Goal: Task Accomplishment & Management: Complete application form

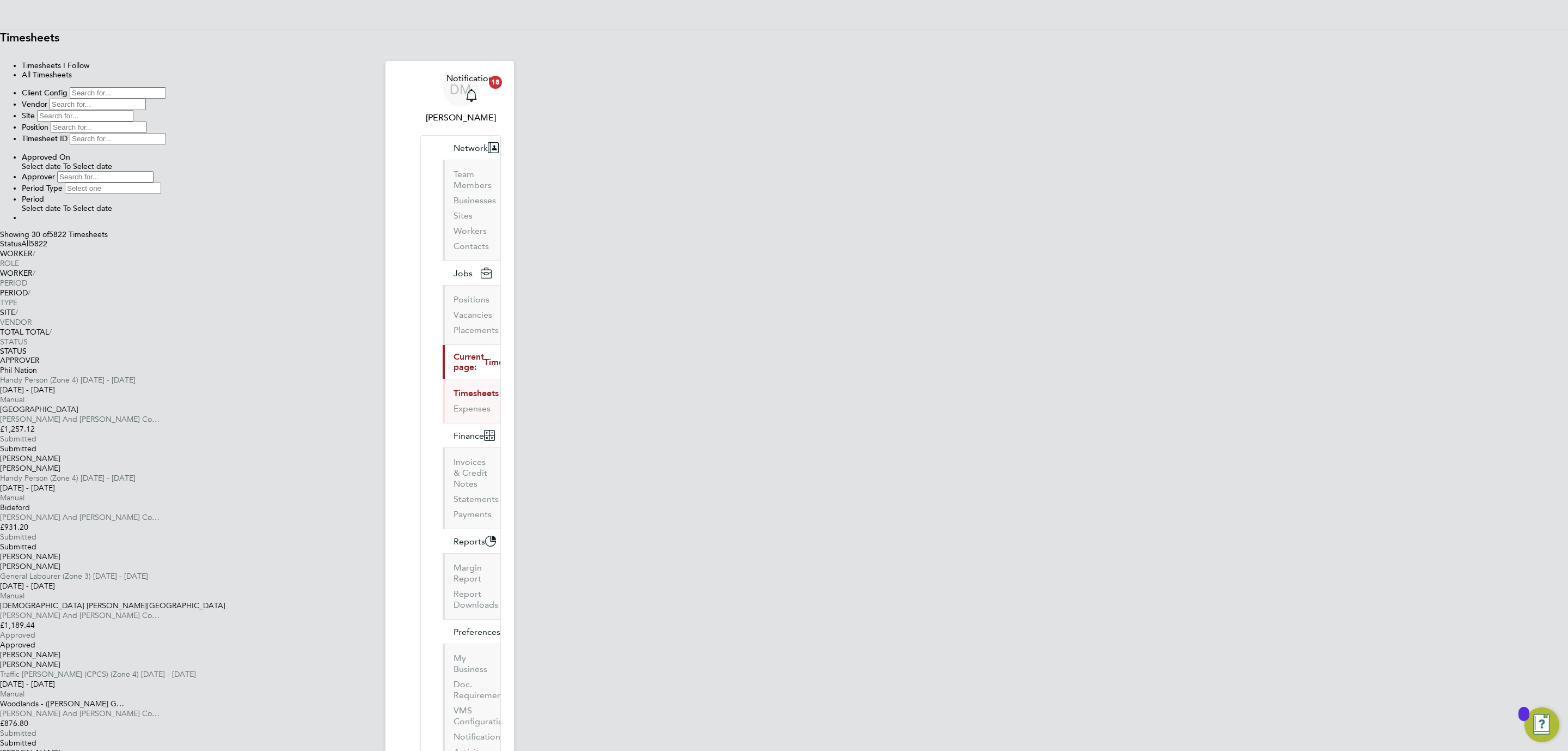
click at [133, 121] on input at bounding box center [85, 116] width 96 height 11
type input "Peel Phase 4"
click at [22, 220] on button "Filter" at bounding box center [22, 220] width 0 height 0
click at [852, 424] on div "£1,313.00 Approved" at bounding box center [784, 433] width 1568 height 19
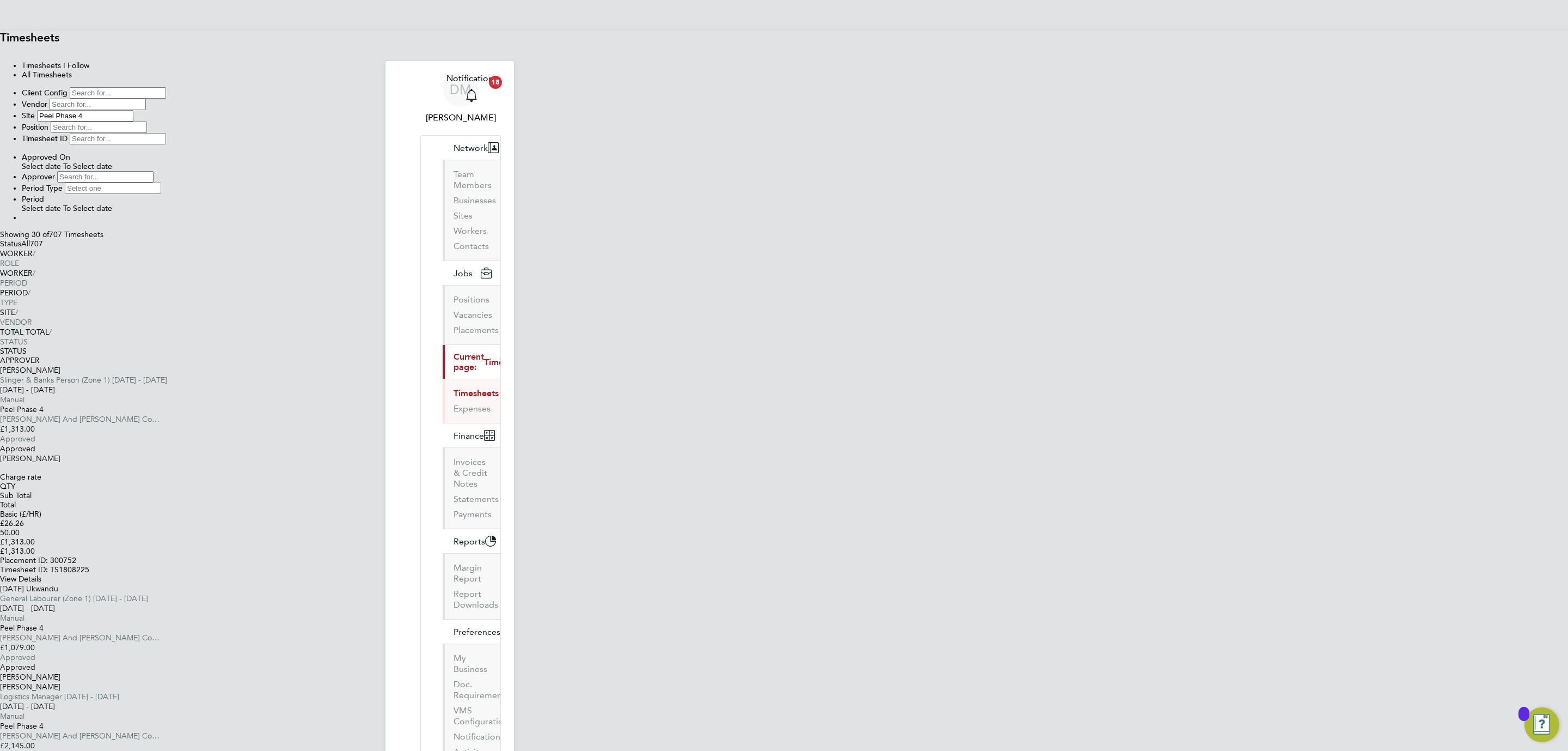
click at [41, 574] on link "View Details" at bounding box center [20, 579] width 41 height 10
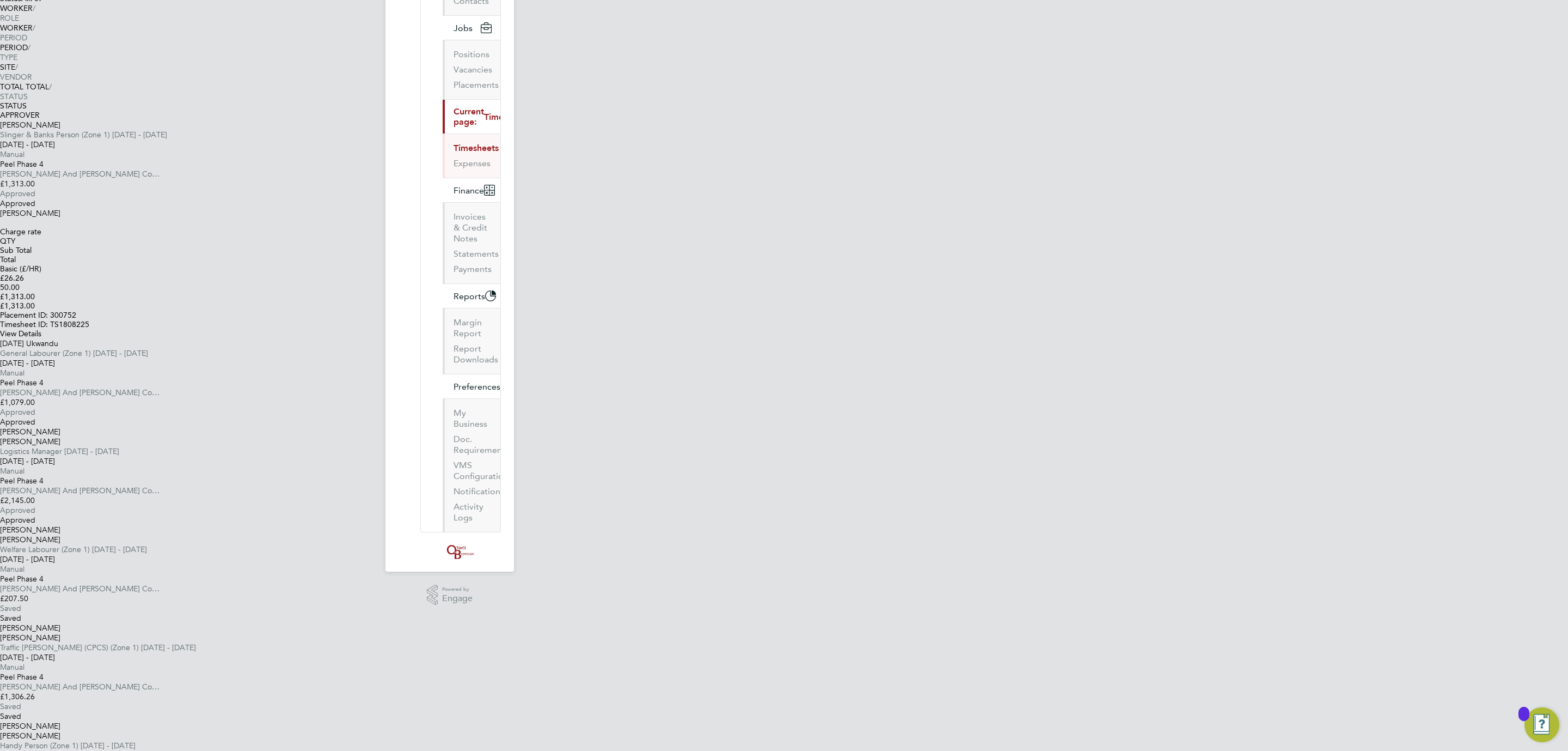
click at [43, 159] on span "Peel Phase 4" at bounding box center [22, 164] width 43 height 10
click at [43, 257] on span "Peel Phase 4" at bounding box center [22, 262] width 43 height 10
click at [41, 427] on link "View Details" at bounding box center [20, 432] width 41 height 10
click at [879, 277] on div "£1,079.00 Approved" at bounding box center [784, 286] width 1568 height 19
click at [806, 355] on div "Peel Phase 4 O'Neill And Brennan Co…" at bounding box center [784, 365] width 1568 height 19
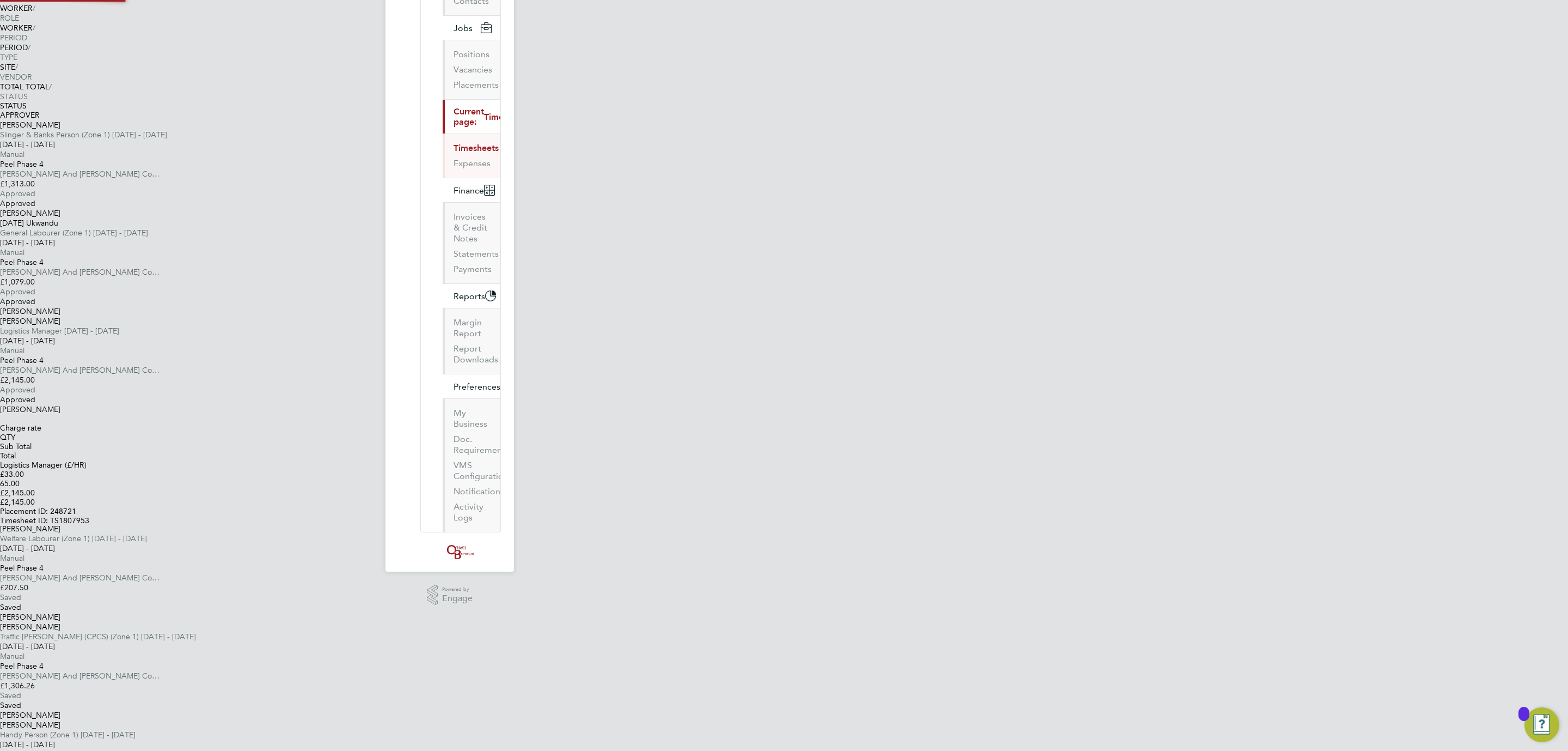
scroll to position [18, 106]
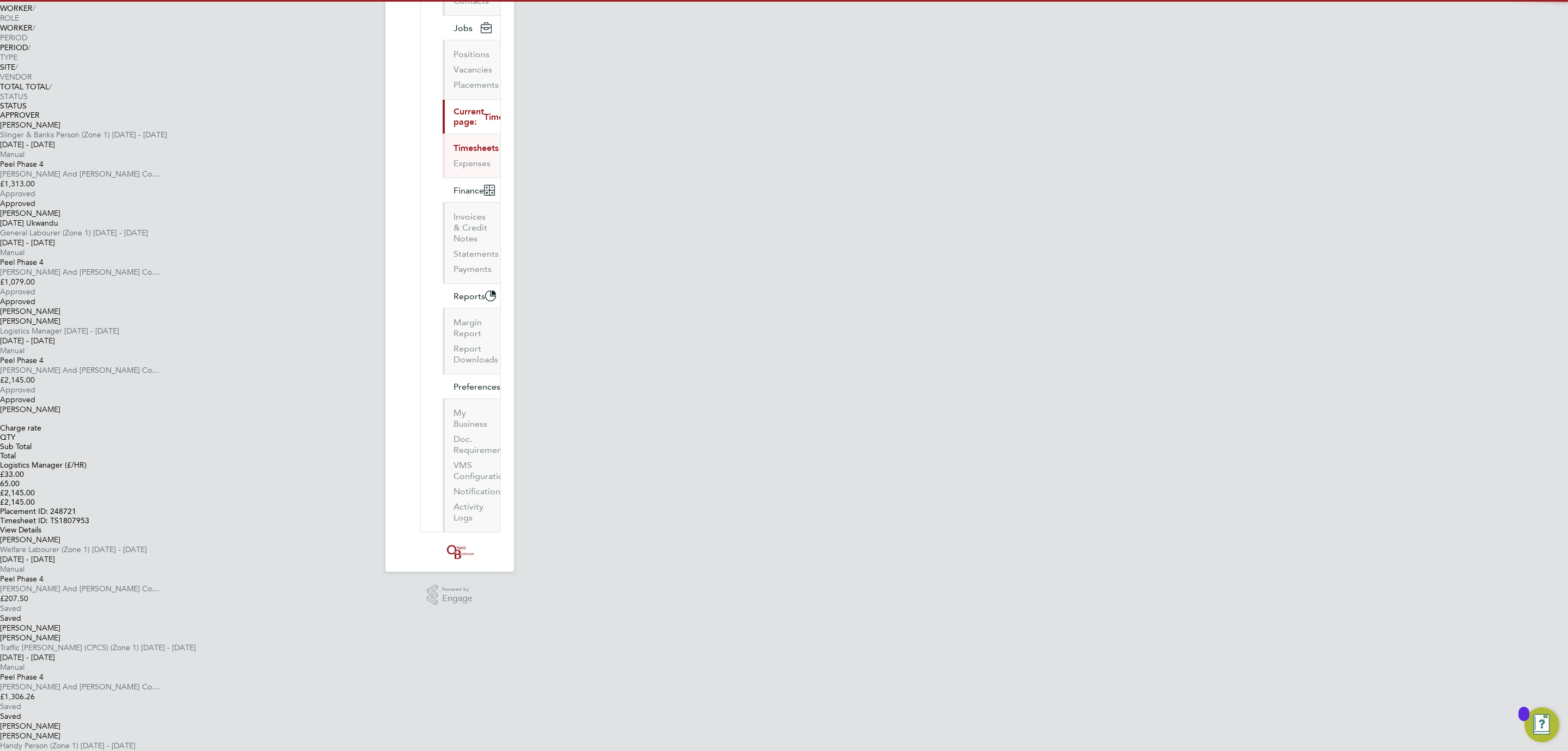
click at [41, 525] on link "View Details" at bounding box center [20, 530] width 41 height 10
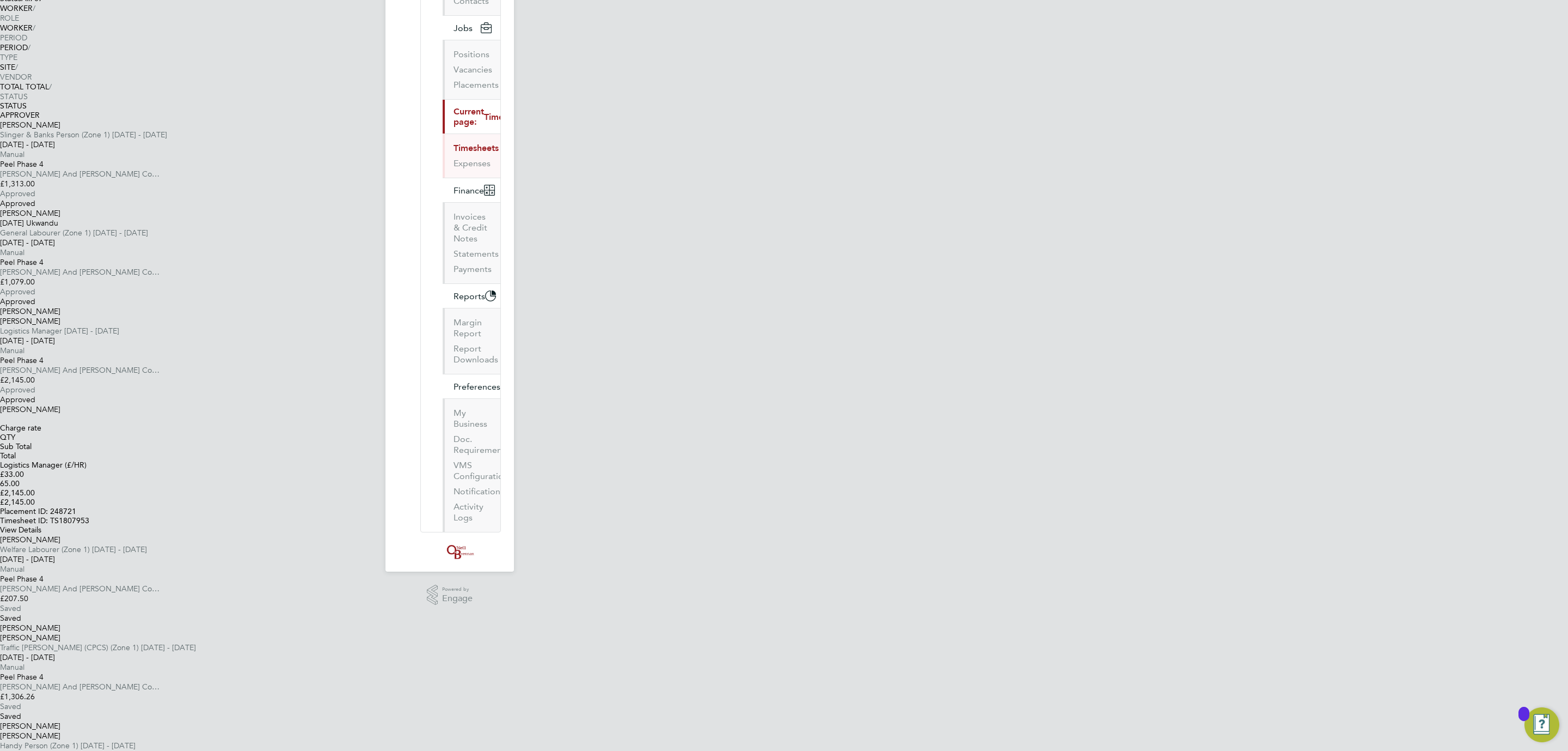
click at [813, 355] on div "Peel Phase 4 O'Neill And Brennan Co…" at bounding box center [784, 365] width 1568 height 19
click at [820, 650] on div "Peel Phase 4 O'Neill And Brennan Co…" at bounding box center [784, 659] width 1568 height 19
click at [872, 610] on div "Nigel Popo Handy Person (Zone 1) 18 - 24 Aug 2025 18 - 24 Aug 2025 Manual Peel …" at bounding box center [784, 720] width 1568 height 219
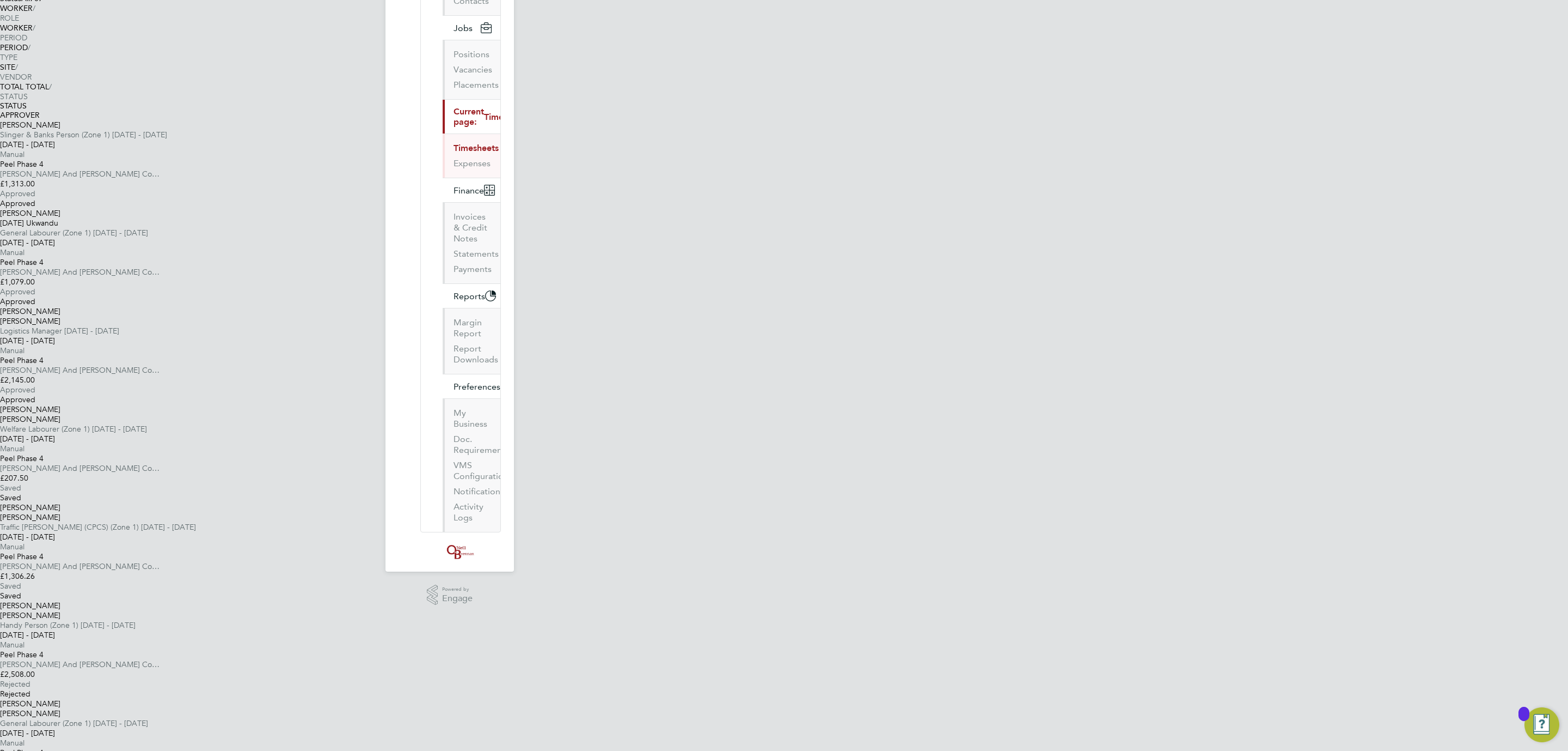
click at [159, 750] on span "[PERSON_NAME] And [PERSON_NAME] Co…" at bounding box center [80, 762] width 159 height 10
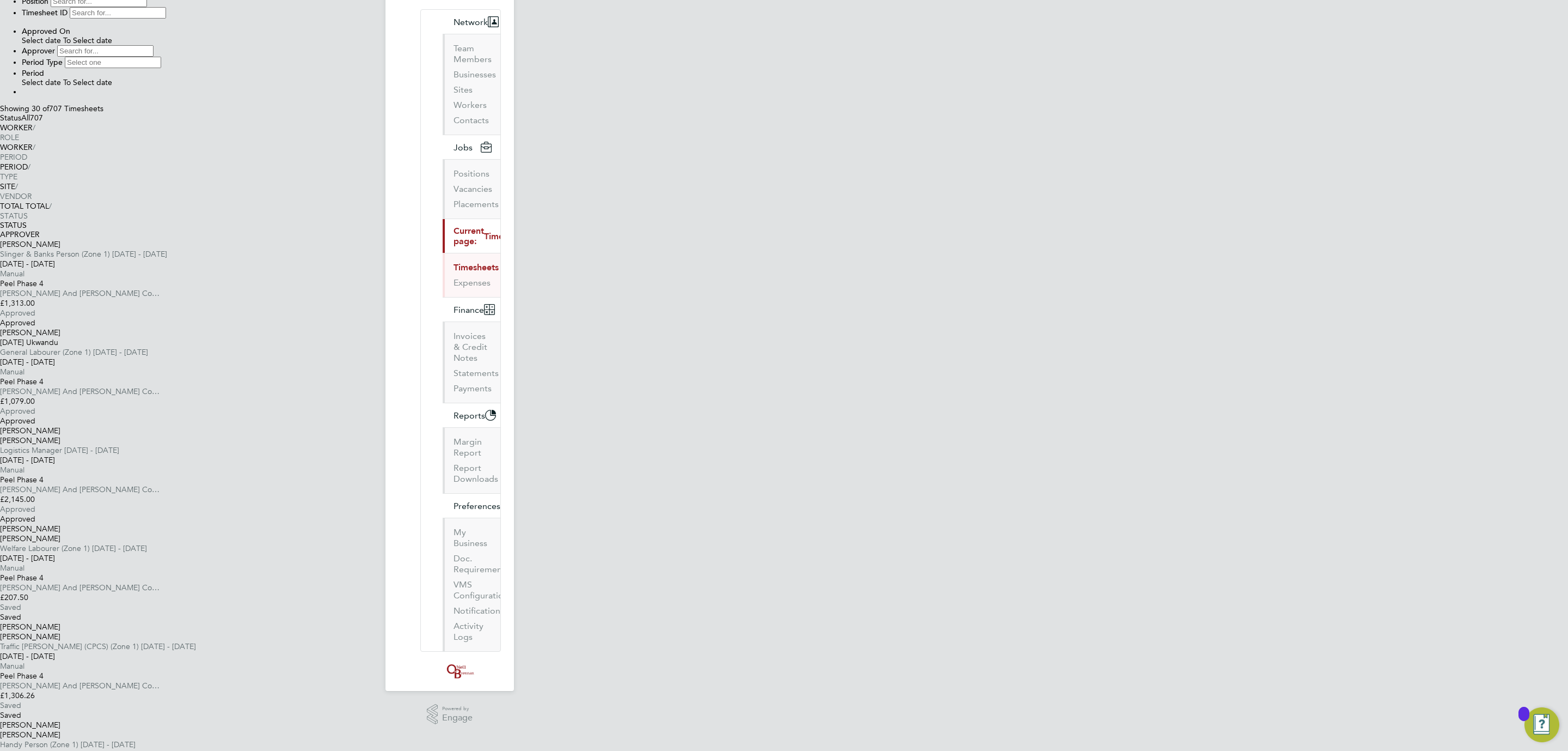
scroll to position [0, 0]
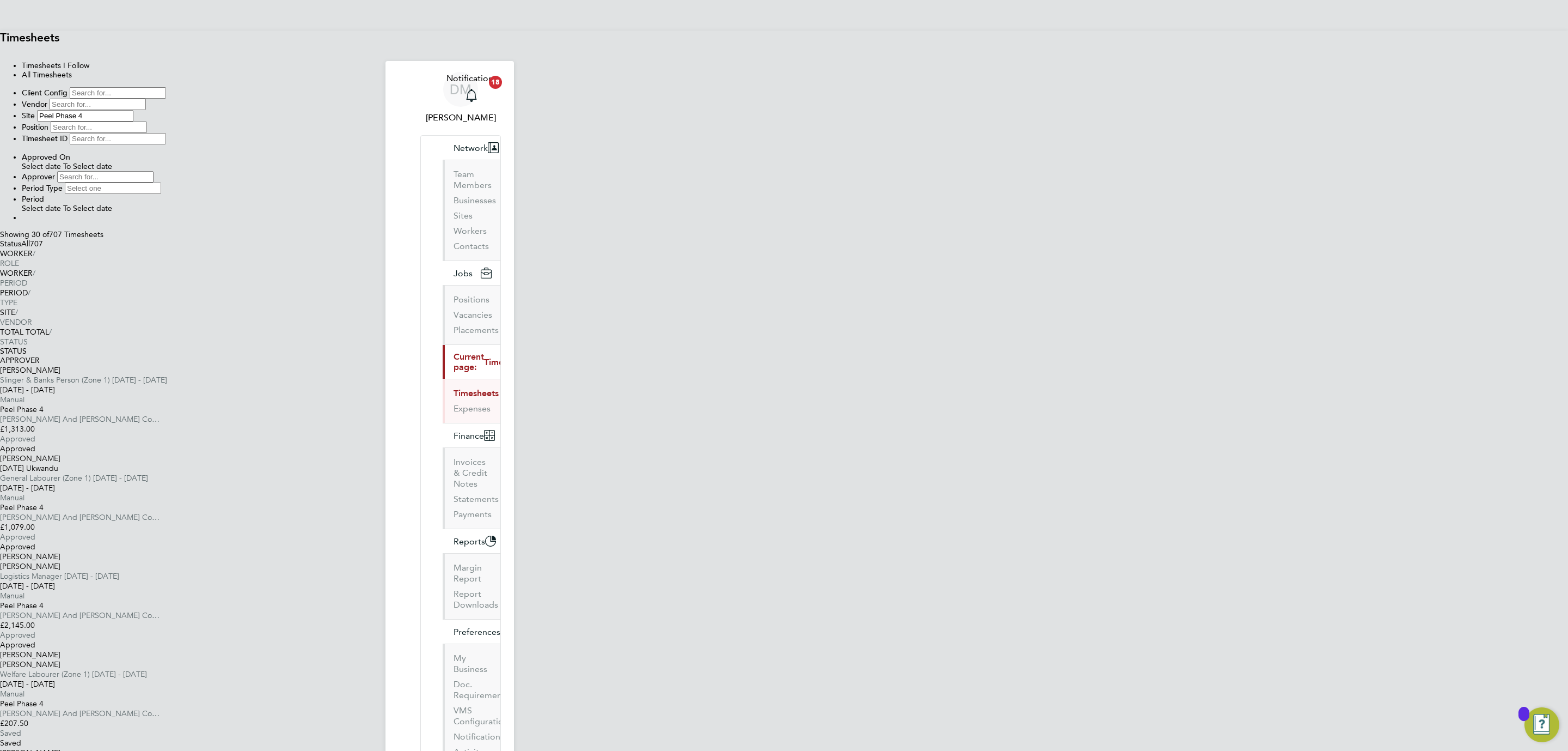
click at [61, 203] on span "Select date" at bounding box center [41, 208] width 39 height 10
click at [96, 203] on span "Select date" at bounding box center [76, 208] width 39 height 10
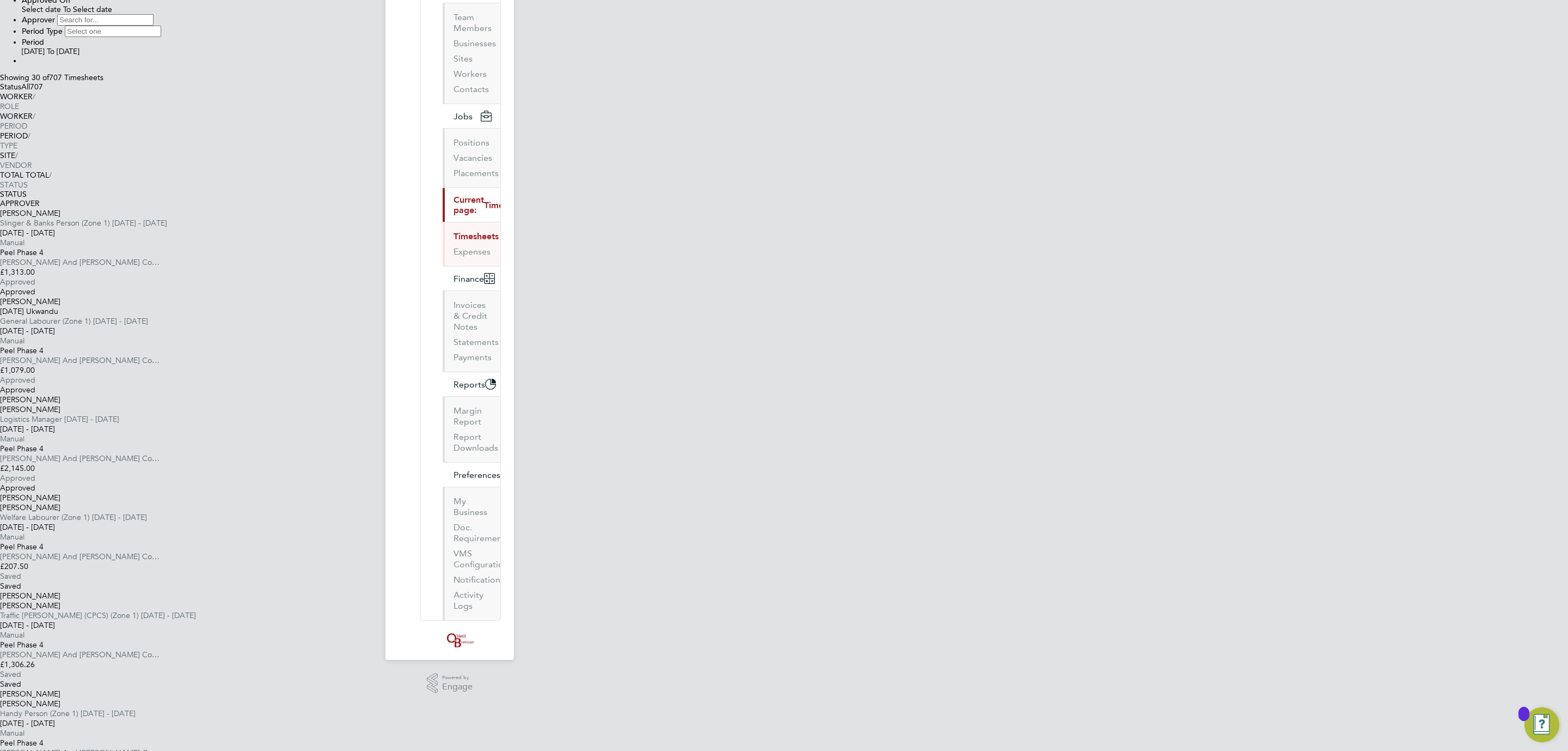
scroll to position [163, 0]
click at [22, 56] on button "Filter" at bounding box center [22, 56] width 0 height 0
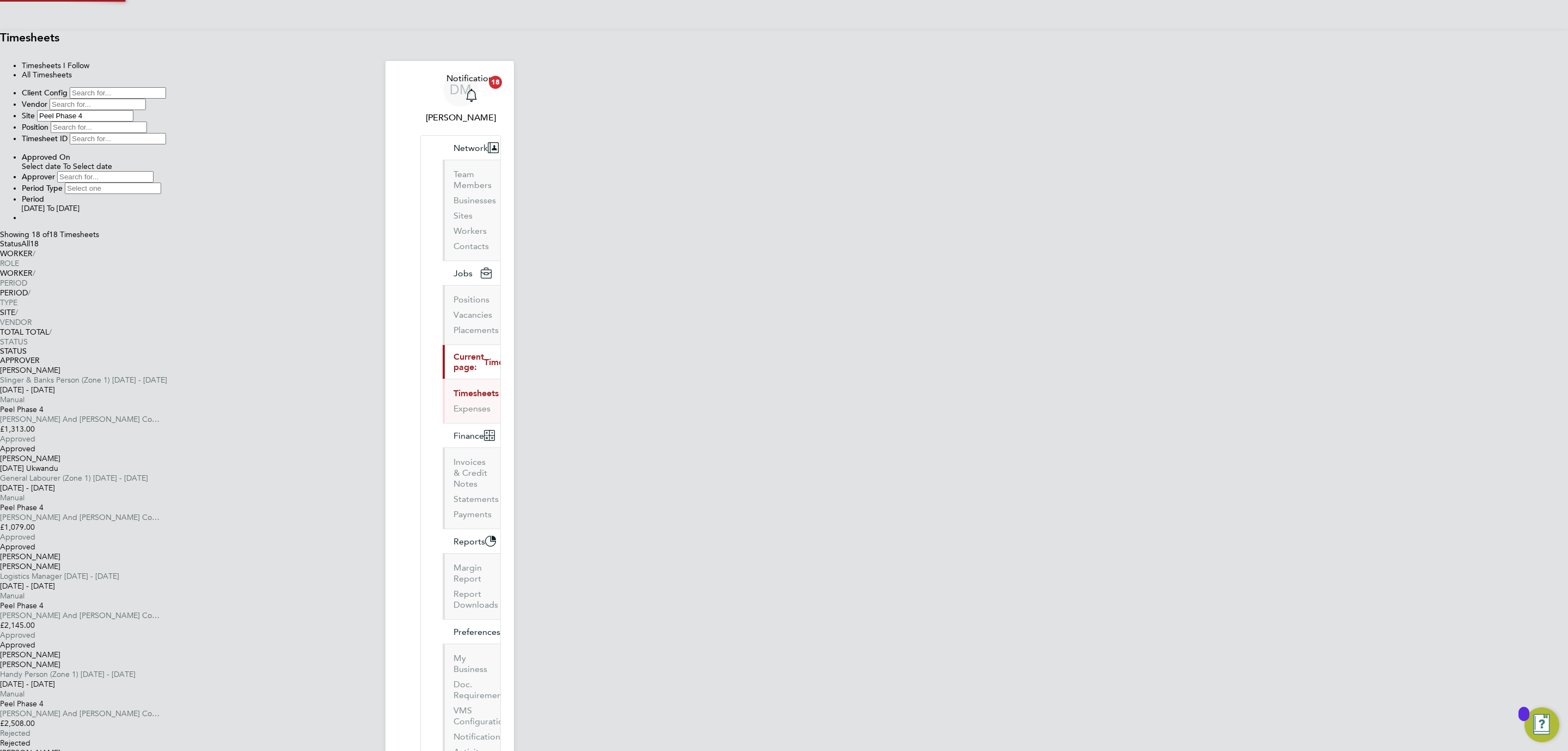
scroll to position [6, 6]
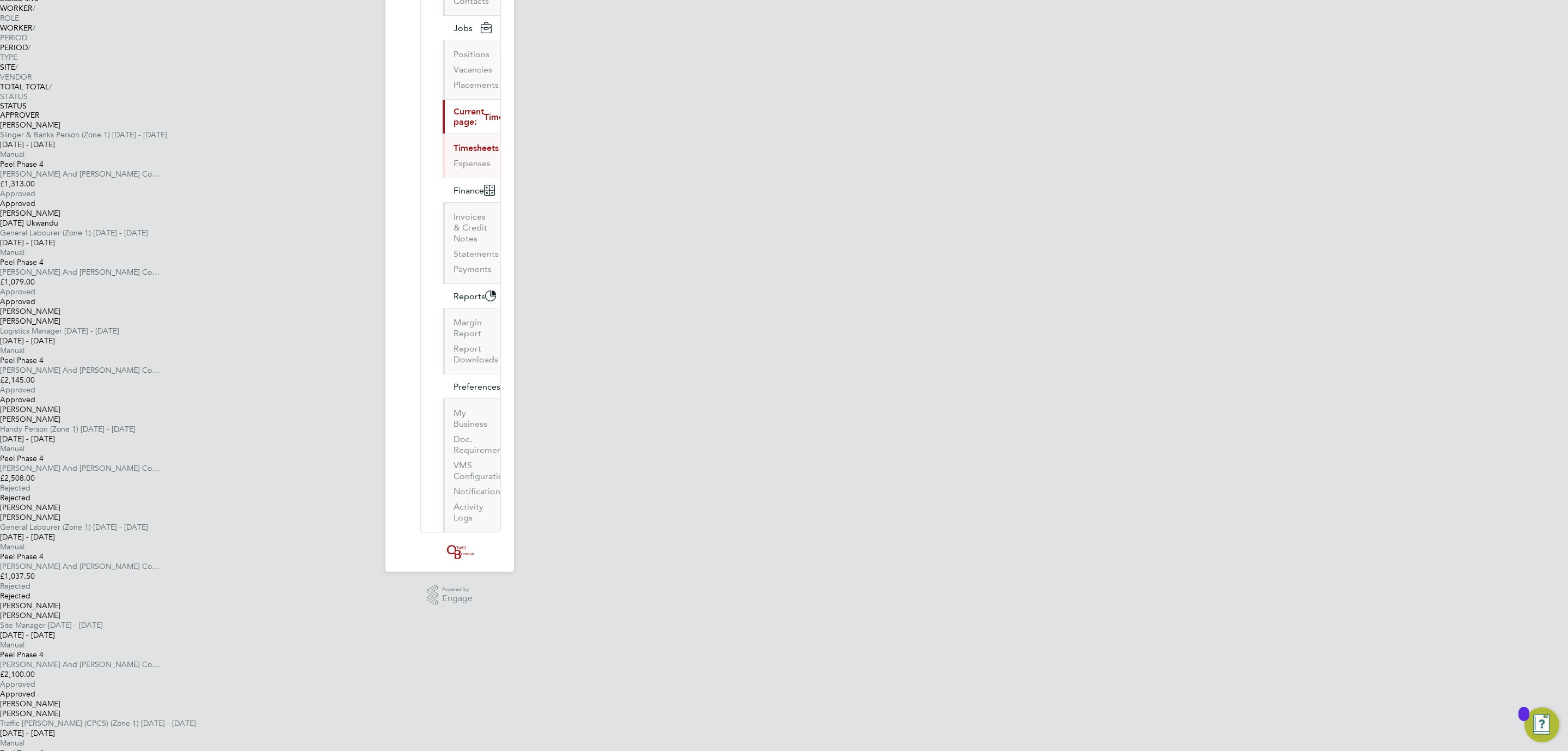
click at [831, 552] on div "Peel Phase 4 O'Neill And Brennan Co…" at bounding box center [784, 561] width 1568 height 19
click at [788, 747] on div "Peel Phase 4 O'Neill And Brennan Co…" at bounding box center [784, 757] width 1568 height 19
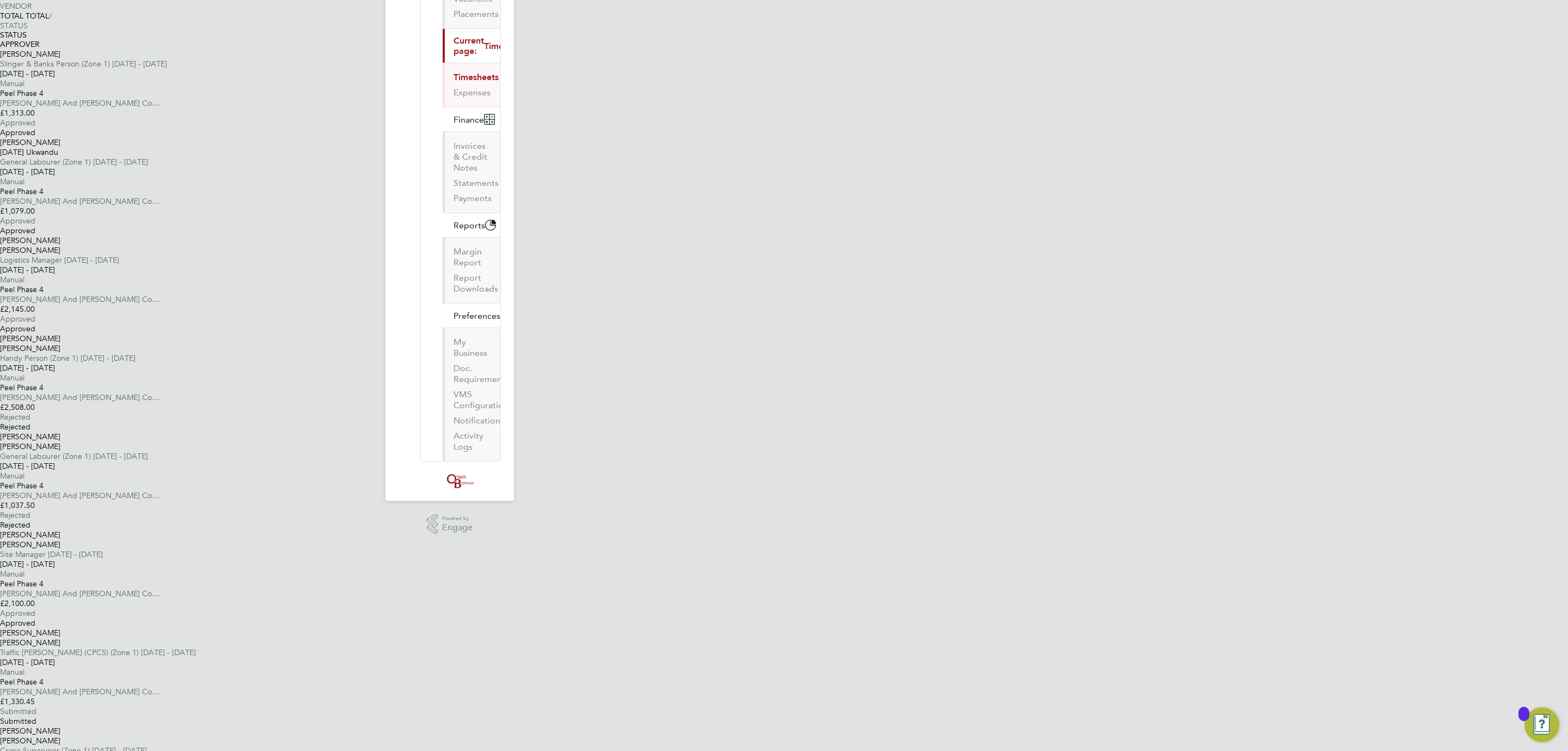
scroll to position [408, 0]
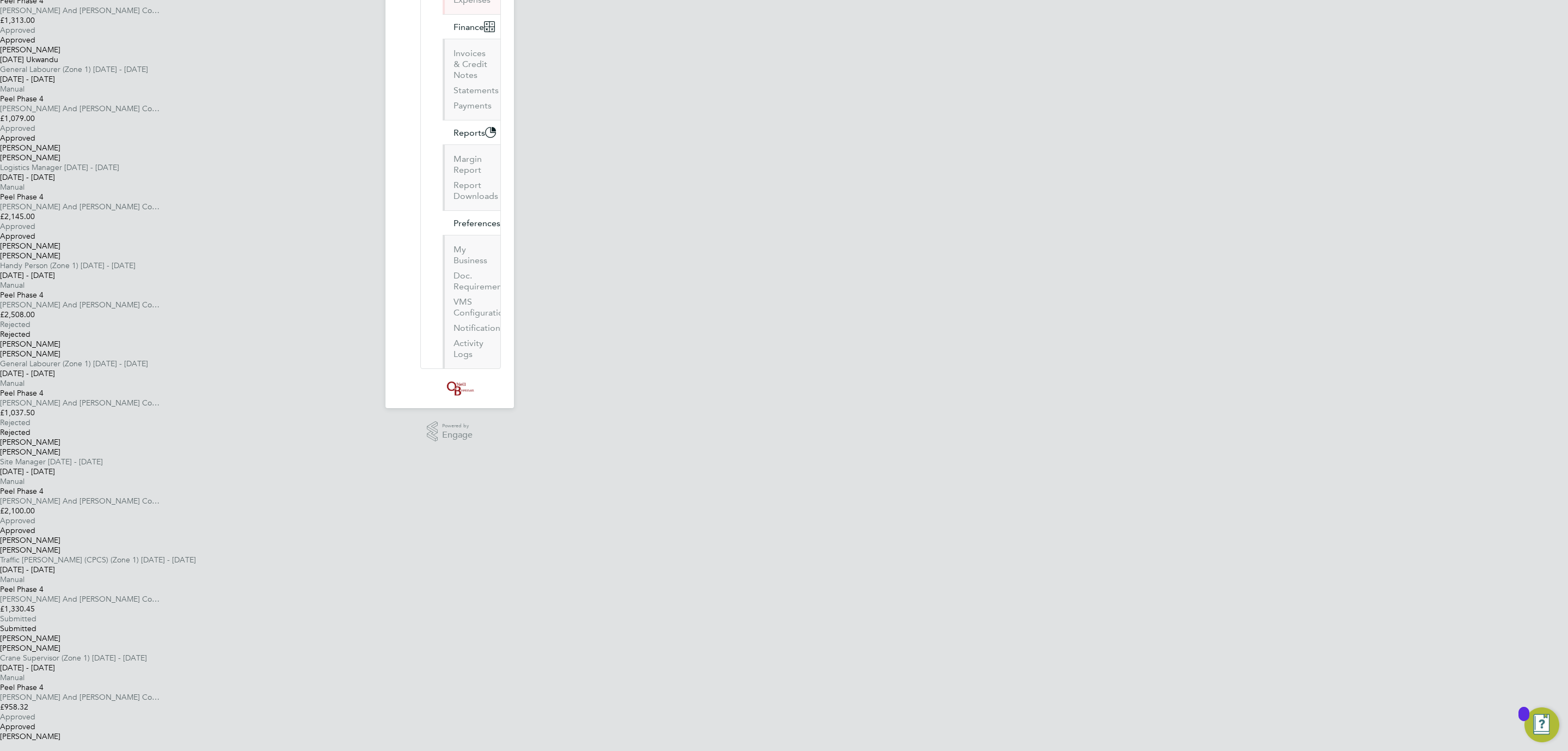
click at [843, 642] on div "Daniel Petri Crane Supervisor (Zone 1) 18 - 24 Aug 2025 18 - 24 Aug 2025 Manual…" at bounding box center [784, 752] width 1568 height 219
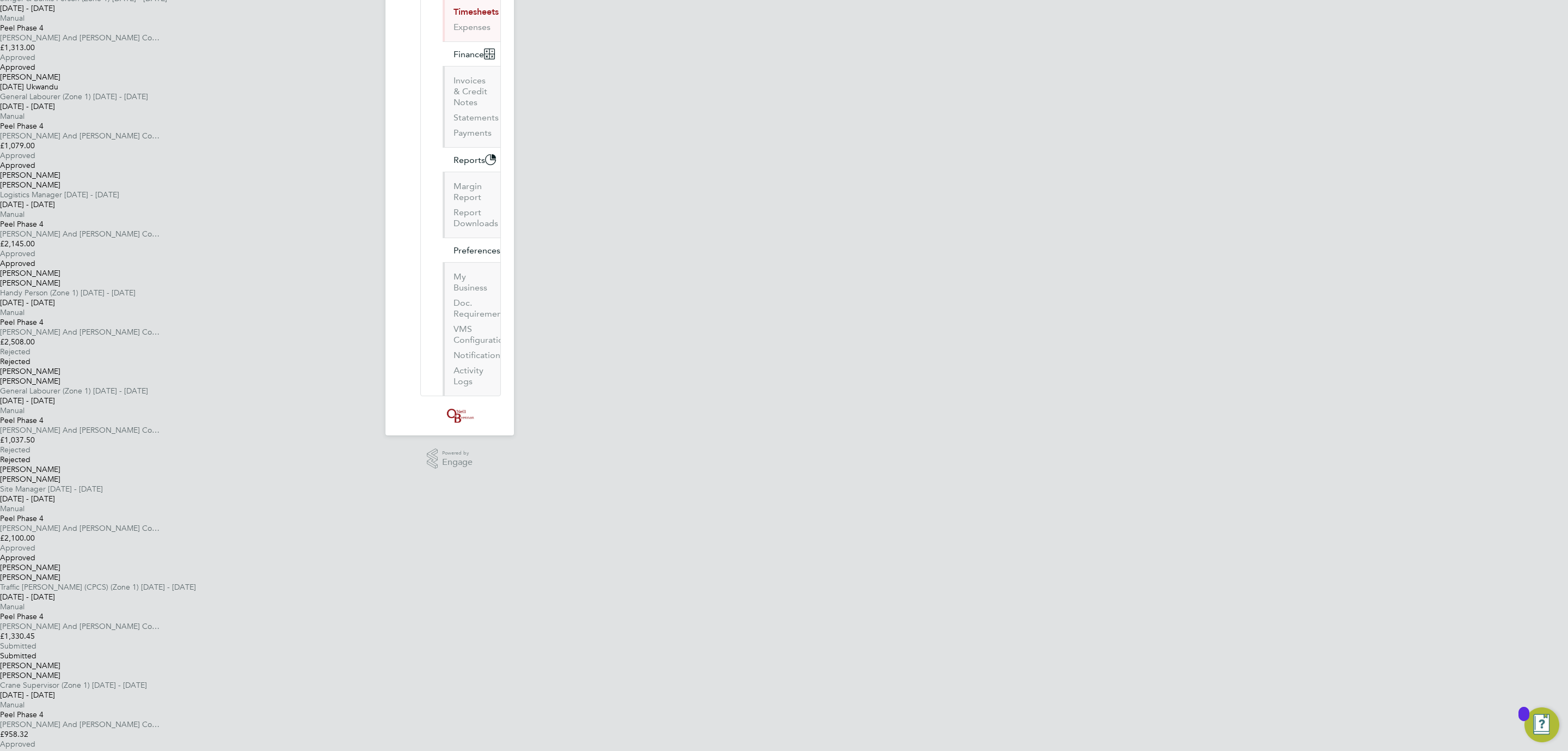
scroll to position [322, 0]
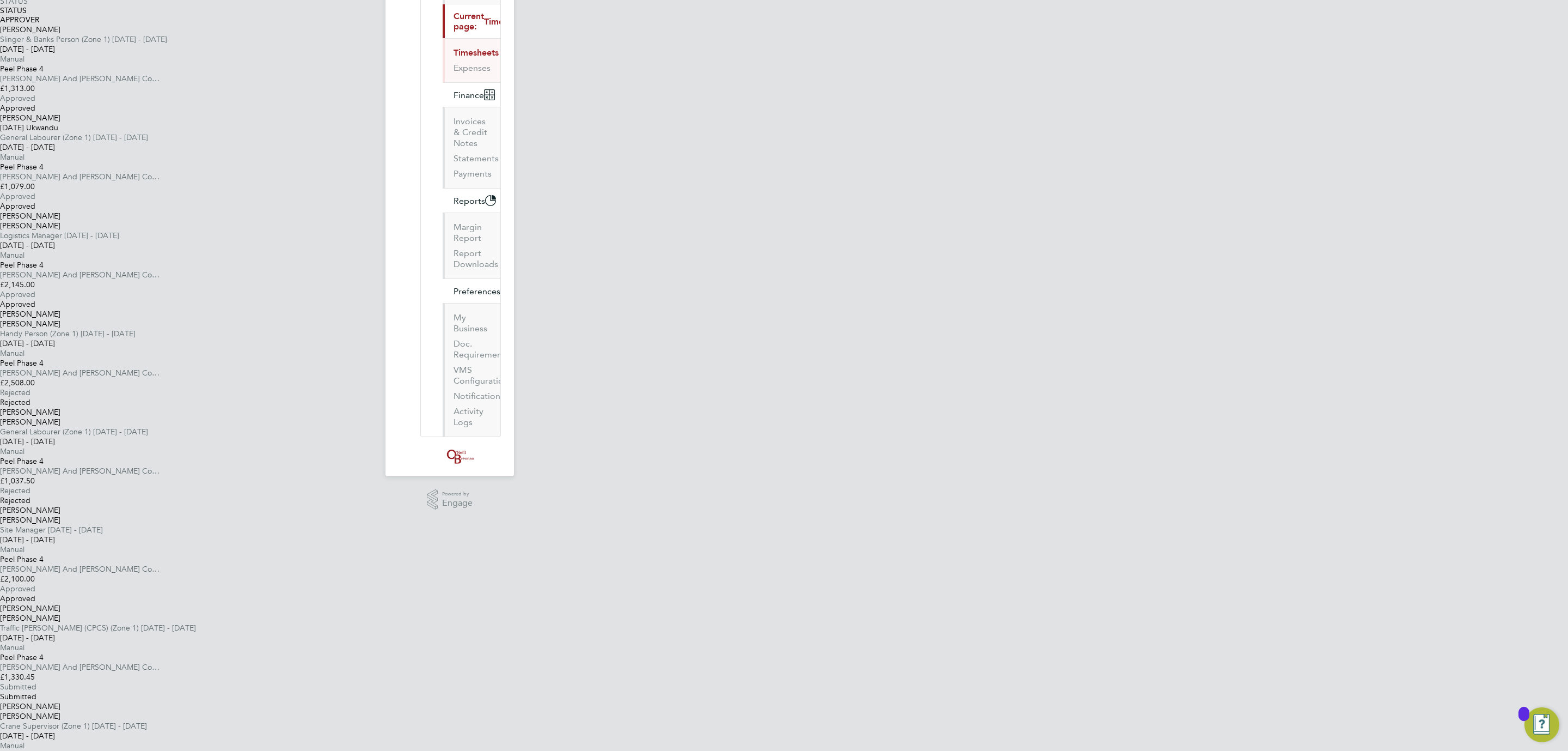
scroll to position [322, 0]
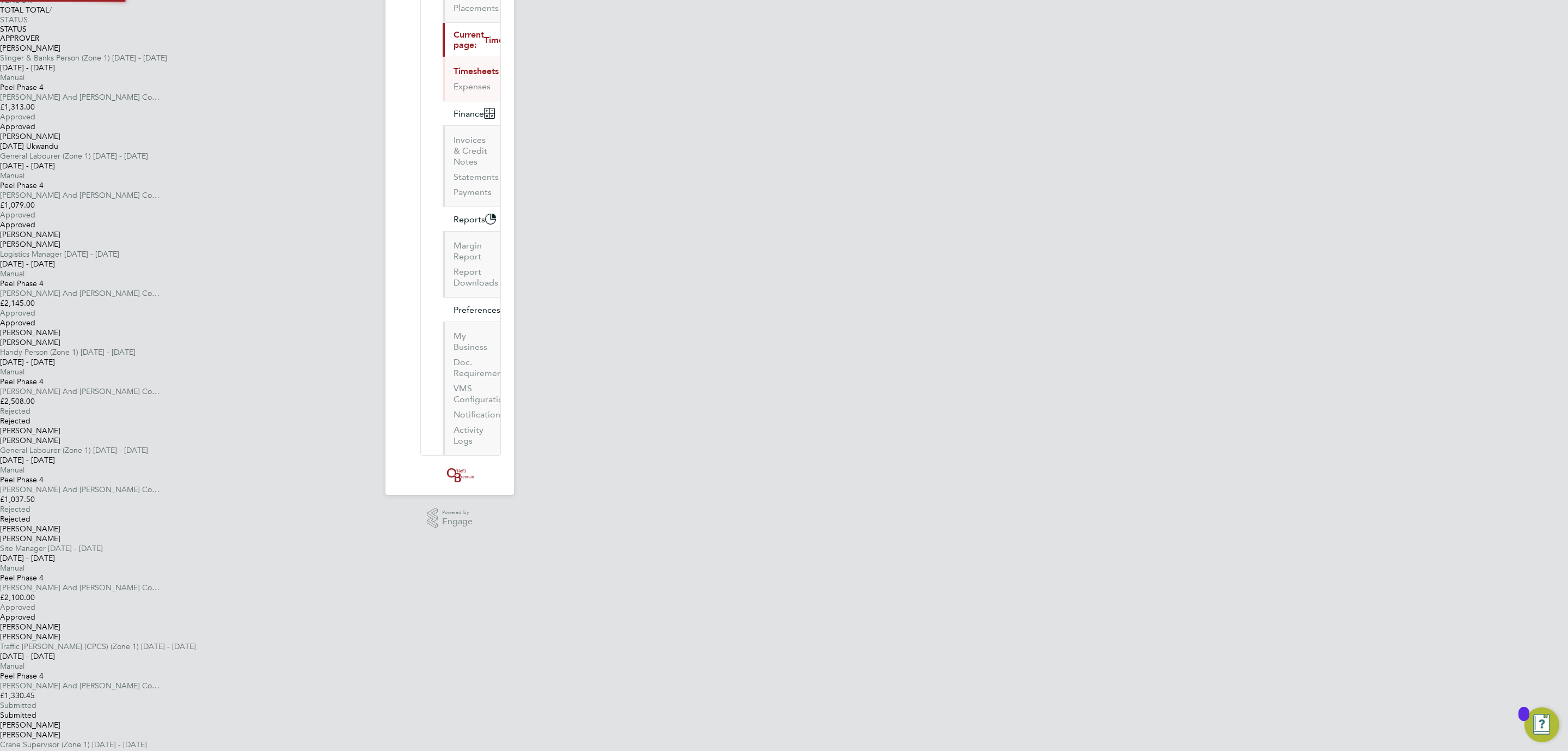
scroll to position [330, 0]
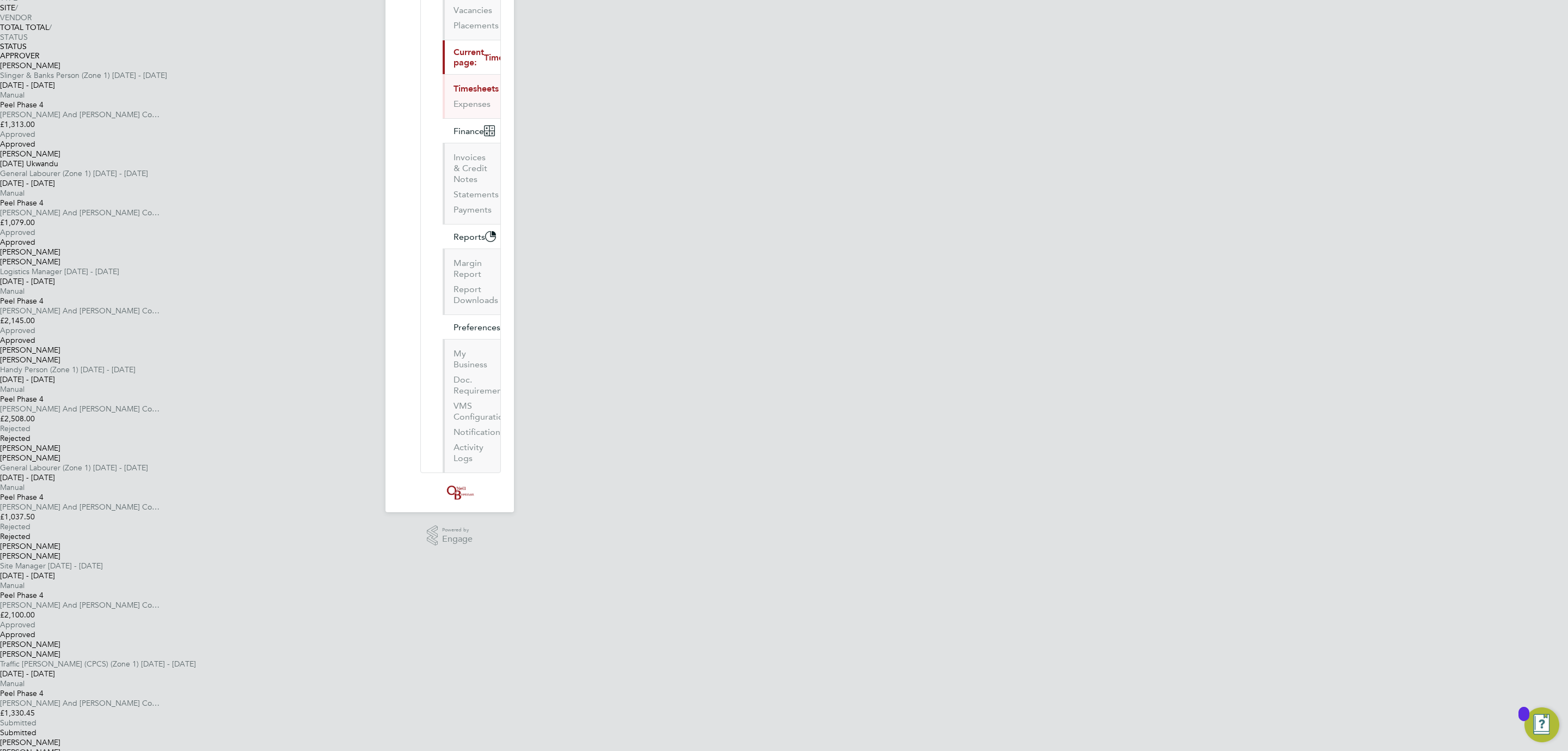
scroll to position [422, 0]
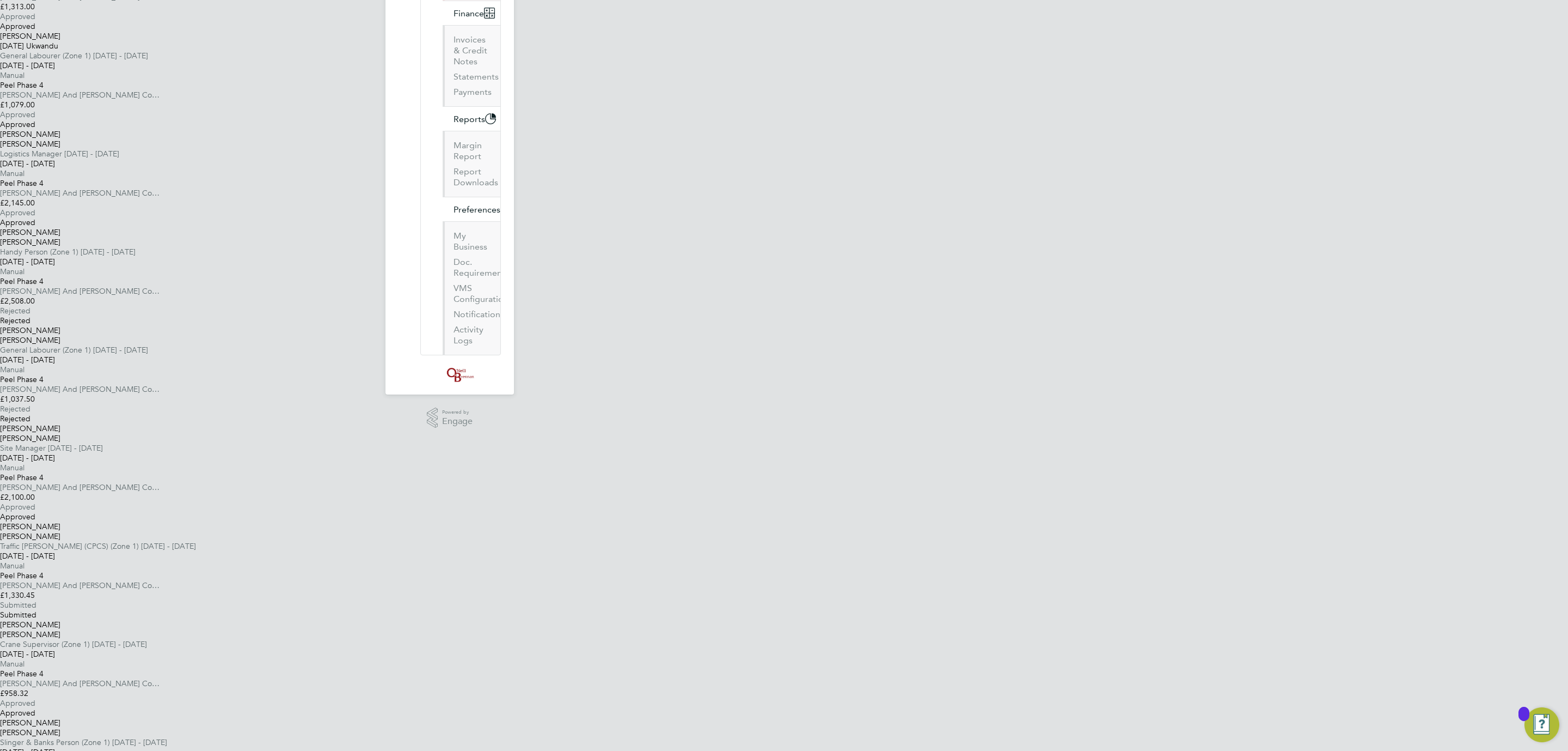
click at [1113, 126] on div "DM Danielle Murphy Notifications 18 Applications: Network Team Members Business…" at bounding box center [784, 760] width 1568 height 2304
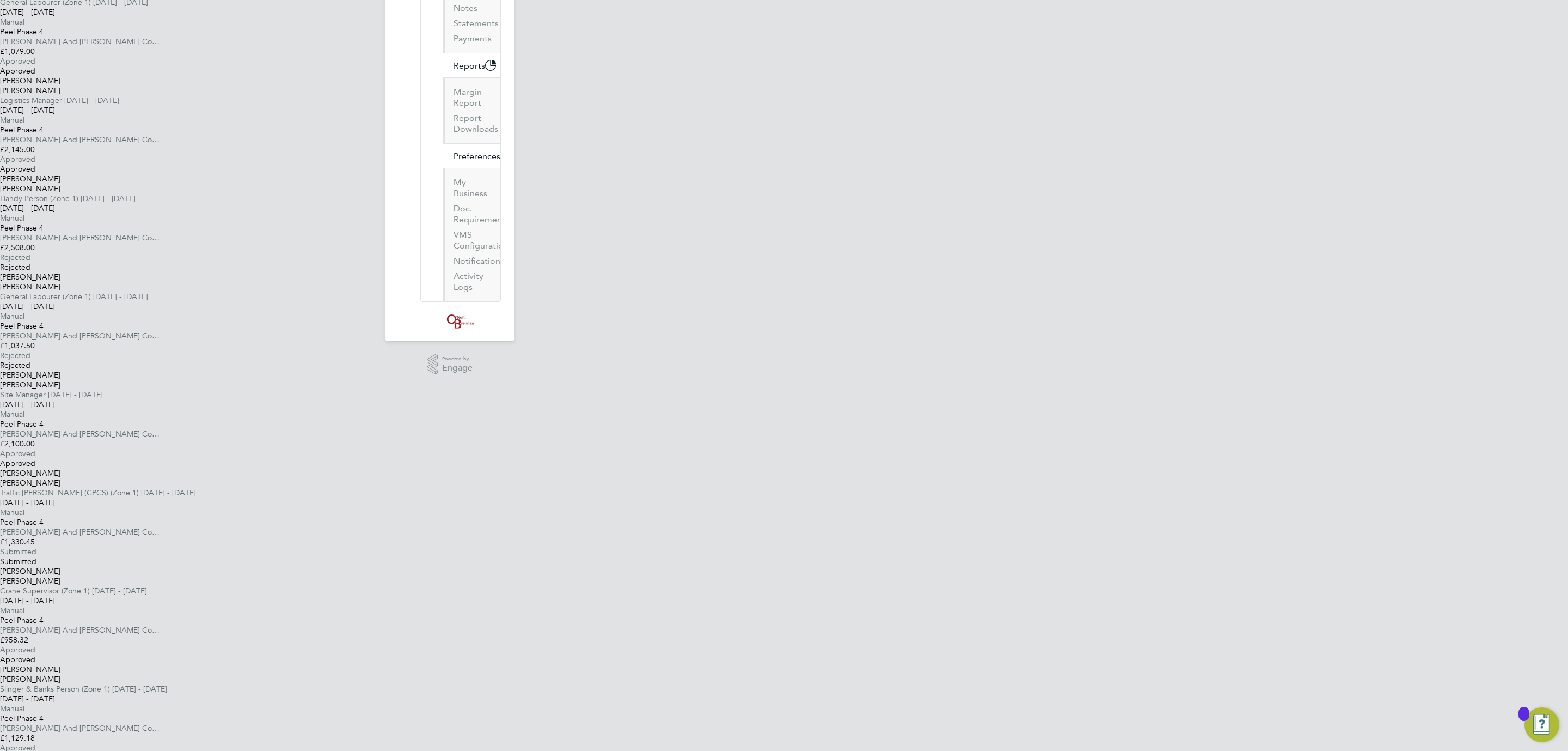
scroll to position [523, 0]
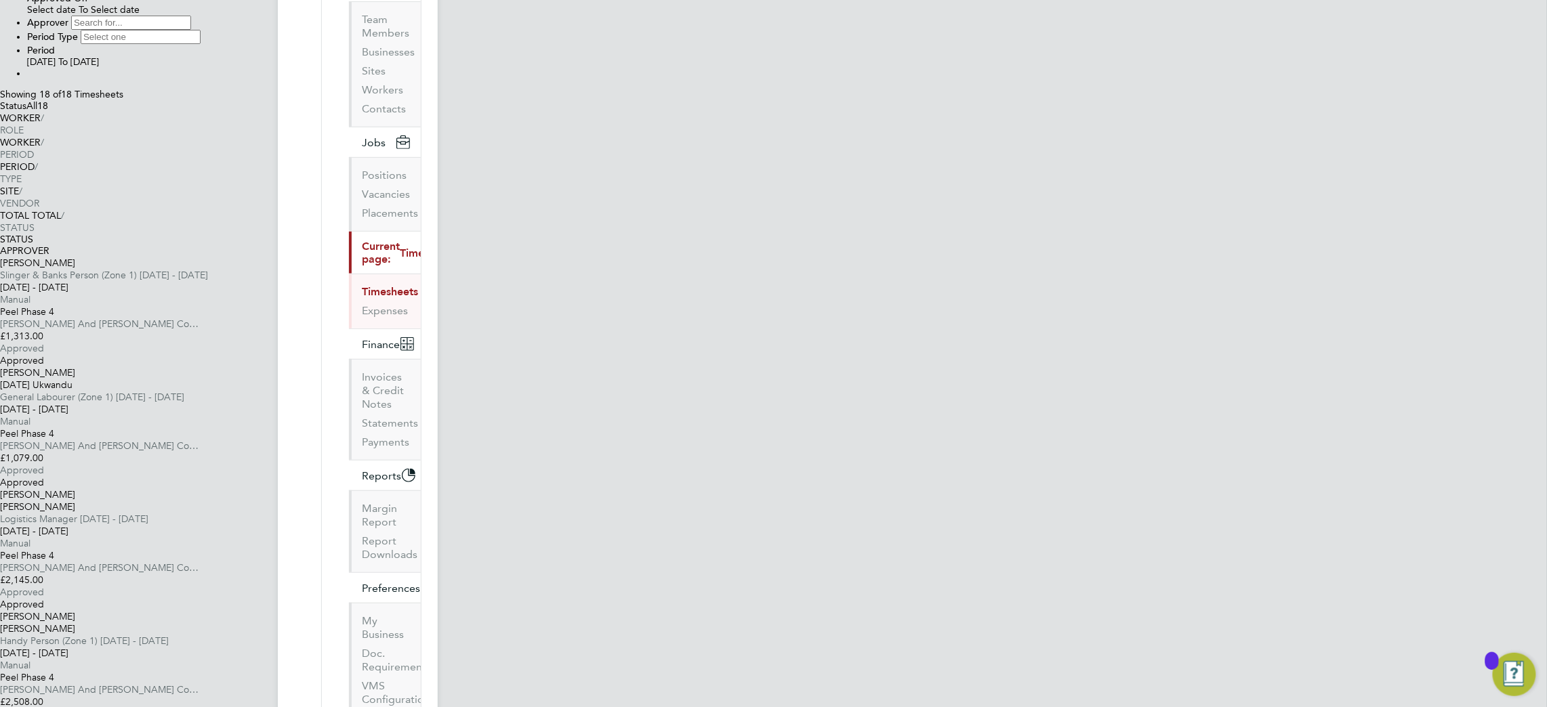
scroll to position [7, 6]
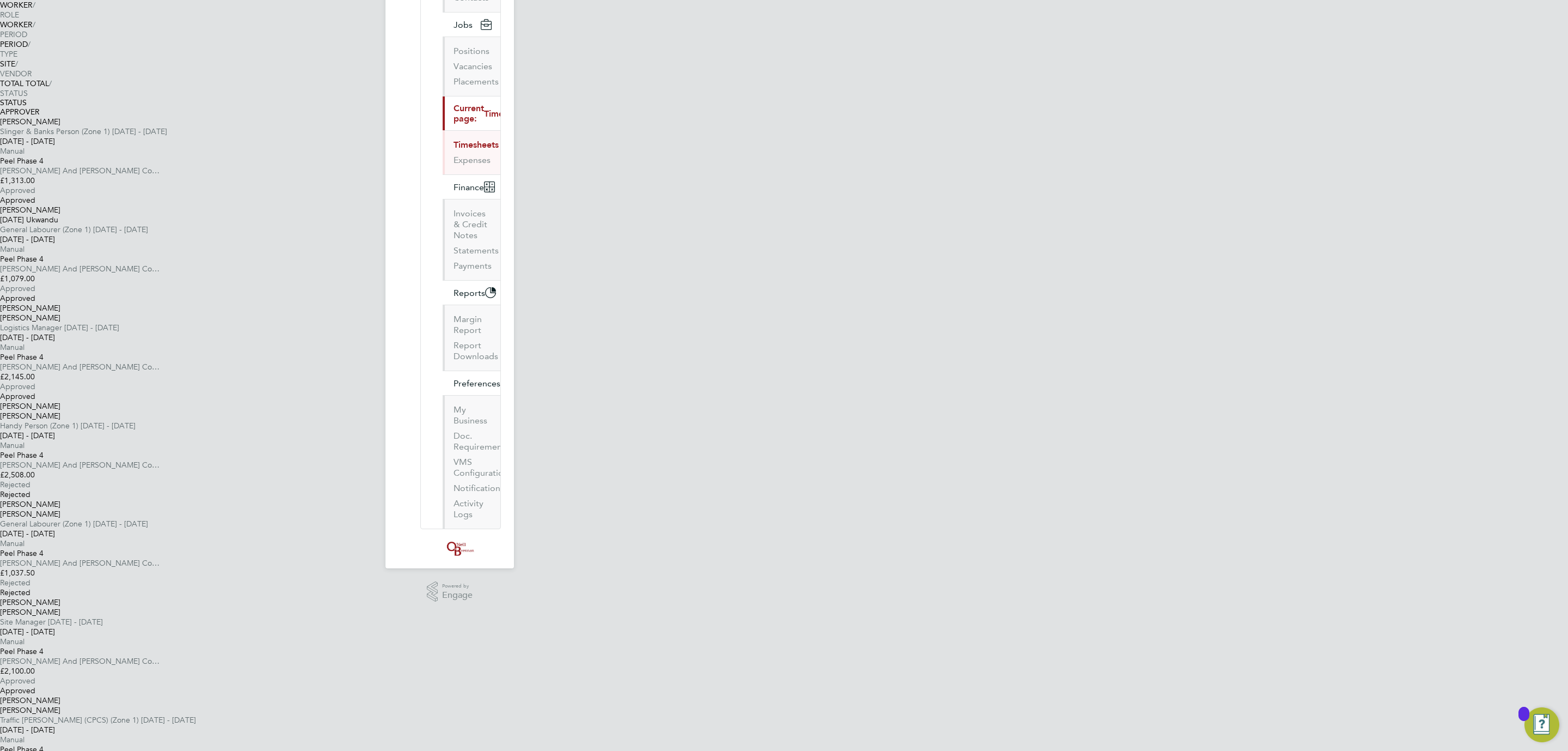
scroll to position [6, 6]
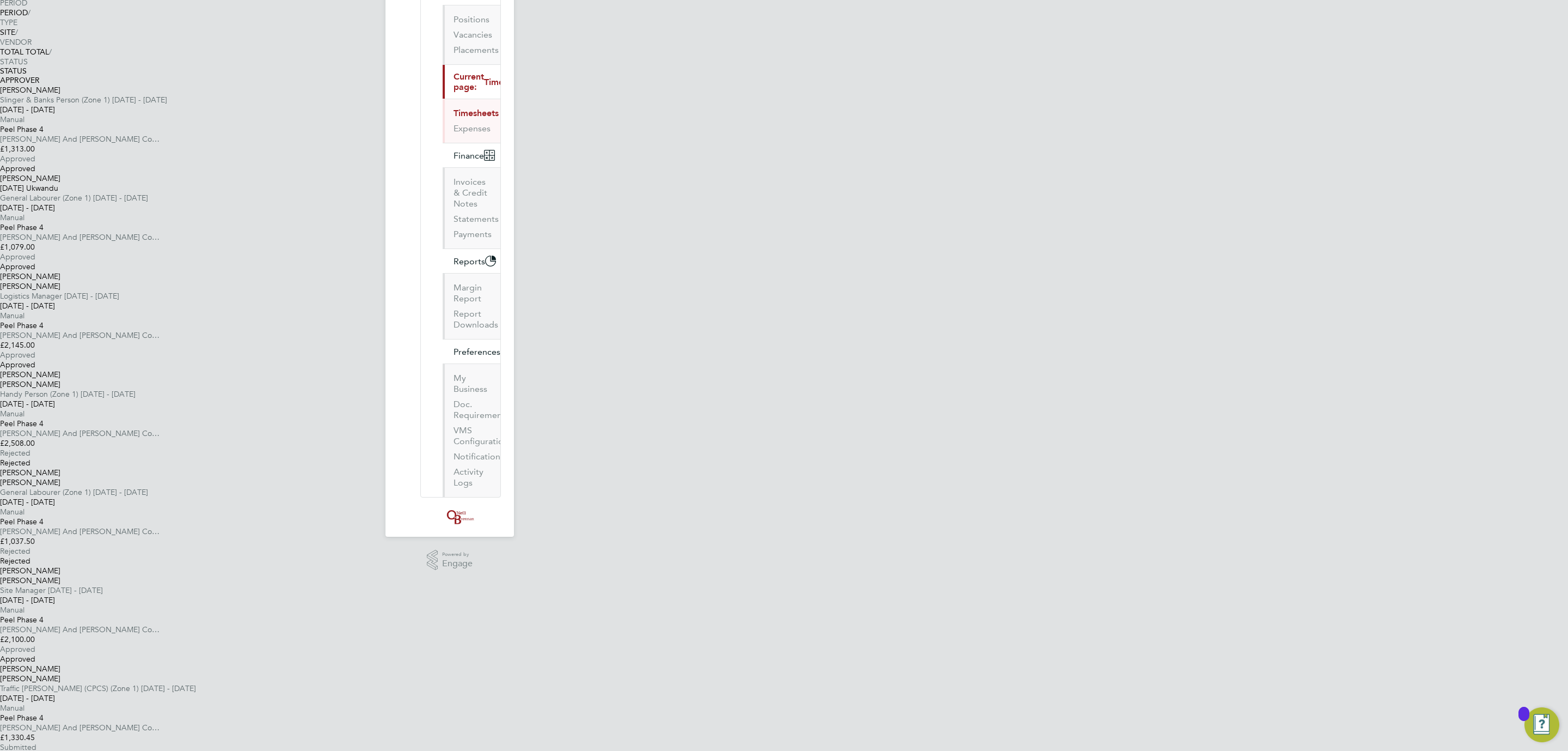
scroll to position [322, 0]
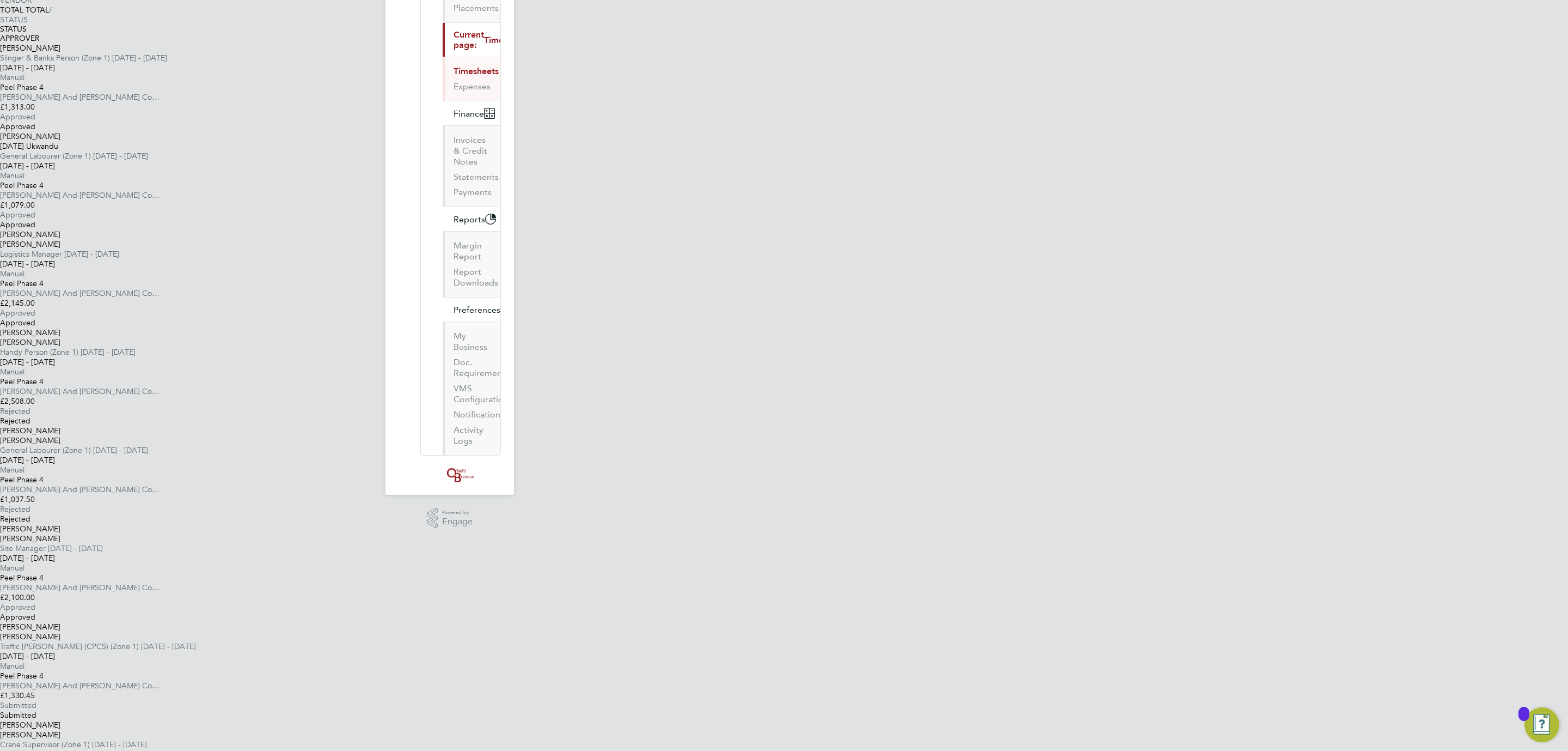
drag, startPoint x: 751, startPoint y: 137, endPoint x: 780, endPoint y: 150, distance: 31.8
click at [43, 376] on span "Peel Phase 4" at bounding box center [22, 381] width 43 height 10
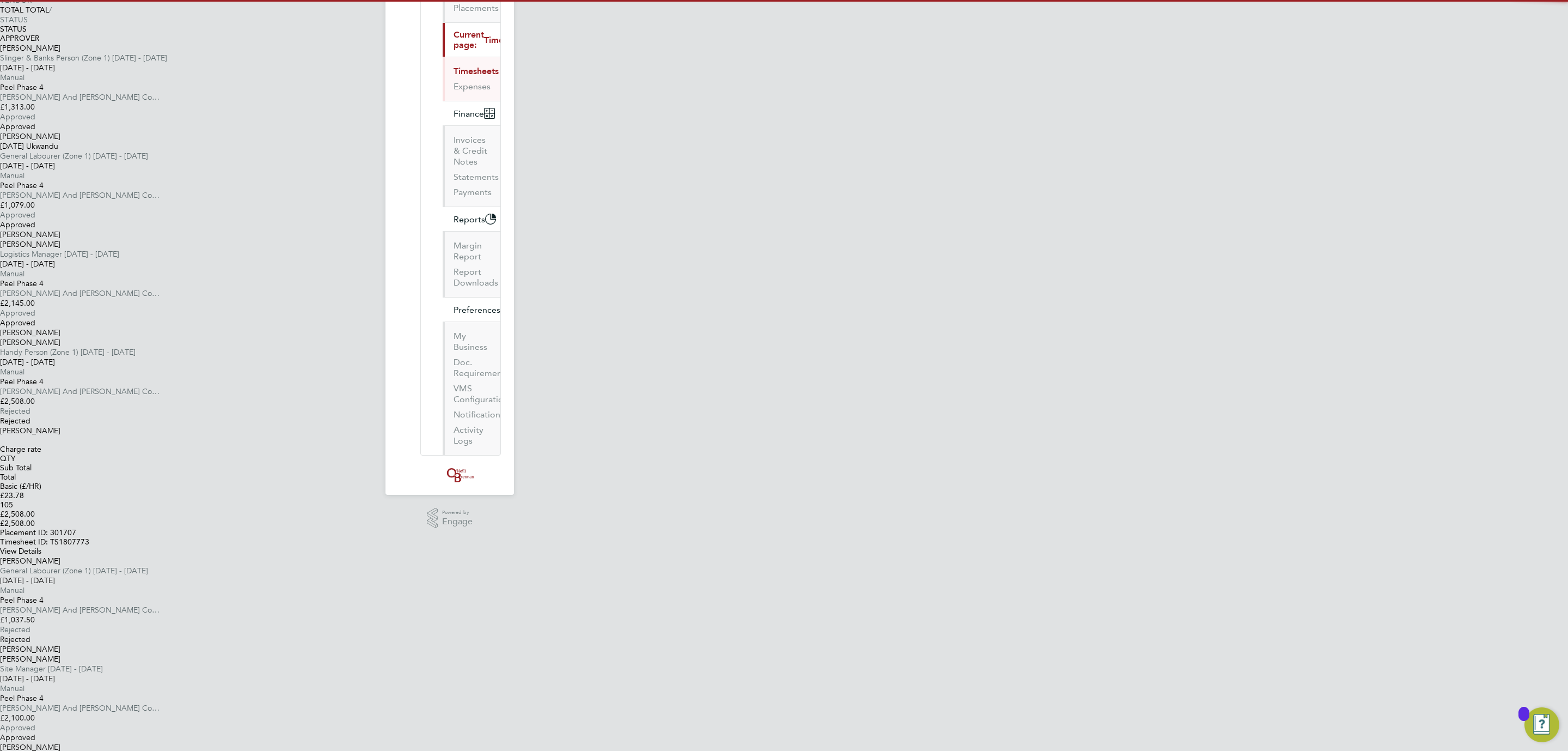
click at [976, 546] on div "View Details" at bounding box center [784, 551] width 1568 height 10
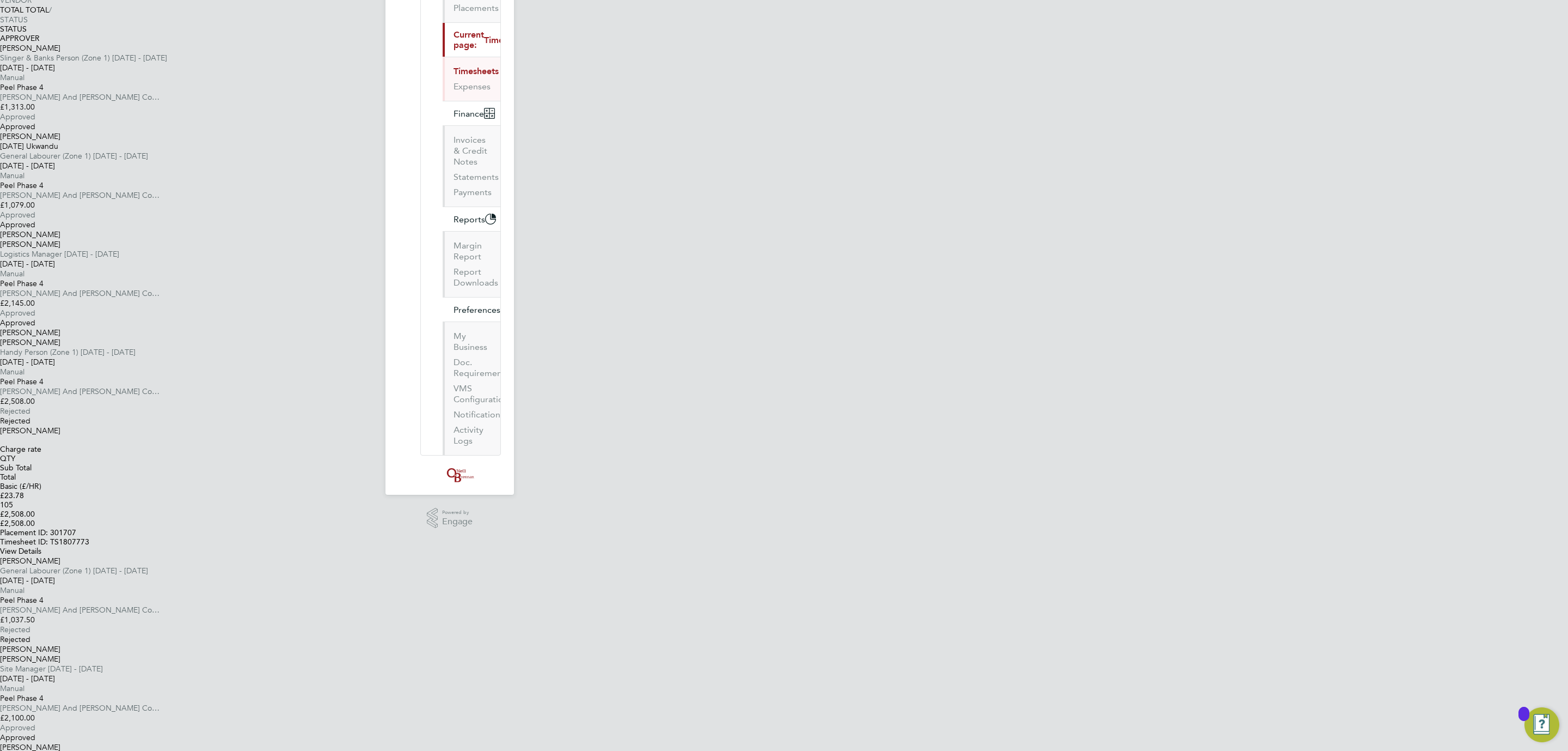
click at [976, 546] on div "View Details" at bounding box center [784, 551] width 1568 height 10
click at [41, 546] on link "View Details" at bounding box center [20, 551] width 41 height 10
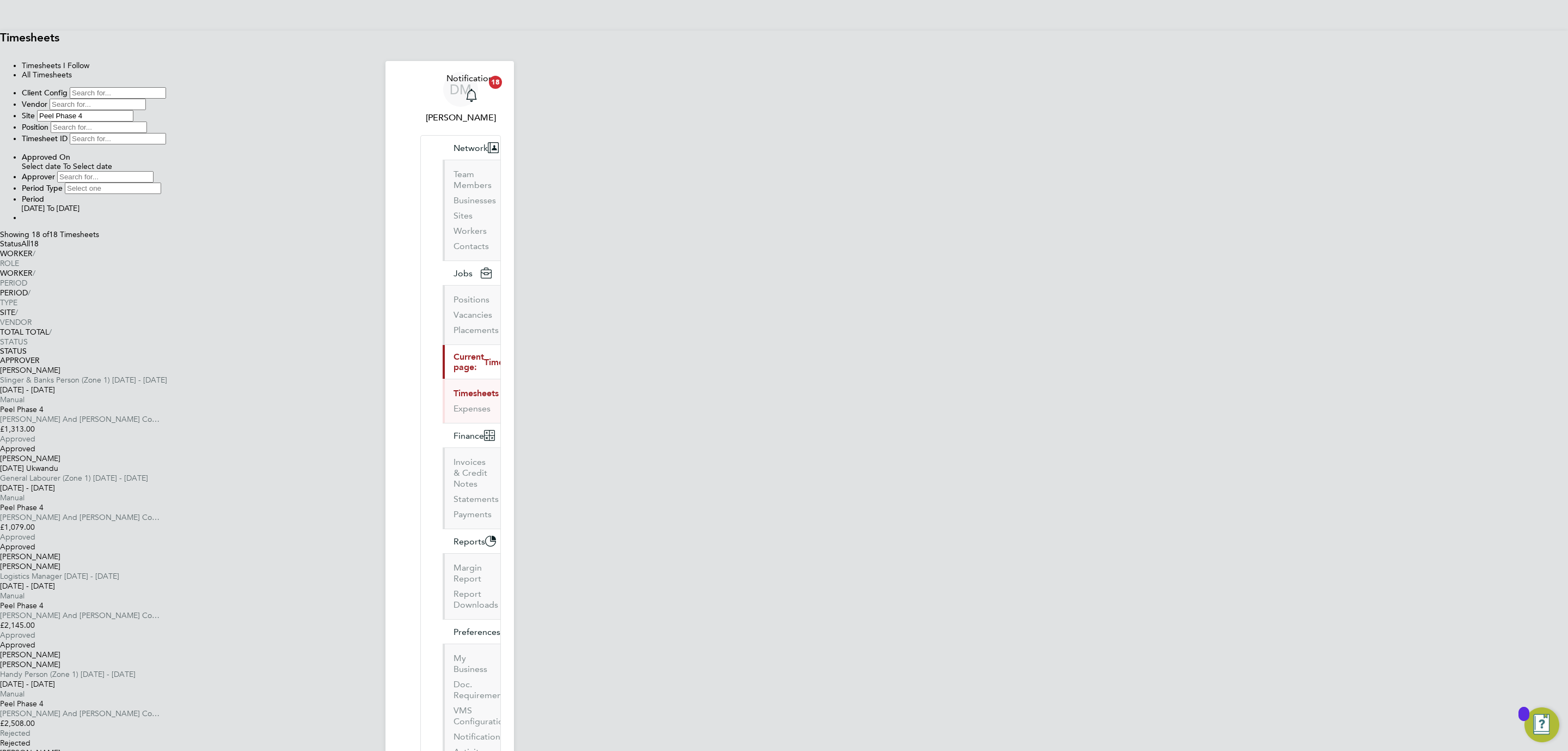
click at [0, 51] on button "New Timesheet" at bounding box center [0, 51] width 0 height 0
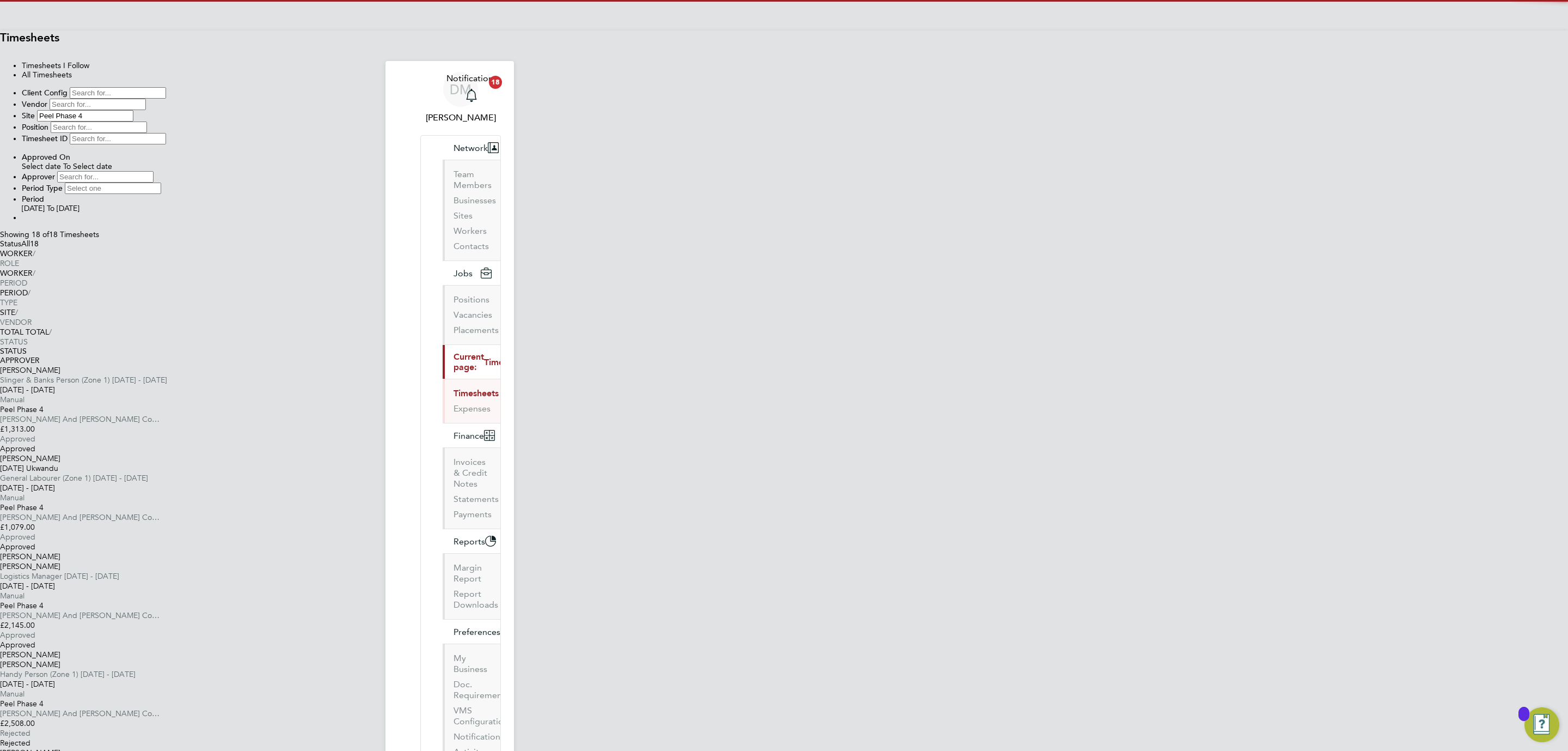
scroll to position [1828, 421]
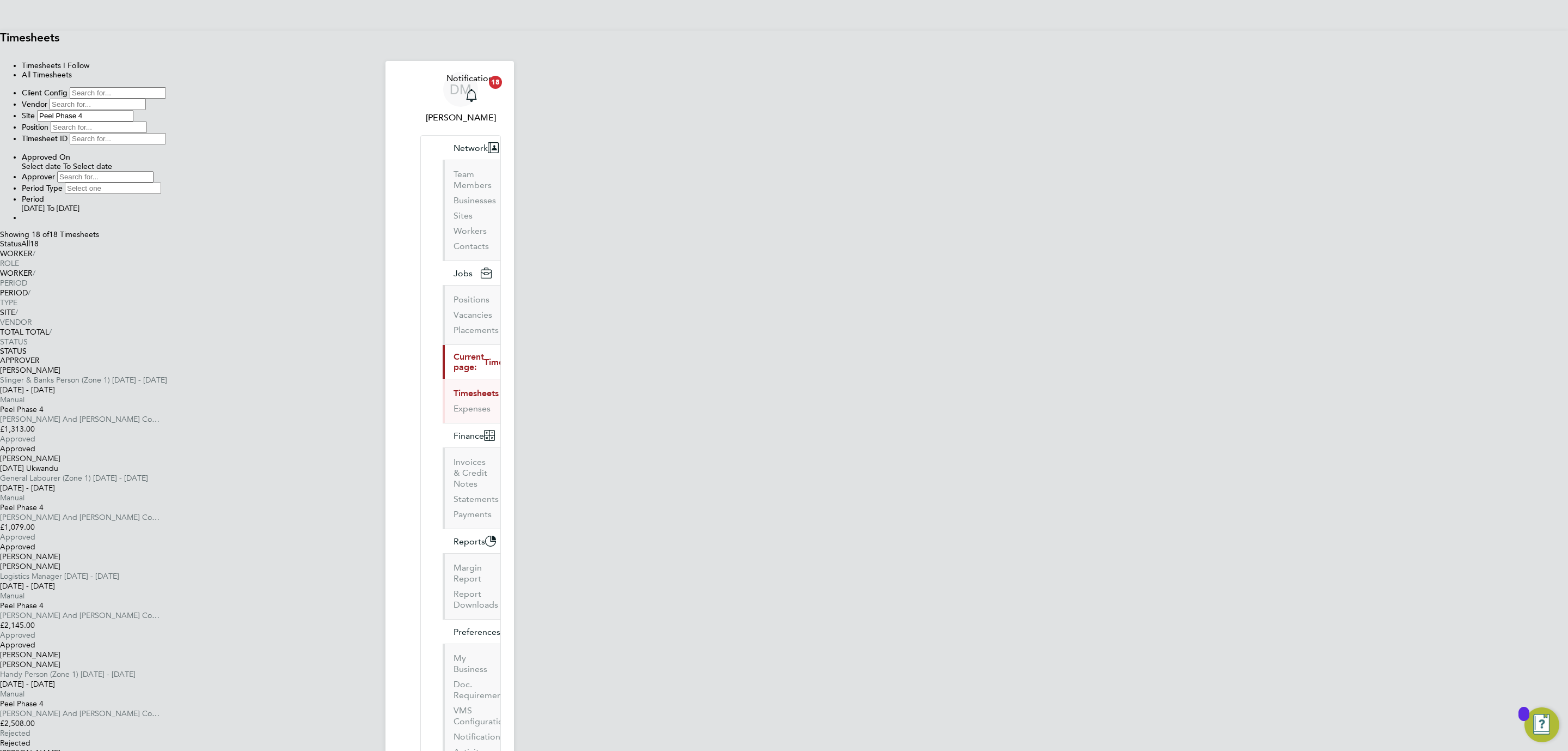
type input "[PERSON_NAME]"
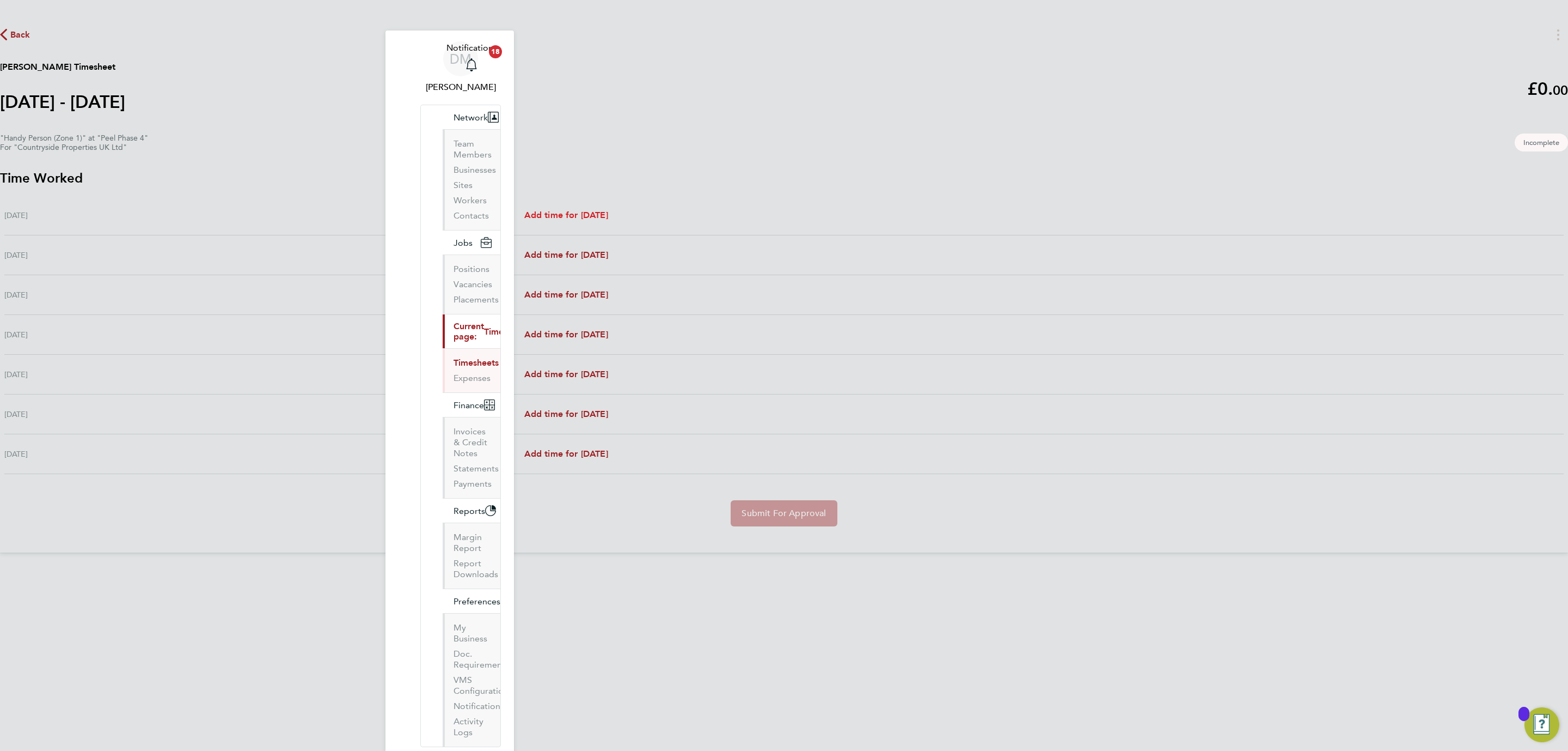
click at [608, 210] on span "Add time for Mon 18 Aug" at bounding box center [566, 215] width 84 height 10
select select "30"
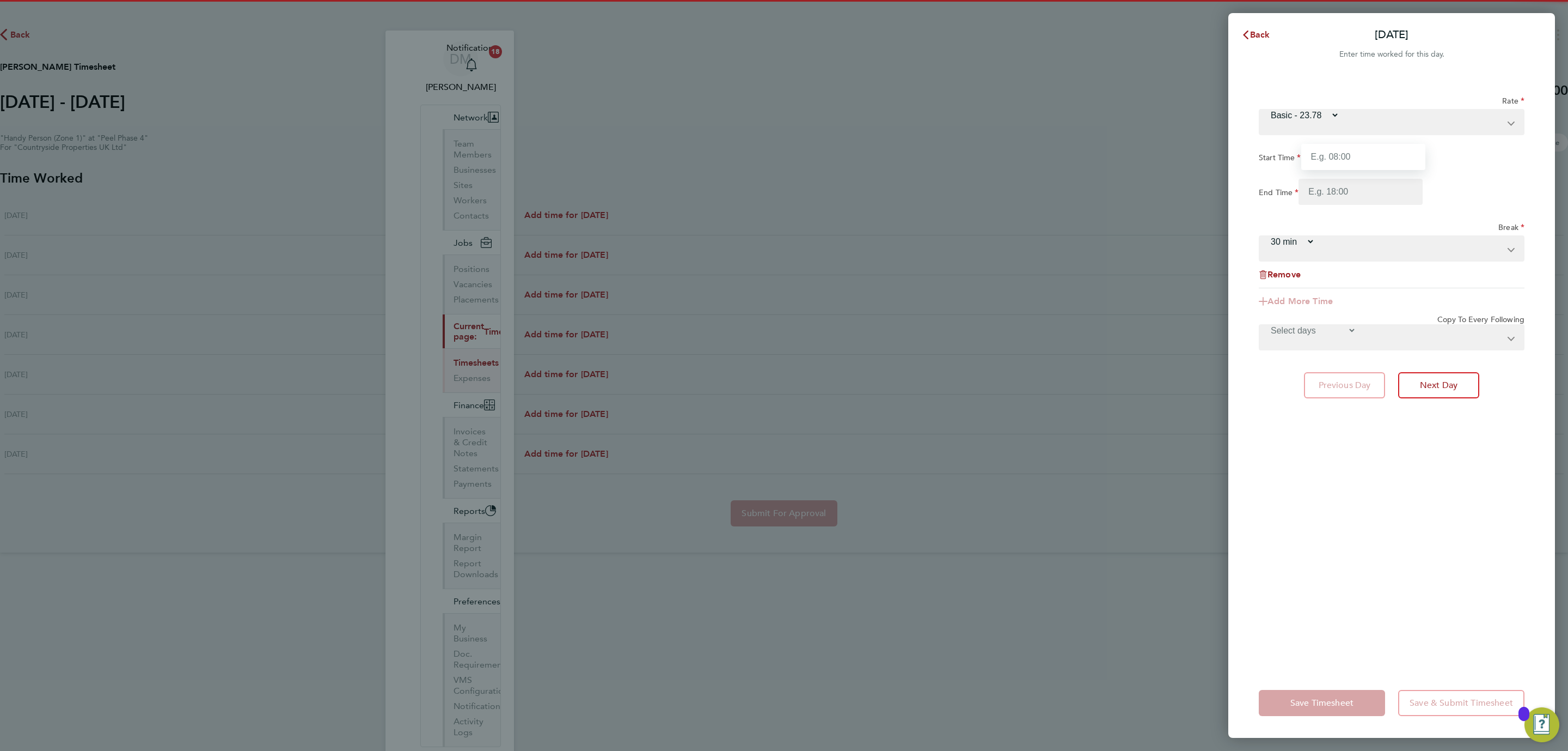
drag, startPoint x: 1361, startPoint y: 131, endPoint x: 1374, endPoint y: 137, distance: 14.3
click at [1361, 144] on input "Start Time" at bounding box center [1363, 157] width 124 height 27
type input "07:30"
click at [1369, 179] on input "End Time" at bounding box center [1361, 191] width 124 height 27
type input "16:30"
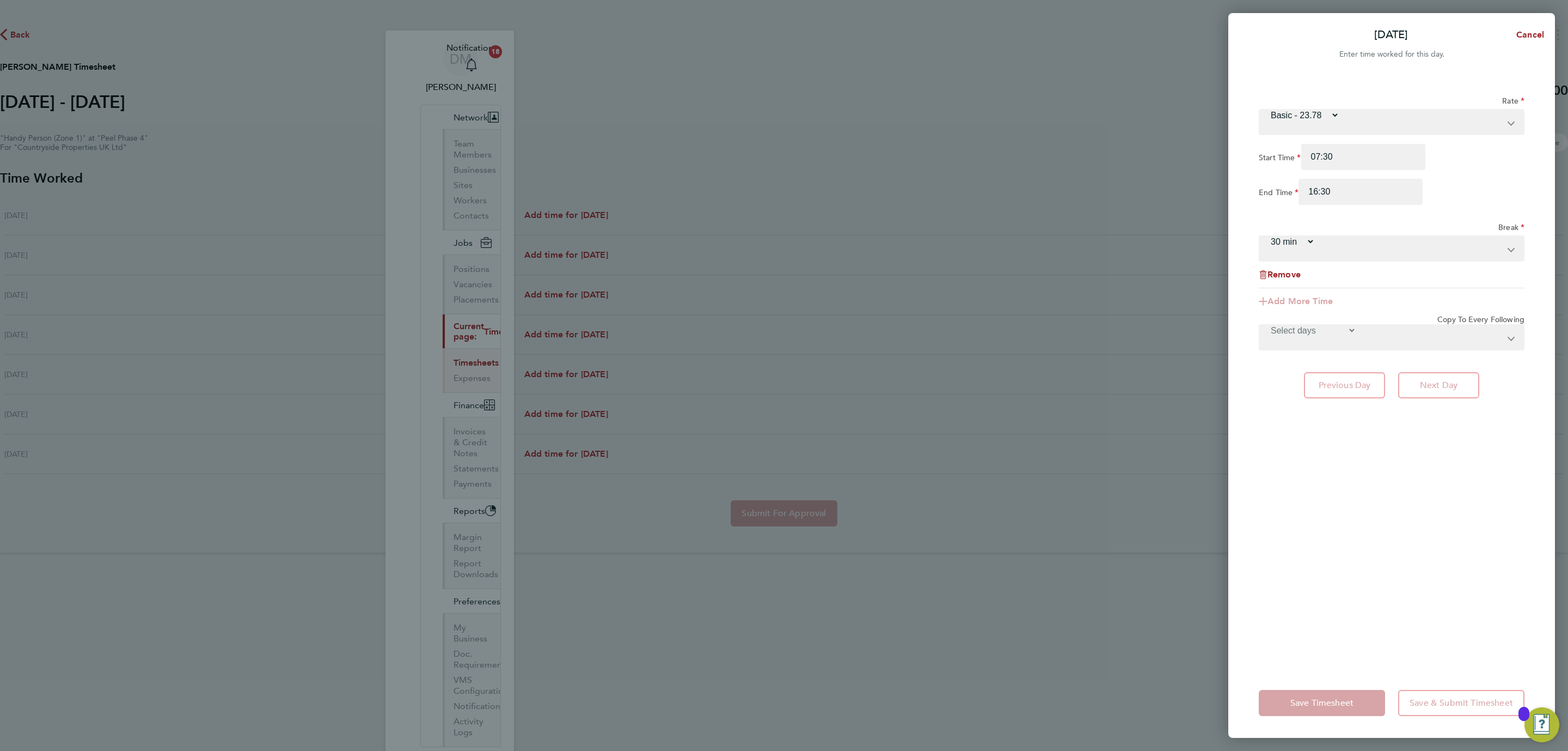
click at [1287, 214] on div "Break" at bounding box center [1391, 224] width 266 height 22
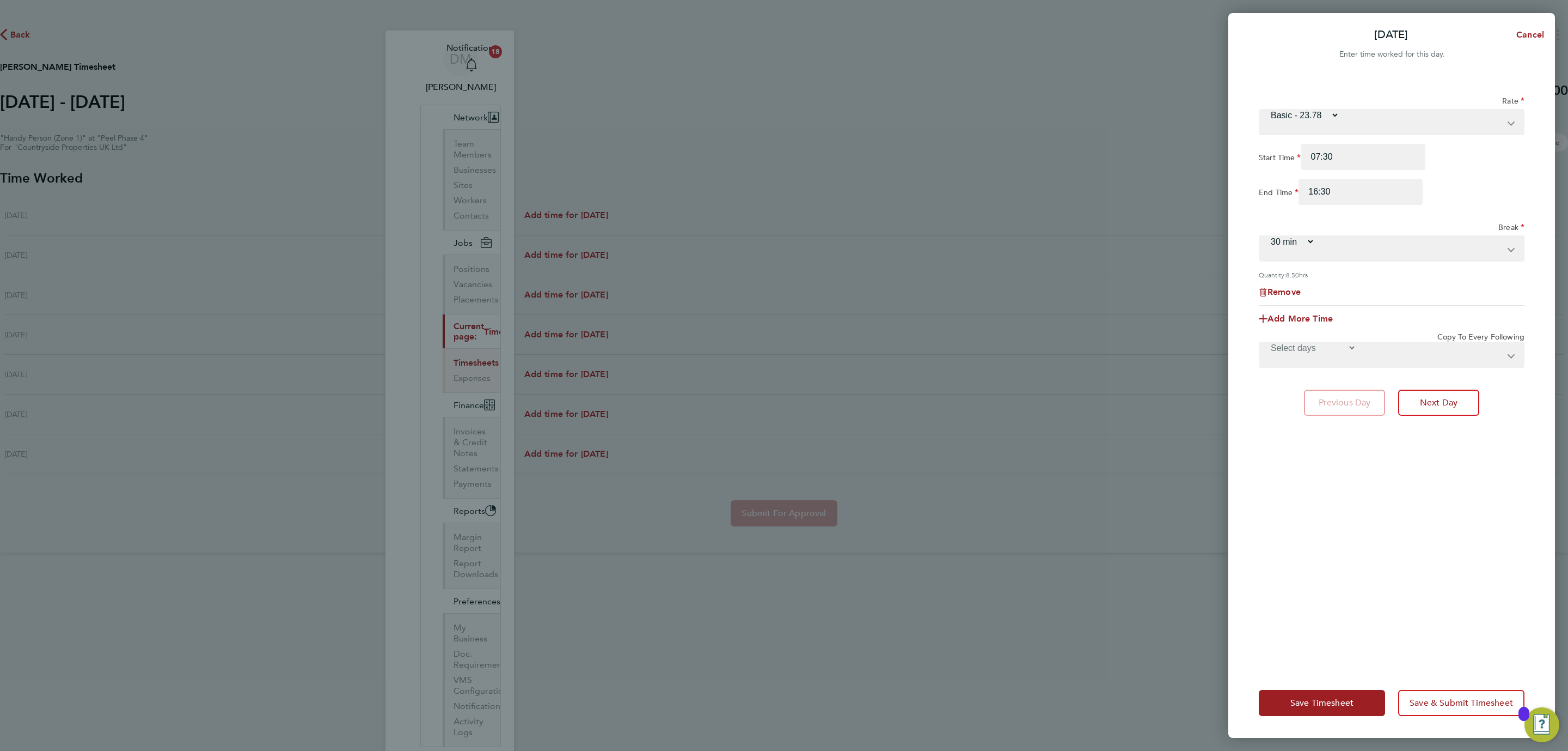
click at [1315, 236] on select "0 min 15 min 30 min 45 min 60 min 75 min 90 min" at bounding box center [1288, 241] width 55 height 10
select select "60"
click at [1315, 236] on select "0 min 15 min 30 min 45 min 60 min 75 min 90 min" at bounding box center [1288, 241] width 55 height 10
click at [1277, 288] on div "Remove" at bounding box center [1391, 292] width 266 height 9
click at [1357, 343] on select "Select days Day Weekday (Mon-Fri) Weekend (Sat-Sun) Tuesday Wednesday Thursday …" at bounding box center [1308, 347] width 96 height 10
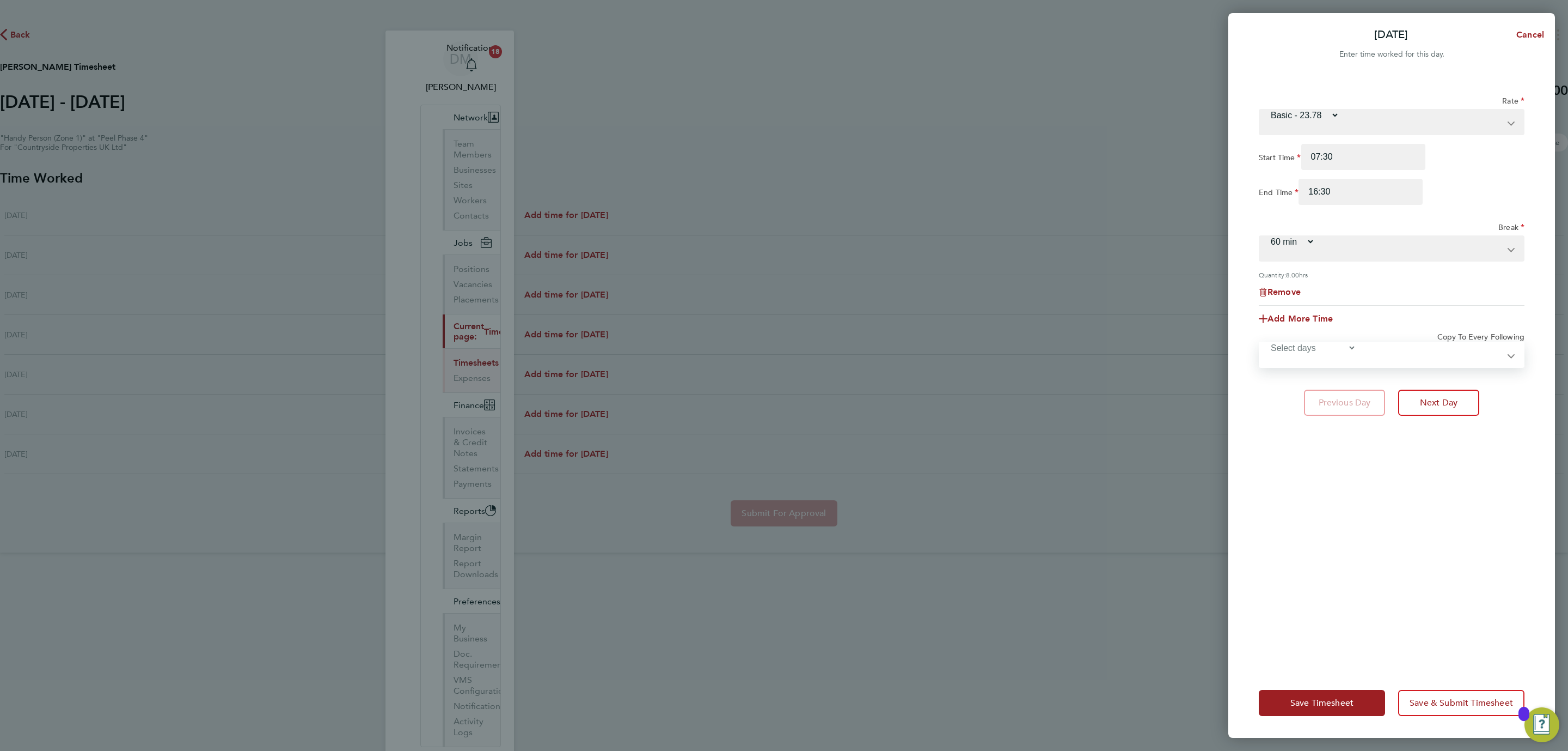
select select "TUE"
click at [1351, 343] on select "Select days Day Weekday (Mon-Fri) Weekend (Sat-Sun) Tuesday Wednesday Thursday …" at bounding box center [1308, 347] width 96 height 10
select select "2025-08-24"
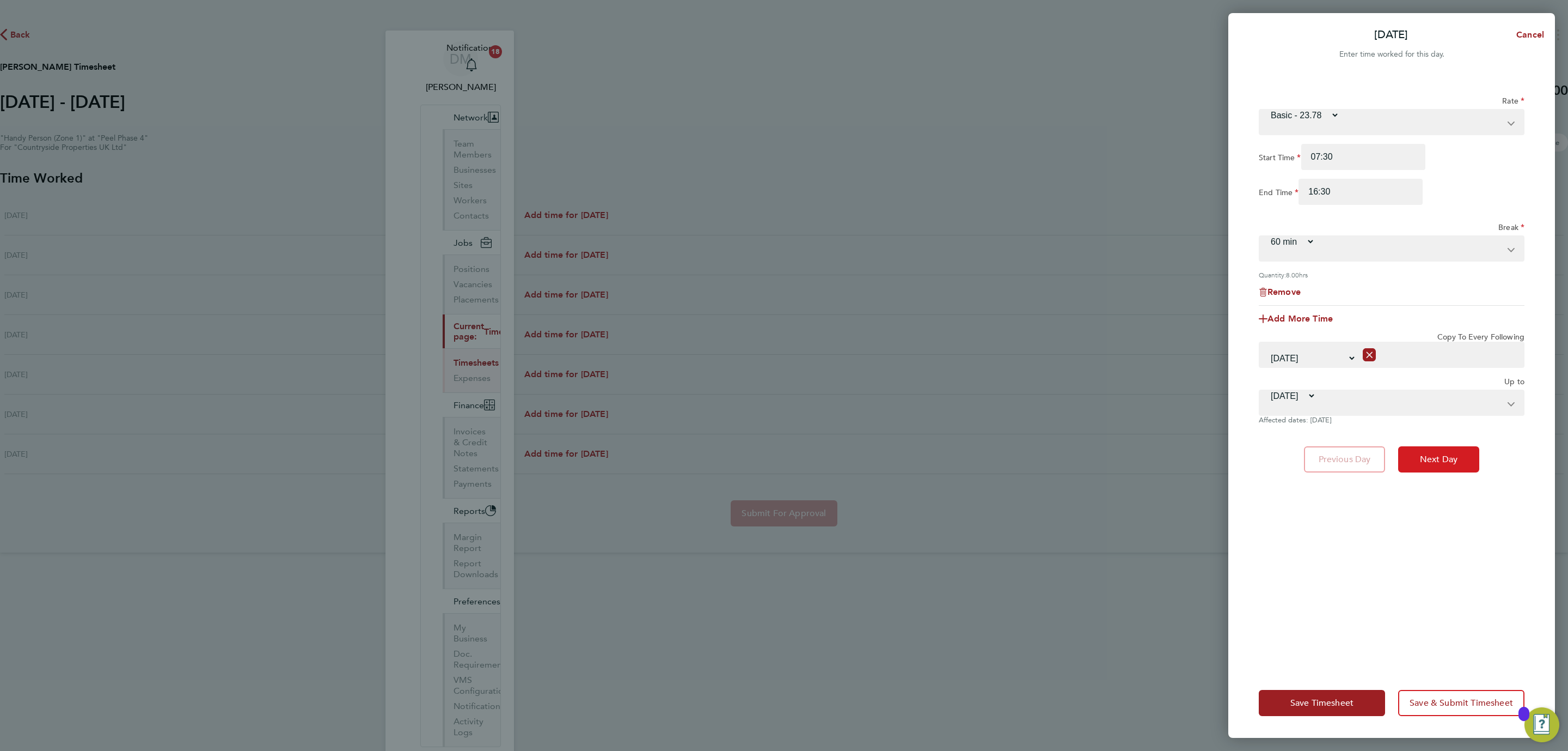
click at [1431, 453] on span "Next Day" at bounding box center [1439, 459] width 38 height 11
select select "60"
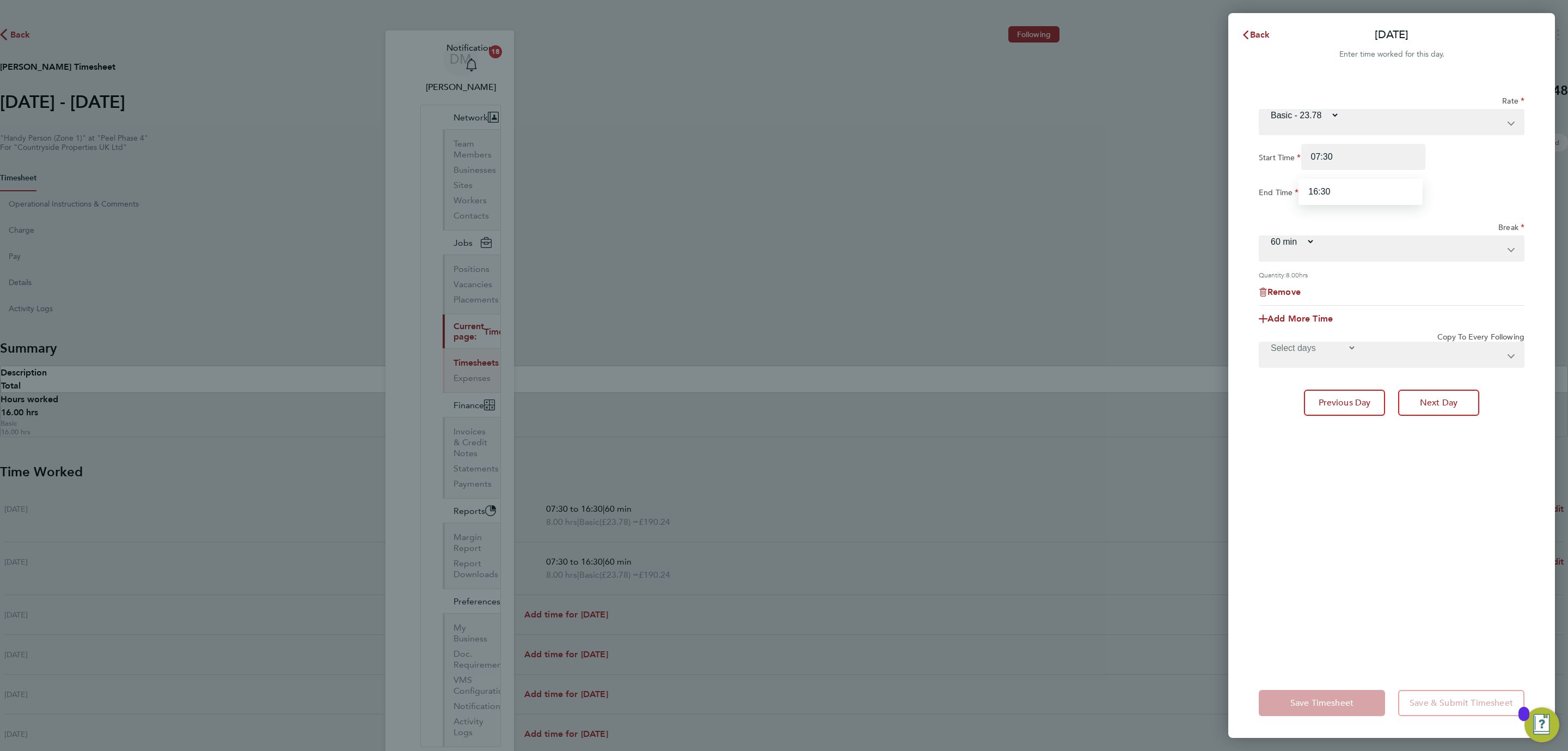
click at [1407, 179] on input "16:30" at bounding box center [1361, 191] width 124 height 27
drag, startPoint x: 1375, startPoint y: 168, endPoint x: 1329, endPoint y: 170, distance: 46.0
click at [1329, 179] on div "End Time 16:30" at bounding box center [1391, 191] width 266 height 27
type input "17:30"
click at [1281, 220] on div "Rate Basic - 23.78 Start Time 07:30 End Time 17:30 Break 0 min 15 min 30 min 45…" at bounding box center [1391, 196] width 266 height 219
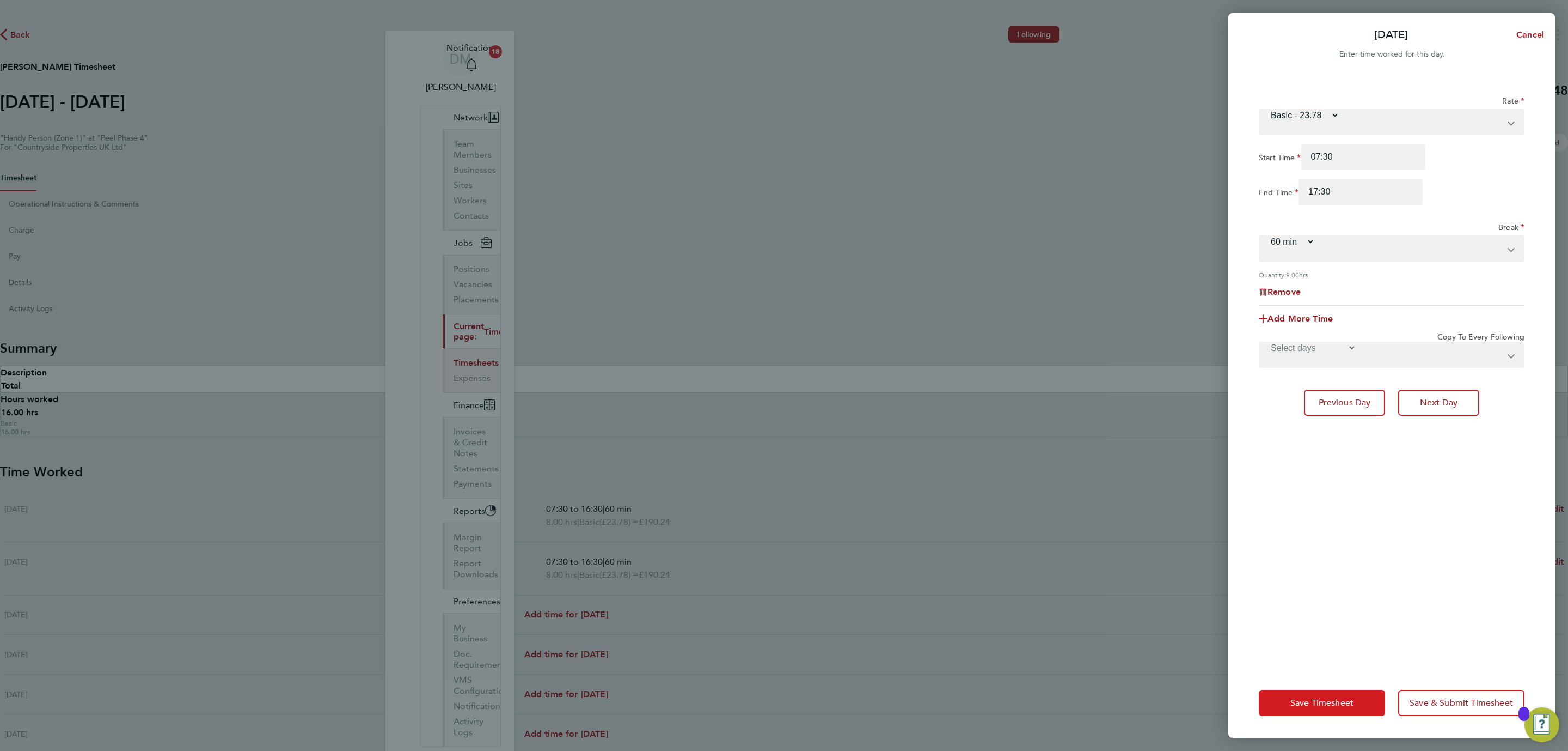
click at [1325, 702] on span "Save Timesheet" at bounding box center [1322, 703] width 63 height 11
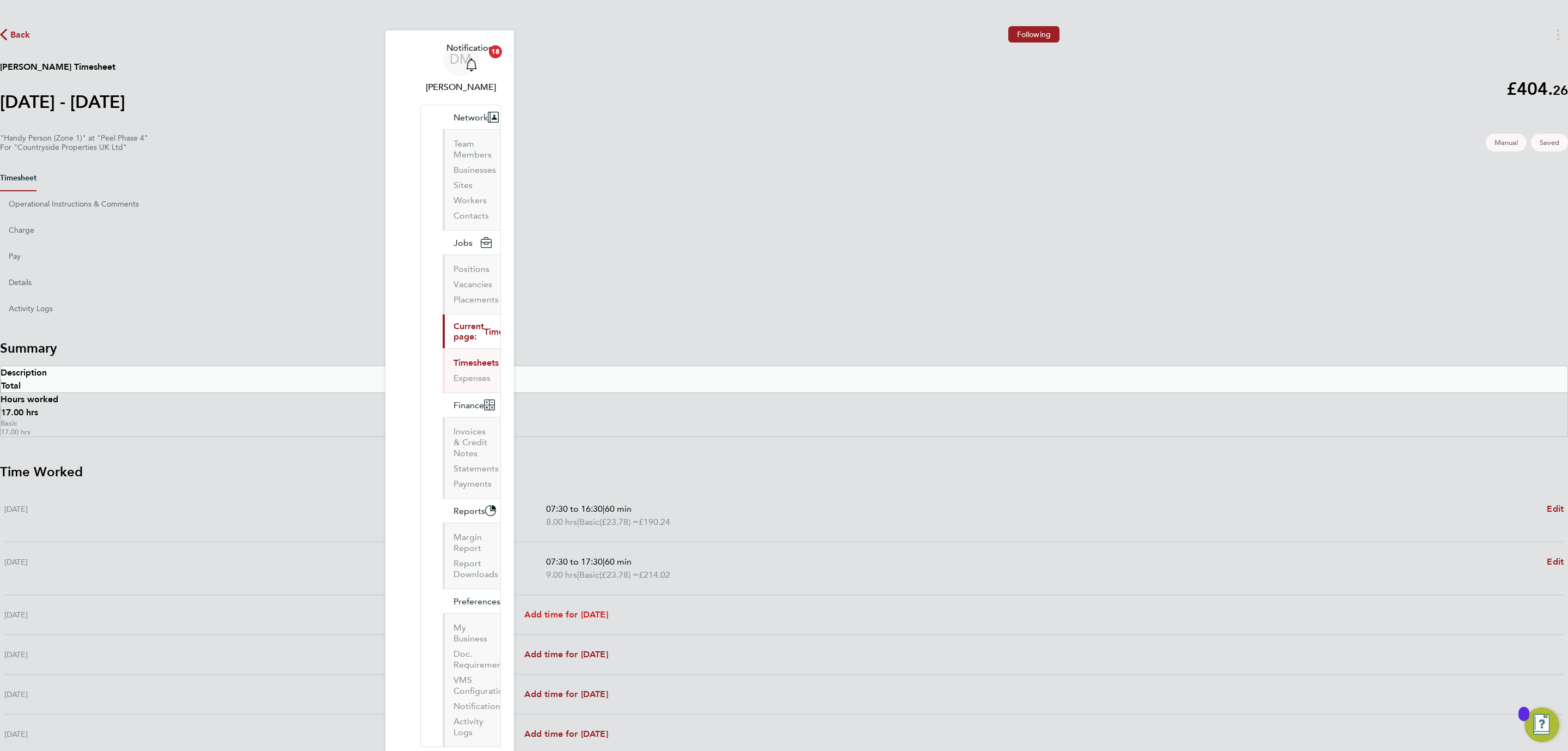
click at [608, 609] on span "Add time for Wed 20 Aug" at bounding box center [566, 614] width 84 height 10
select select "30"
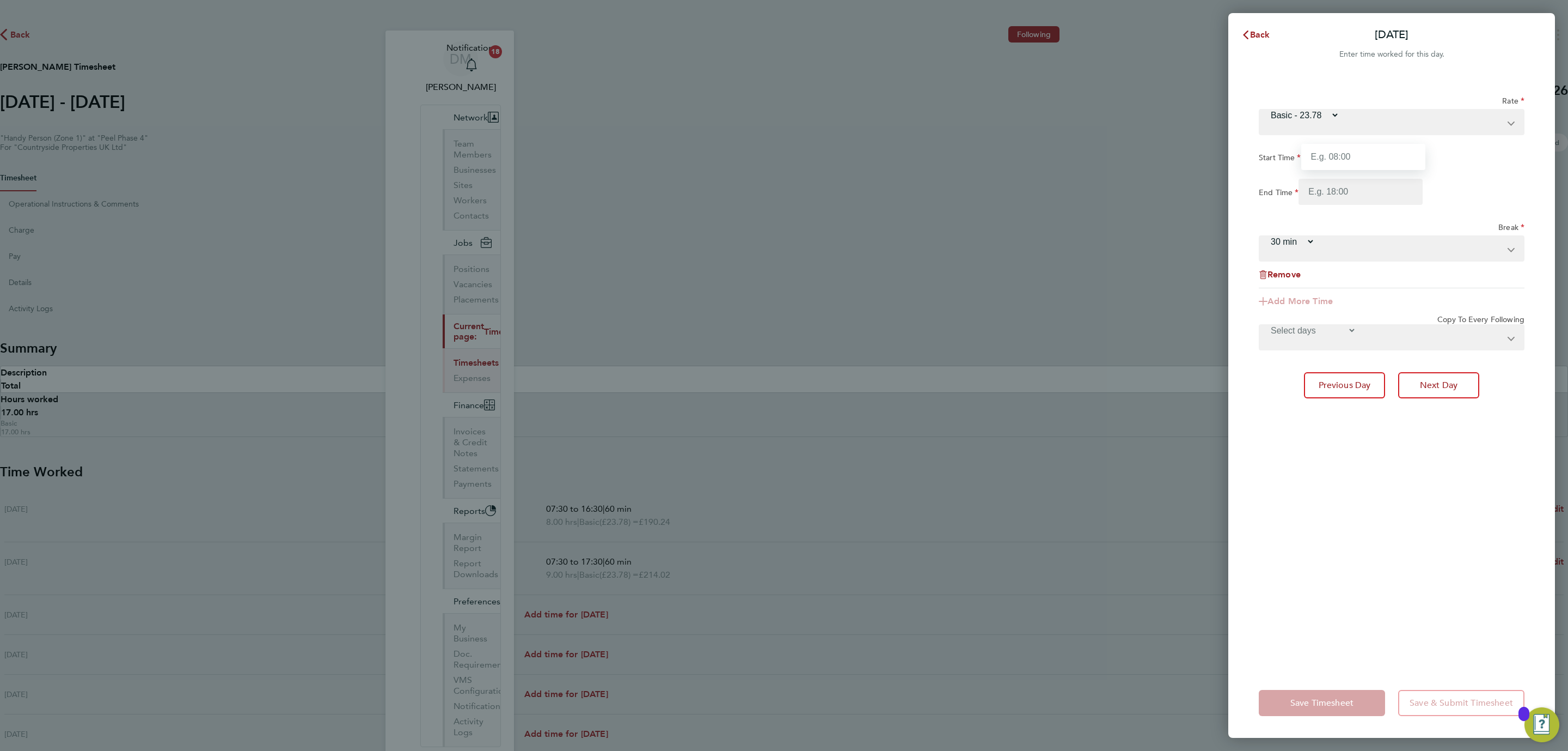
click at [1390, 144] on input "Start Time" at bounding box center [1363, 157] width 124 height 27
type input "07:31"
click at [1380, 179] on input "End Time" at bounding box center [1361, 191] width 124 height 27
click at [1384, 179] on input "17:30" at bounding box center [1361, 191] width 124 height 27
type input "17:32"
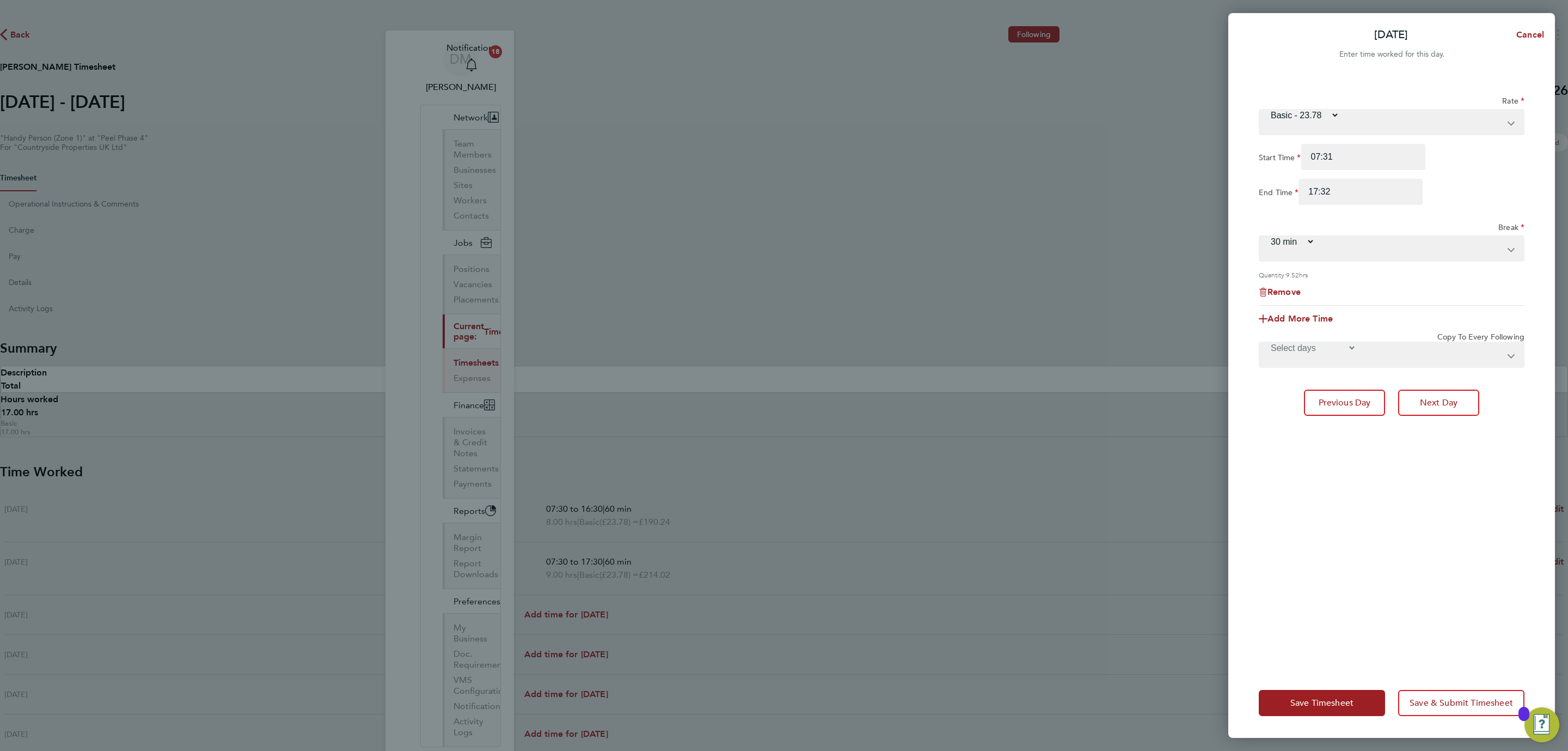
click at [1314, 214] on div "Break" at bounding box center [1391, 224] width 266 height 22
click at [1320, 709] on button "Save Timesheet" at bounding box center [1321, 703] width 126 height 27
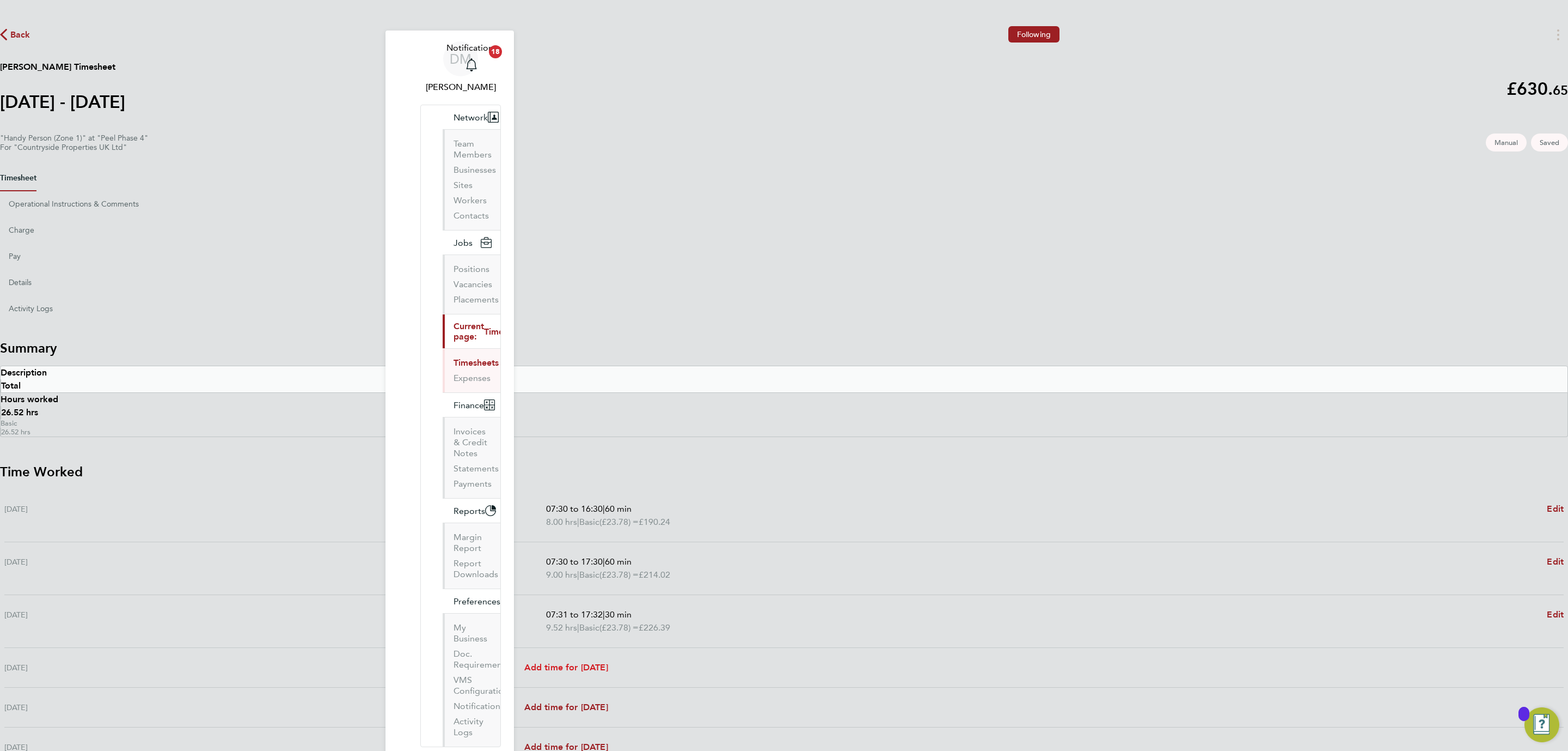
click at [608, 662] on span "Add time for Thu 21 Aug" at bounding box center [566, 667] width 84 height 10
select select "30"
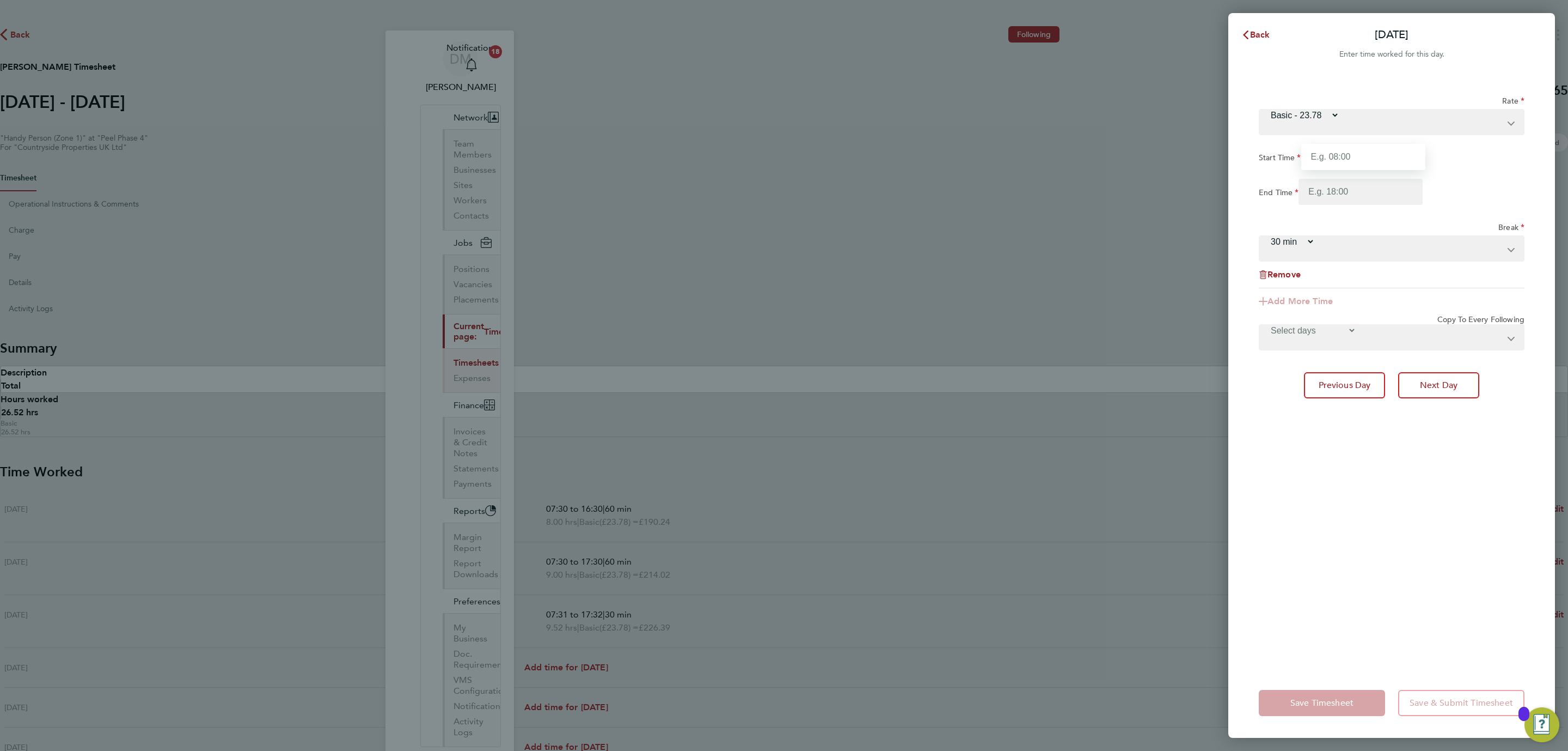
drag, startPoint x: 1375, startPoint y: 136, endPoint x: 1385, endPoint y: 146, distance: 14.1
click at [1375, 144] on input "Start Time" at bounding box center [1363, 157] width 124 height 27
type input "07:30"
click at [1365, 179] on input "End Time" at bounding box center [1361, 191] width 124 height 27
click at [1359, 179] on input "End Time" at bounding box center [1361, 191] width 124 height 27
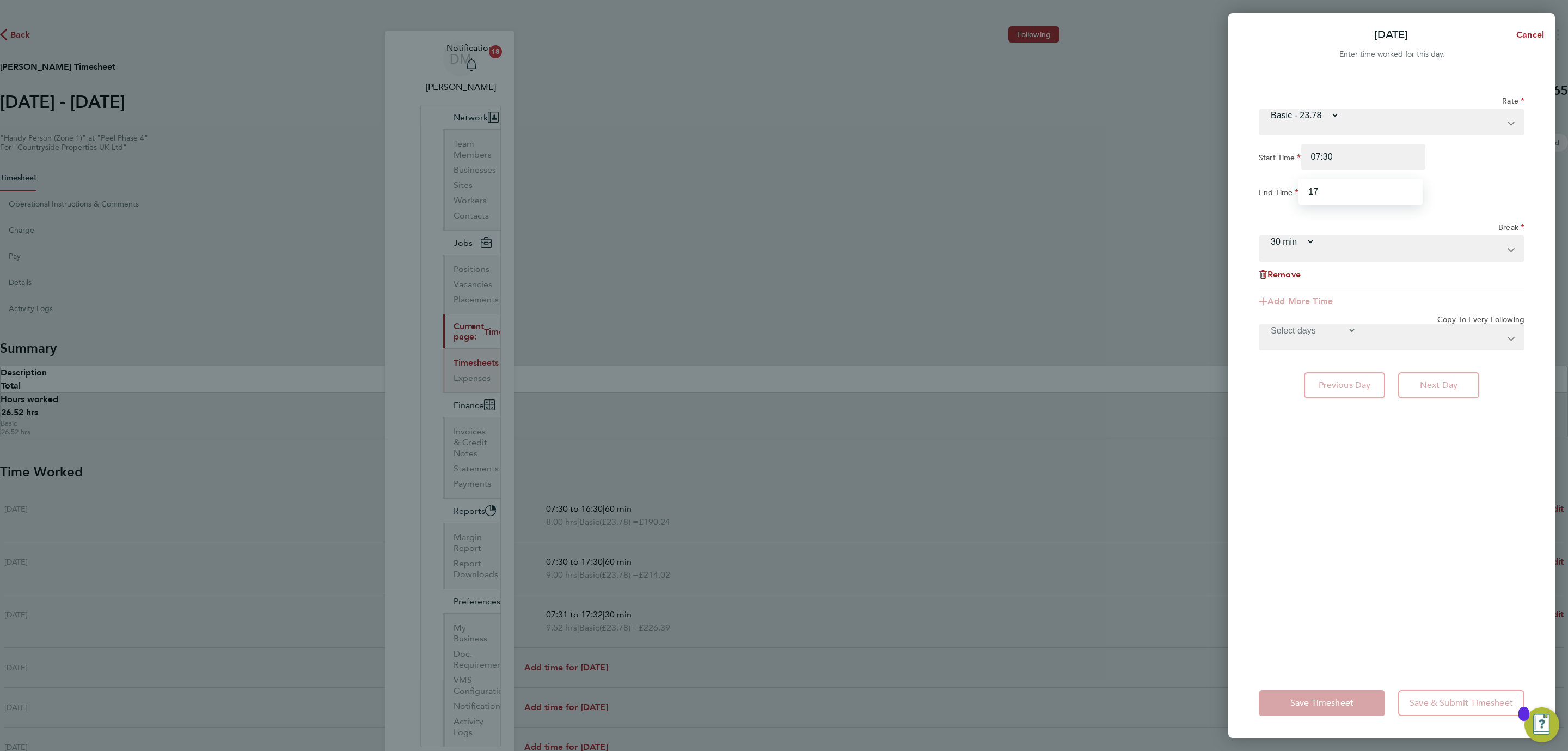
type input "17:00"
click at [1320, 232] on div "Rate Basic - 23.78 Start Time 07:30 End Time 17:00 Break 0 min 15 min 30 min 45…" at bounding box center [1391, 187] width 266 height 201
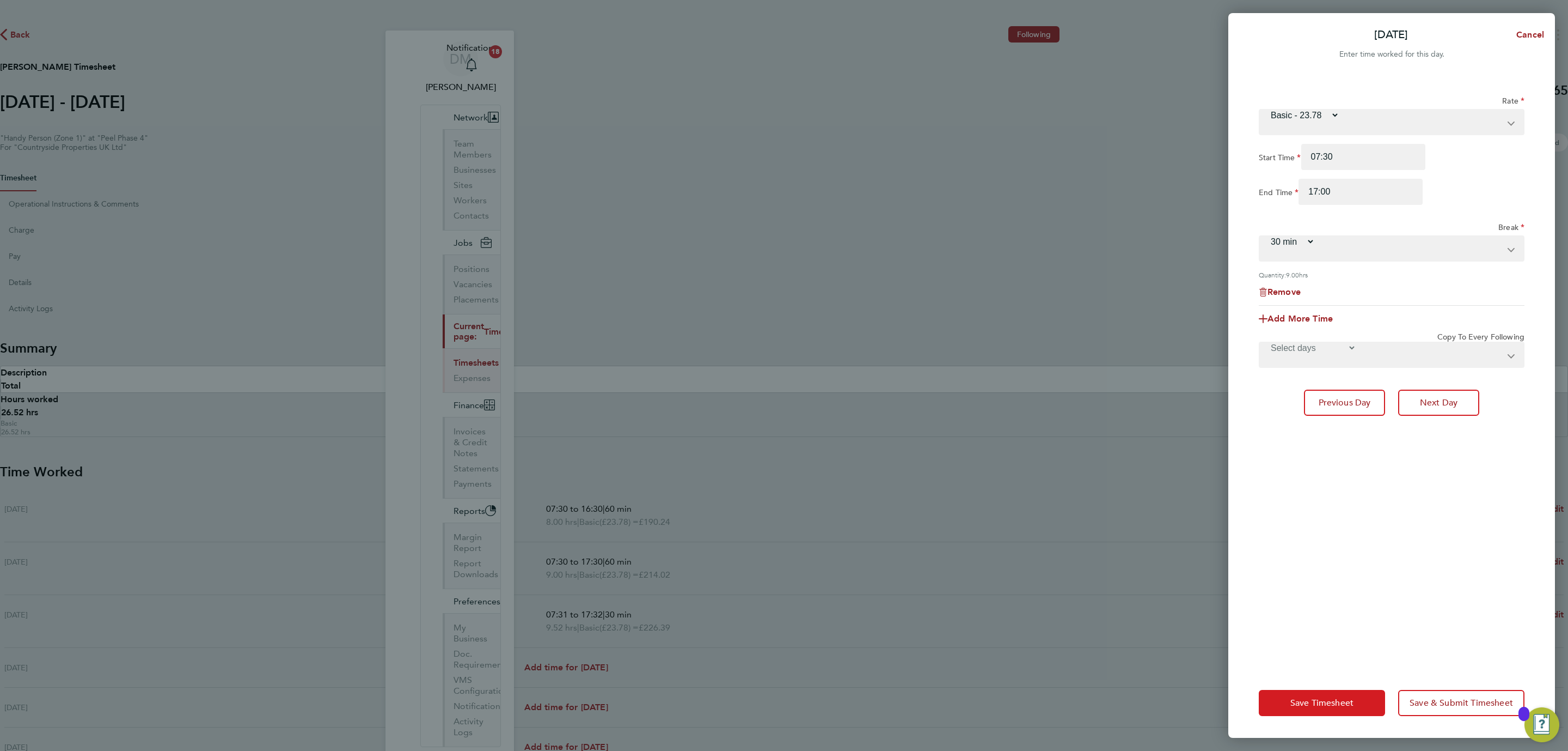
click at [1359, 700] on button "Save Timesheet" at bounding box center [1321, 703] width 126 height 27
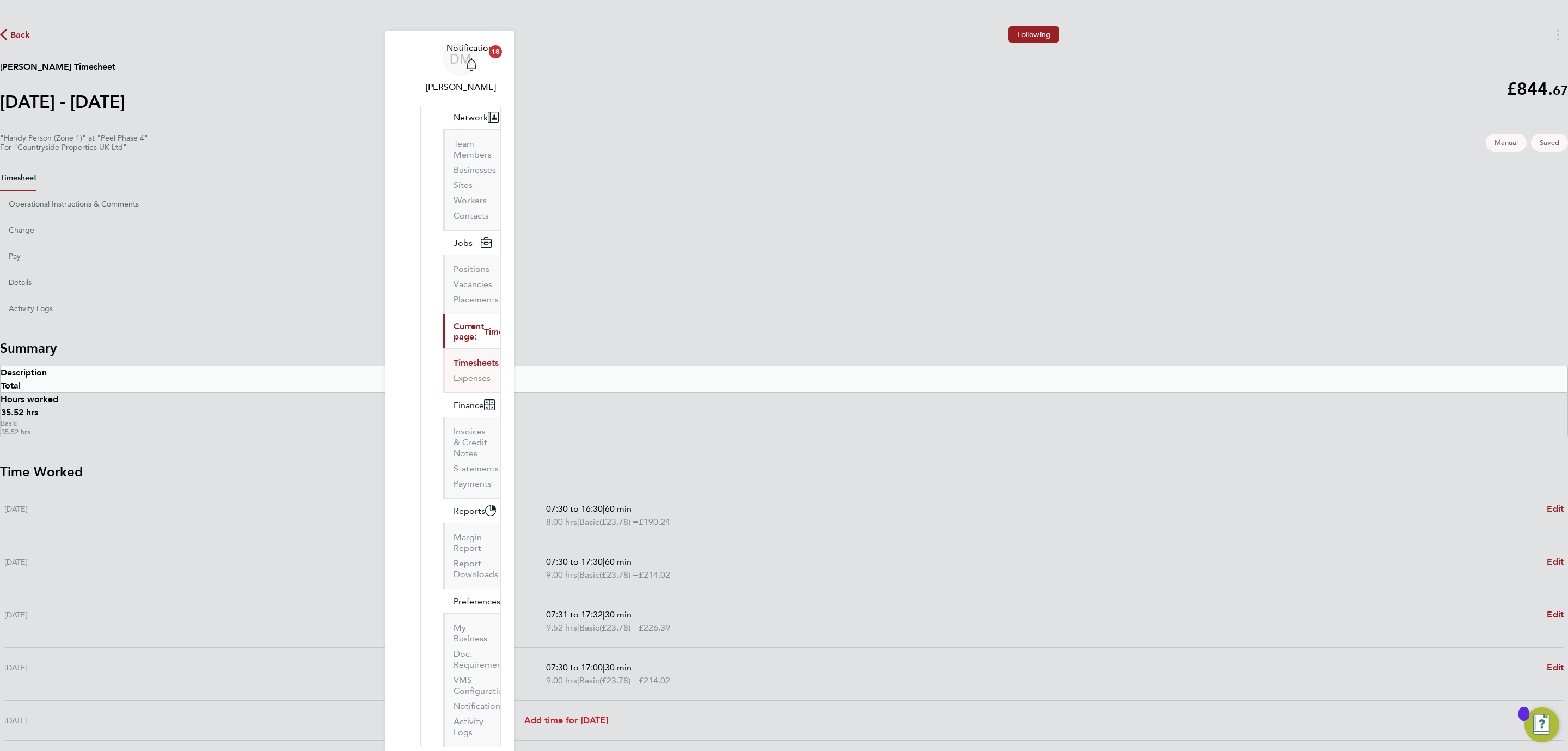
click at [608, 713] on link "Add time for Fri 22 Aug" at bounding box center [566, 720] width 84 height 13
select select "30"
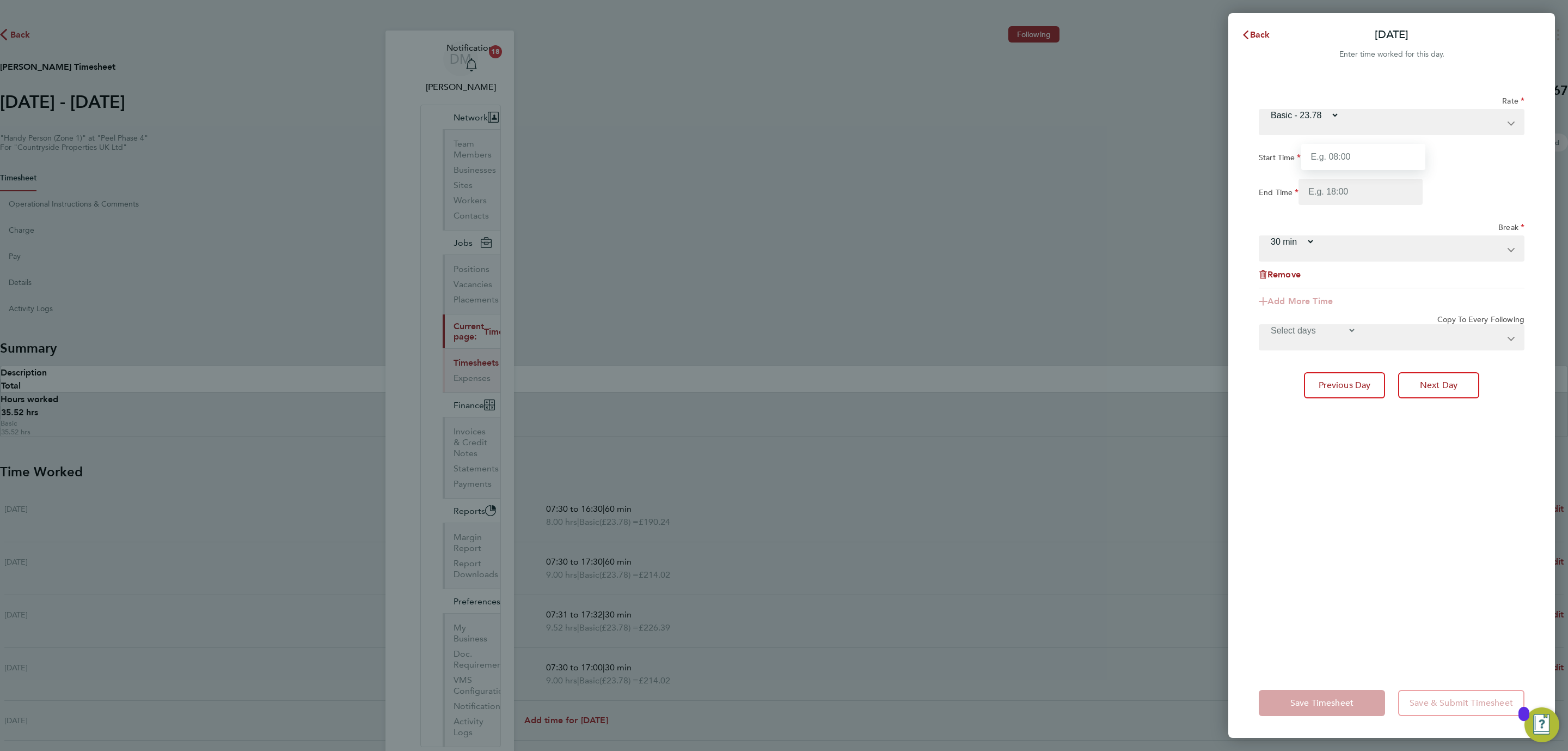
drag, startPoint x: 1372, startPoint y: 137, endPoint x: 1378, endPoint y: 142, distance: 7.8
click at [1372, 144] on input "Start Time" at bounding box center [1363, 157] width 124 height 27
type input "07:35"
click at [1498, 222] on label "Break" at bounding box center [1511, 228] width 27 height 13
click at [1368, 179] on input "End Time" at bounding box center [1361, 191] width 124 height 27
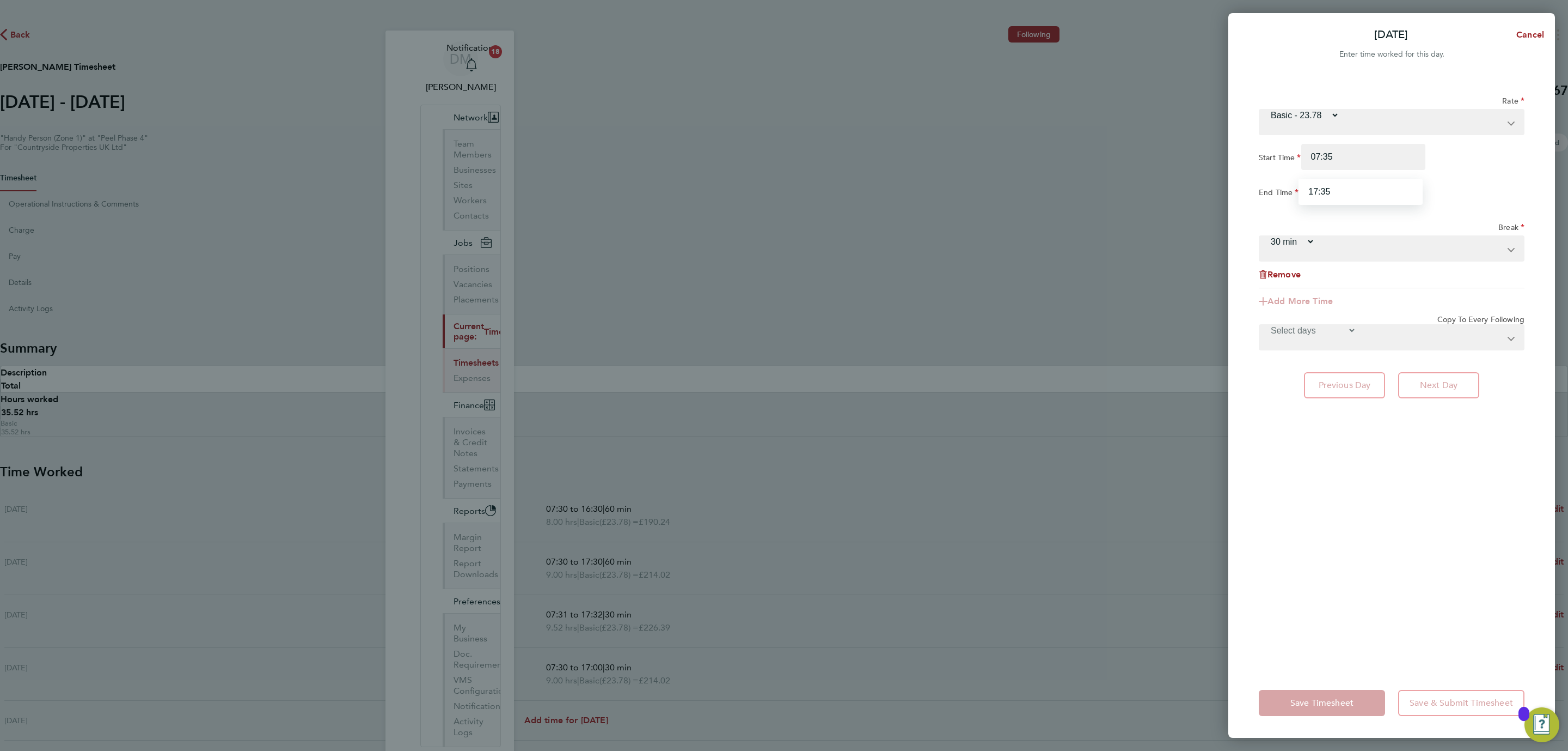
type input "17:35"
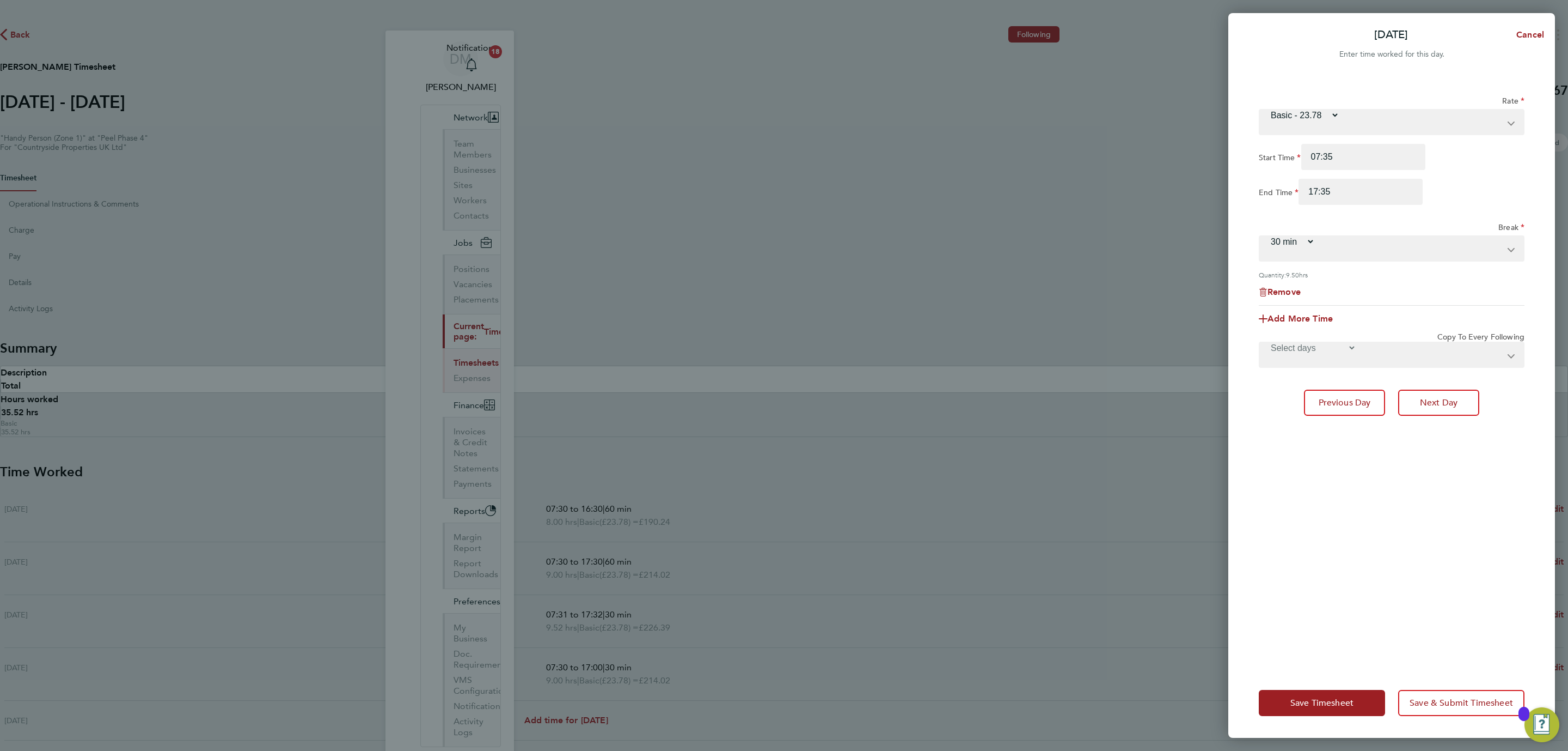
click at [1289, 272] on app-timesheet-line-form-group "Rate Basic - 23.78 Start Time 07:35 End Time 17:35 Break 0 min 15 min 30 min 45…" at bounding box center [1391, 204] width 266 height 236
click at [1315, 236] on select "0 min 15 min 30 min 45 min 60 min 75 min 90 min" at bounding box center [1288, 241] width 55 height 10
select select "60"
click at [1315, 236] on select "0 min 15 min 30 min 45 min 60 min 75 min 90 min" at bounding box center [1288, 241] width 55 height 10
click at [1312, 571] on div "Rate Basic - 23.78 Start Time 07:35 End Time 17:35 Break 0 min 15 min 30 min 45…" at bounding box center [1391, 371] width 326 height 593
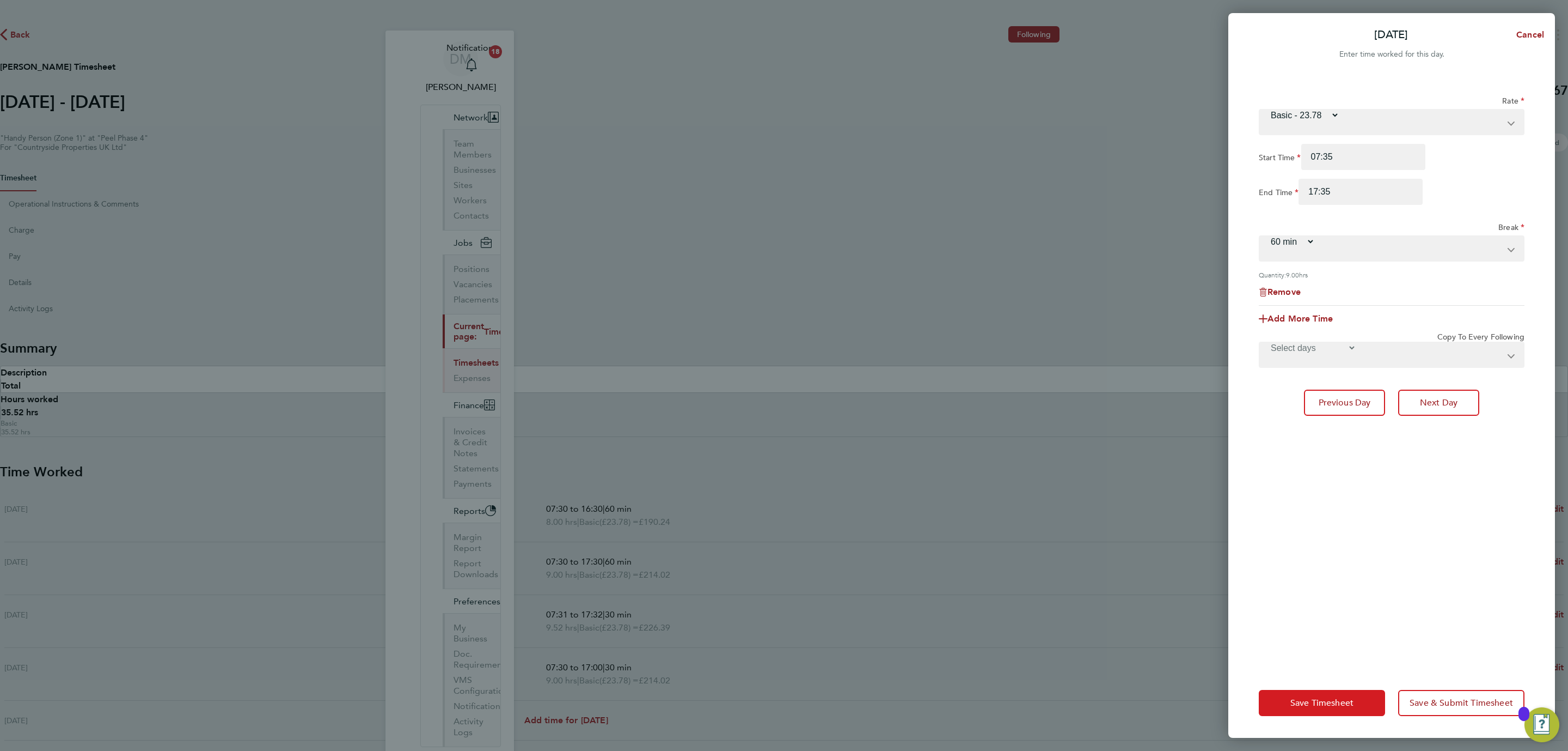
click at [1308, 695] on button "Save Timesheet" at bounding box center [1321, 703] width 126 height 27
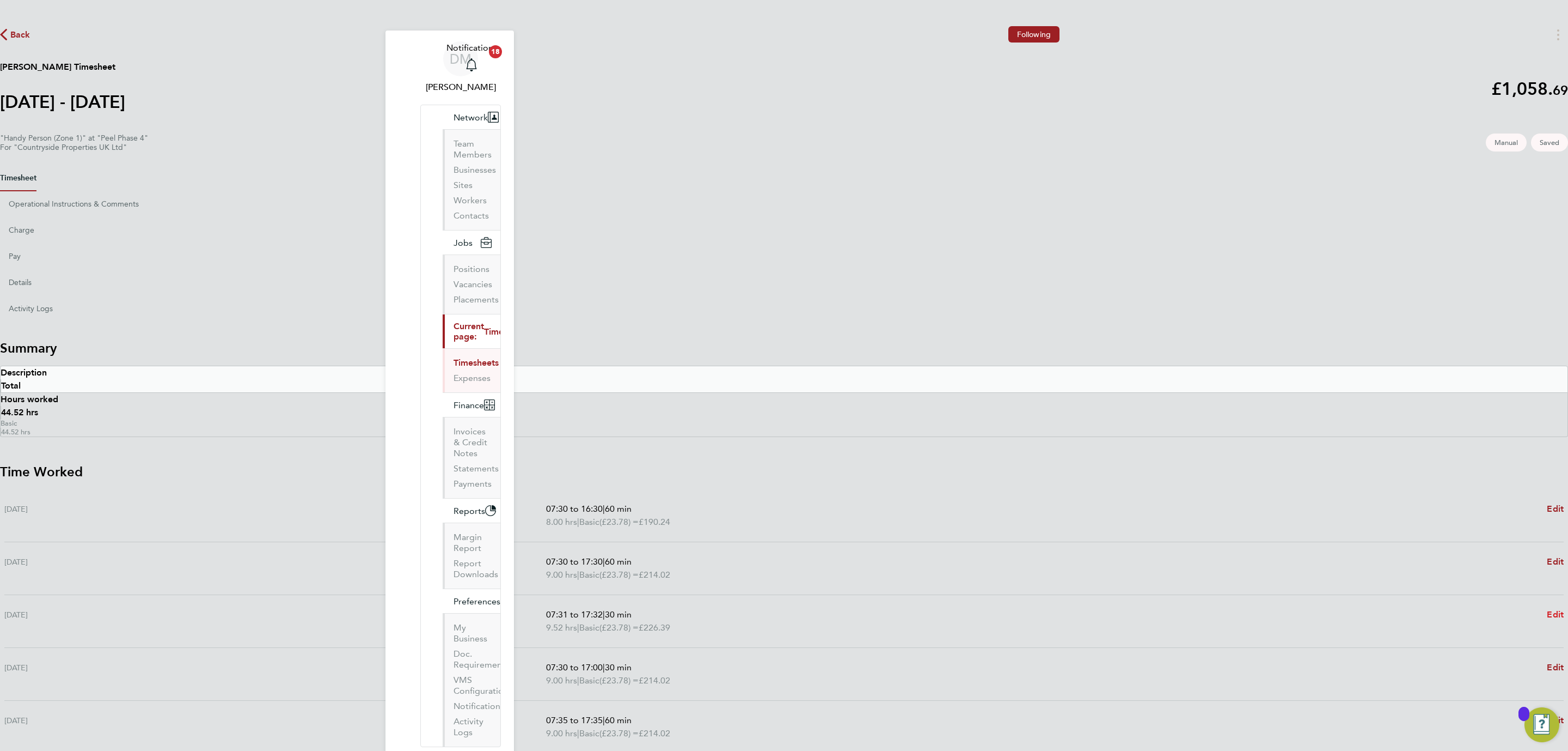
click at [1547, 609] on span "Edit" at bounding box center [1555, 614] width 17 height 10
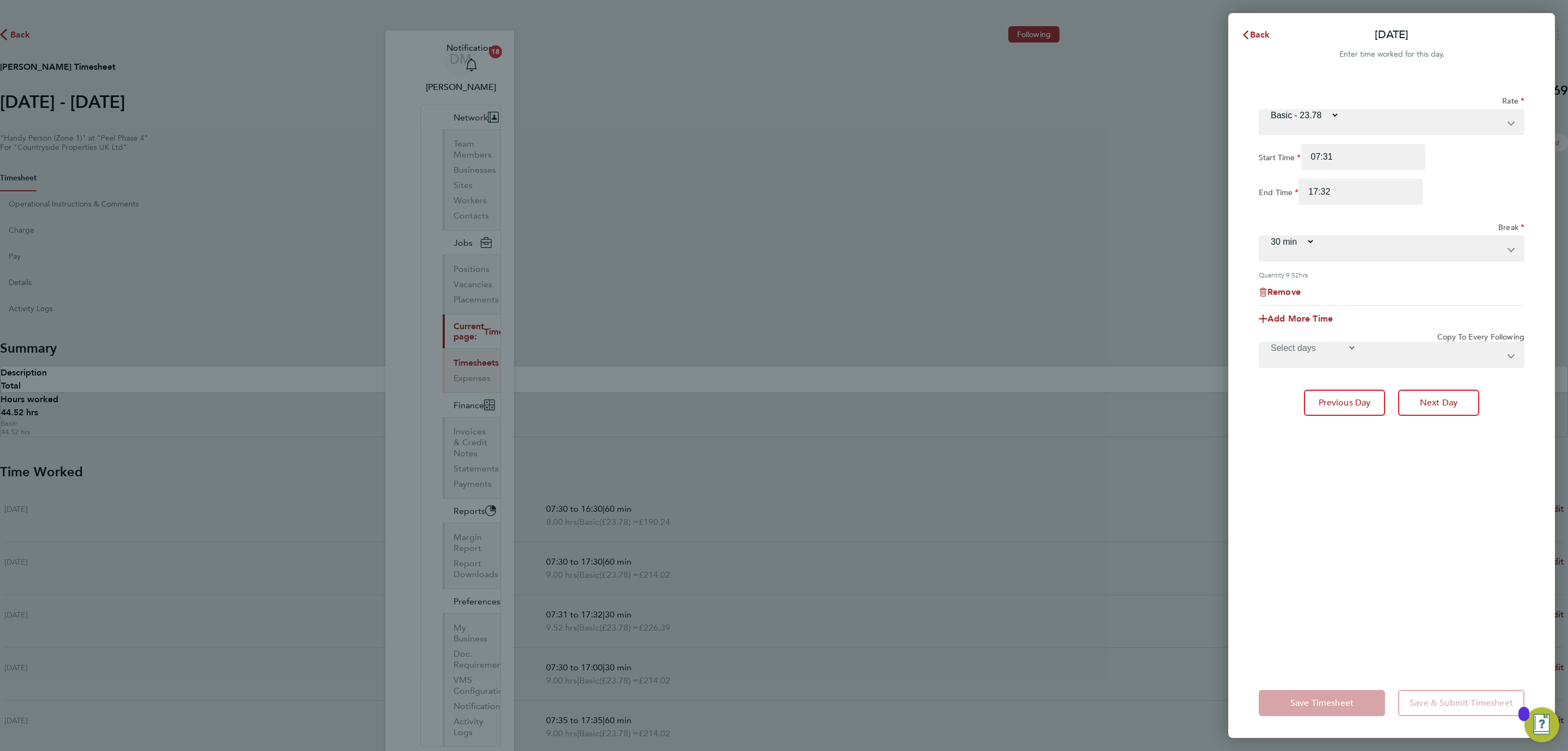
click at [1328, 236] on app-icon-cross-button at bounding box center [1321, 241] width 13 height 10
click at [1315, 236] on select "0 min 15 min 30 min 45 min 60 min 75 min 90 min" at bounding box center [1288, 241] width 55 height 10
select select "60"
click at [1315, 236] on select "0 min 15 min 30 min 45 min 60 min 75 min 90 min" at bounding box center [1288, 241] width 55 height 10
drag, startPoint x: 1348, startPoint y: 698, endPoint x: 1343, endPoint y: 695, distance: 5.8
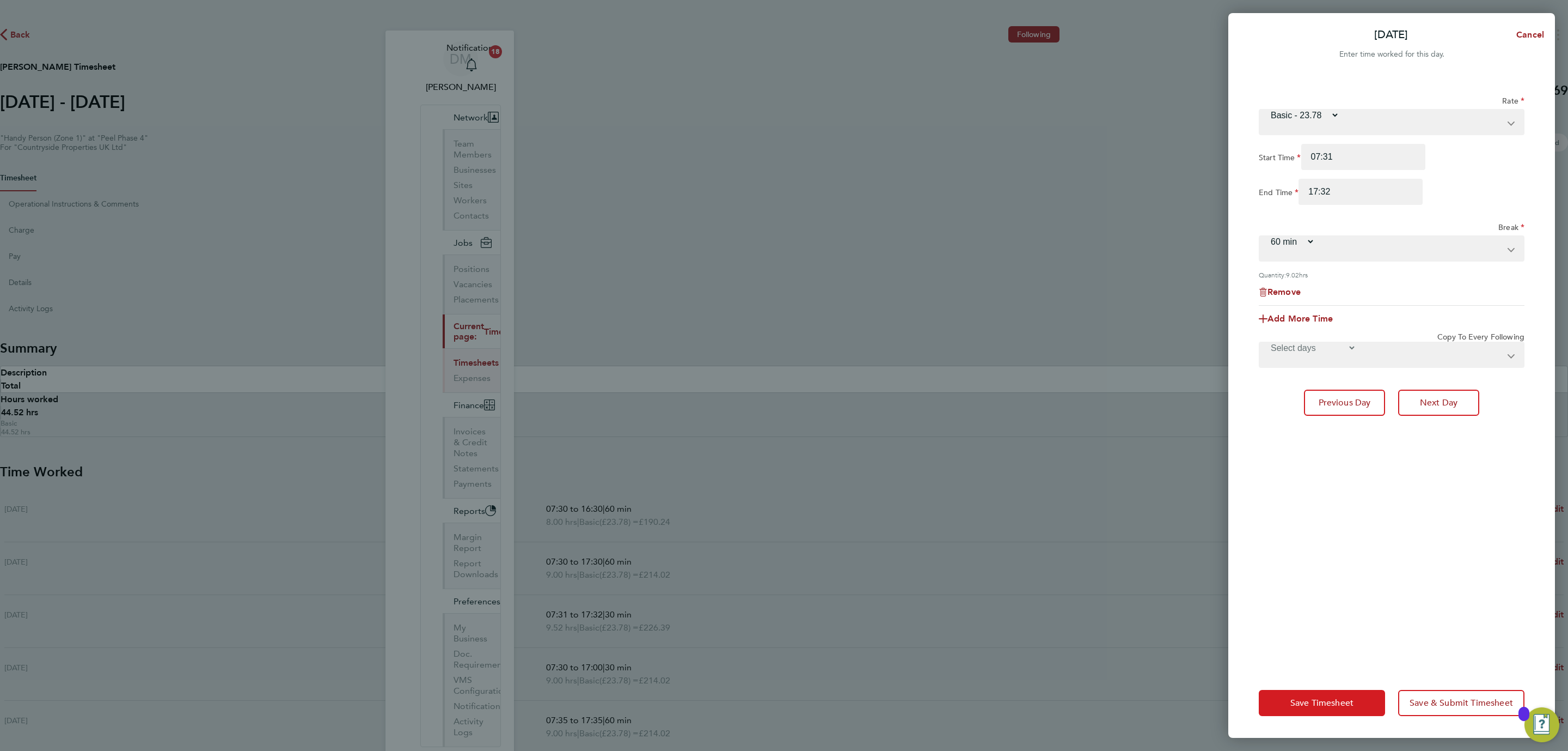
click at [1348, 698] on span "Save Timesheet" at bounding box center [1322, 703] width 63 height 11
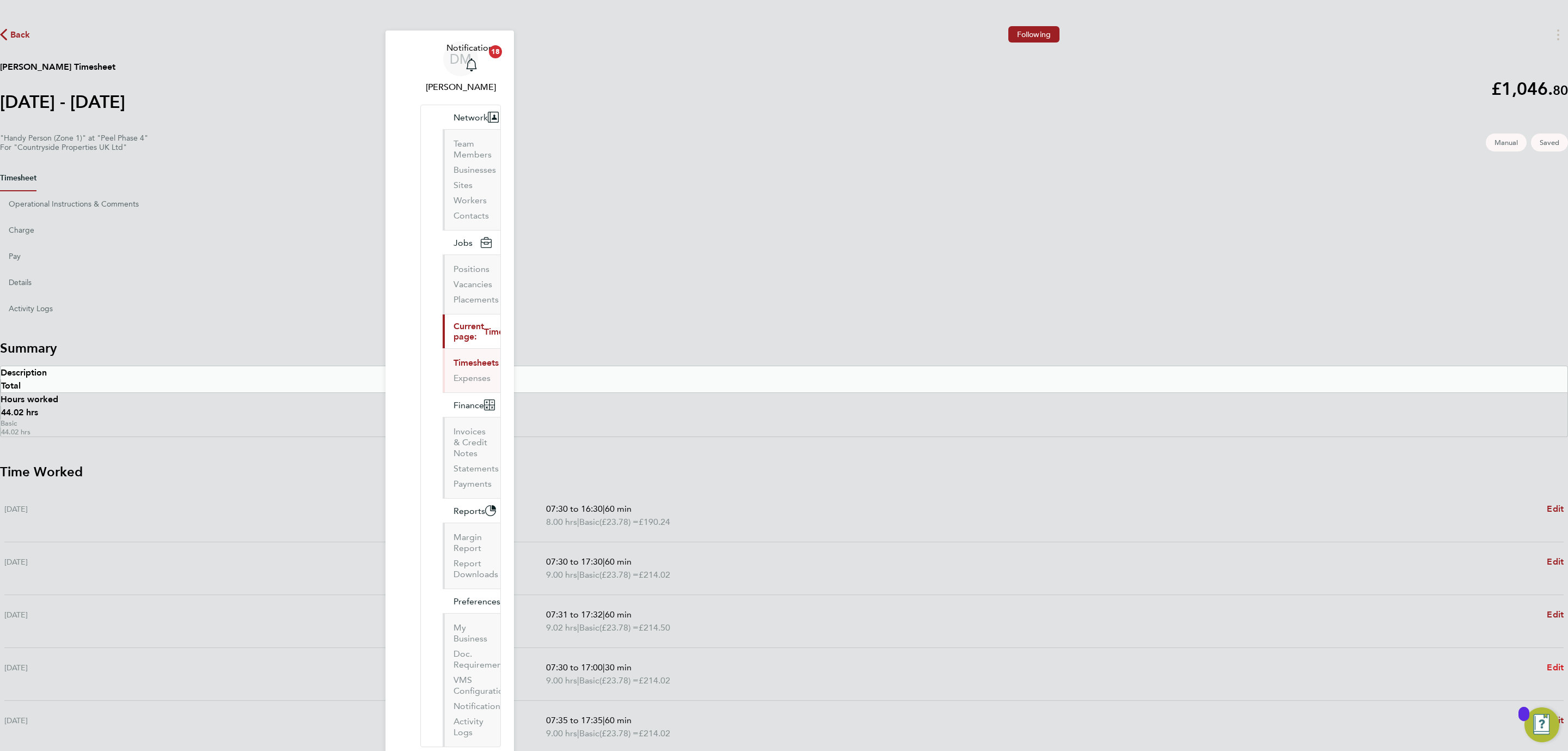
click at [1547, 662] on span "Edit" at bounding box center [1555, 667] width 17 height 10
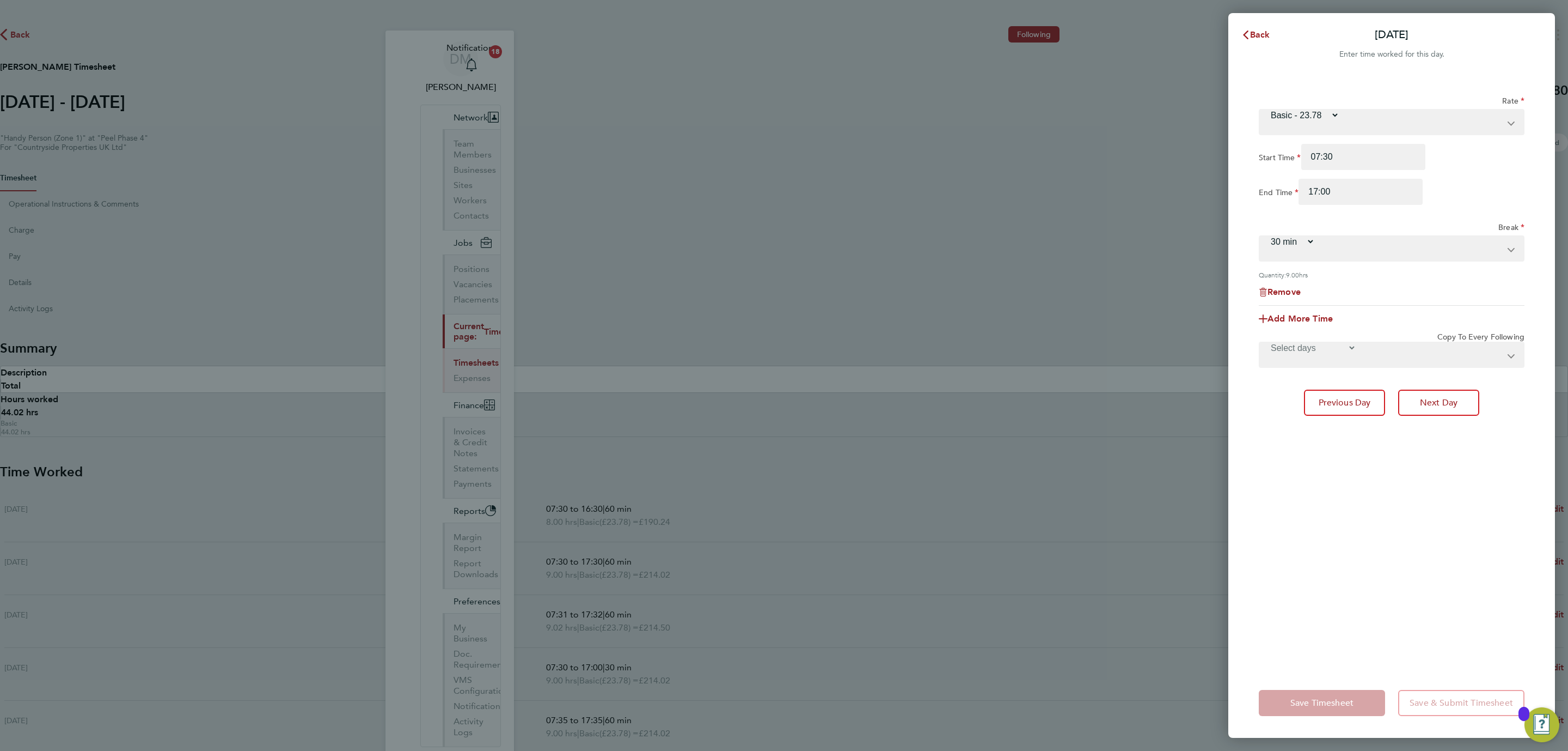
drag, startPoint x: 1382, startPoint y: 203, endPoint x: 1385, endPoint y: 211, distance: 8.5
click at [1315, 236] on select "0 min 15 min 30 min 45 min 60 min 75 min 90 min" at bounding box center [1288, 241] width 55 height 10
select select "60"
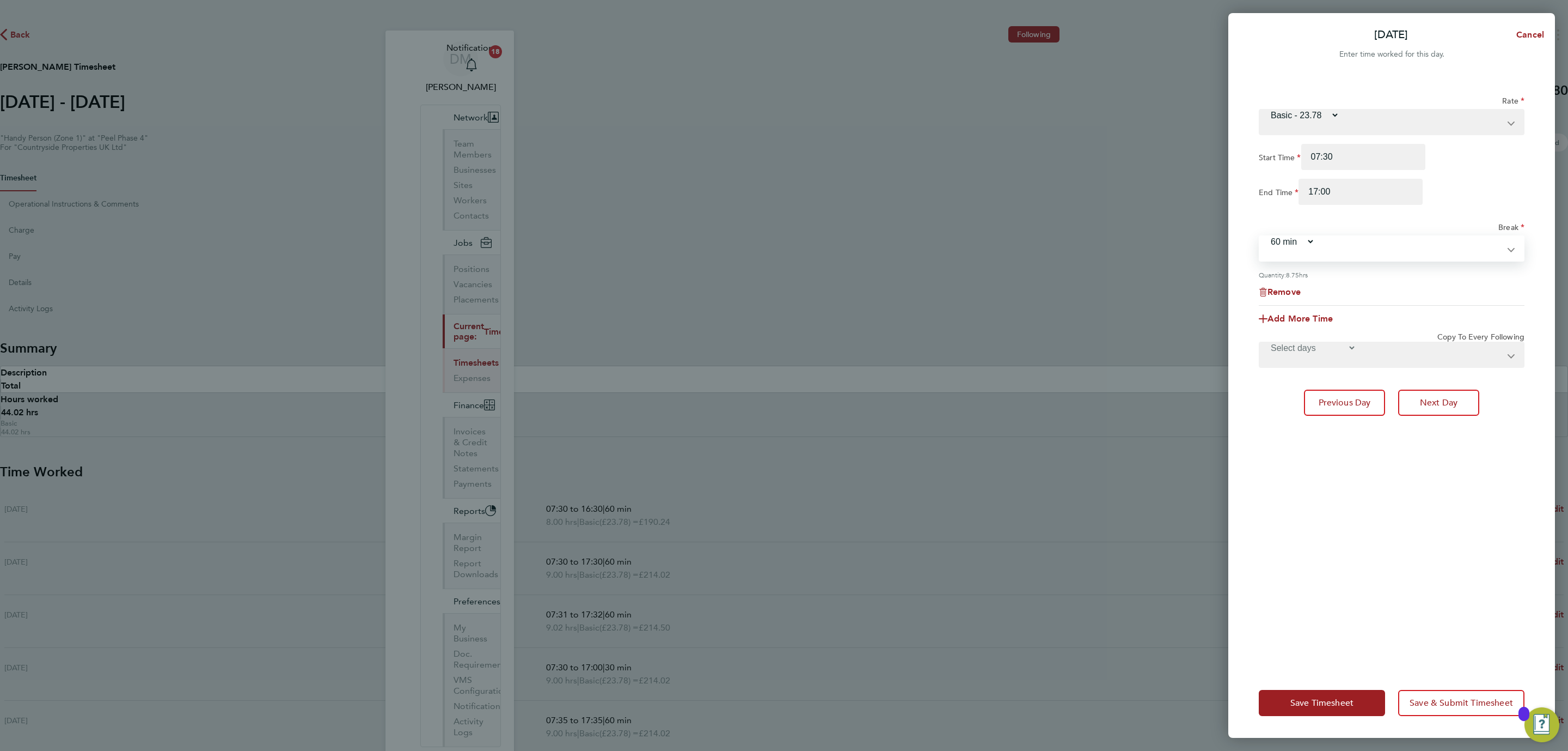
click at [1315, 236] on select "0 min 15 min 30 min 45 min 60 min 75 min 90 min" at bounding box center [1288, 241] width 55 height 10
click at [1375, 700] on button "Save Timesheet" at bounding box center [1321, 703] width 126 height 27
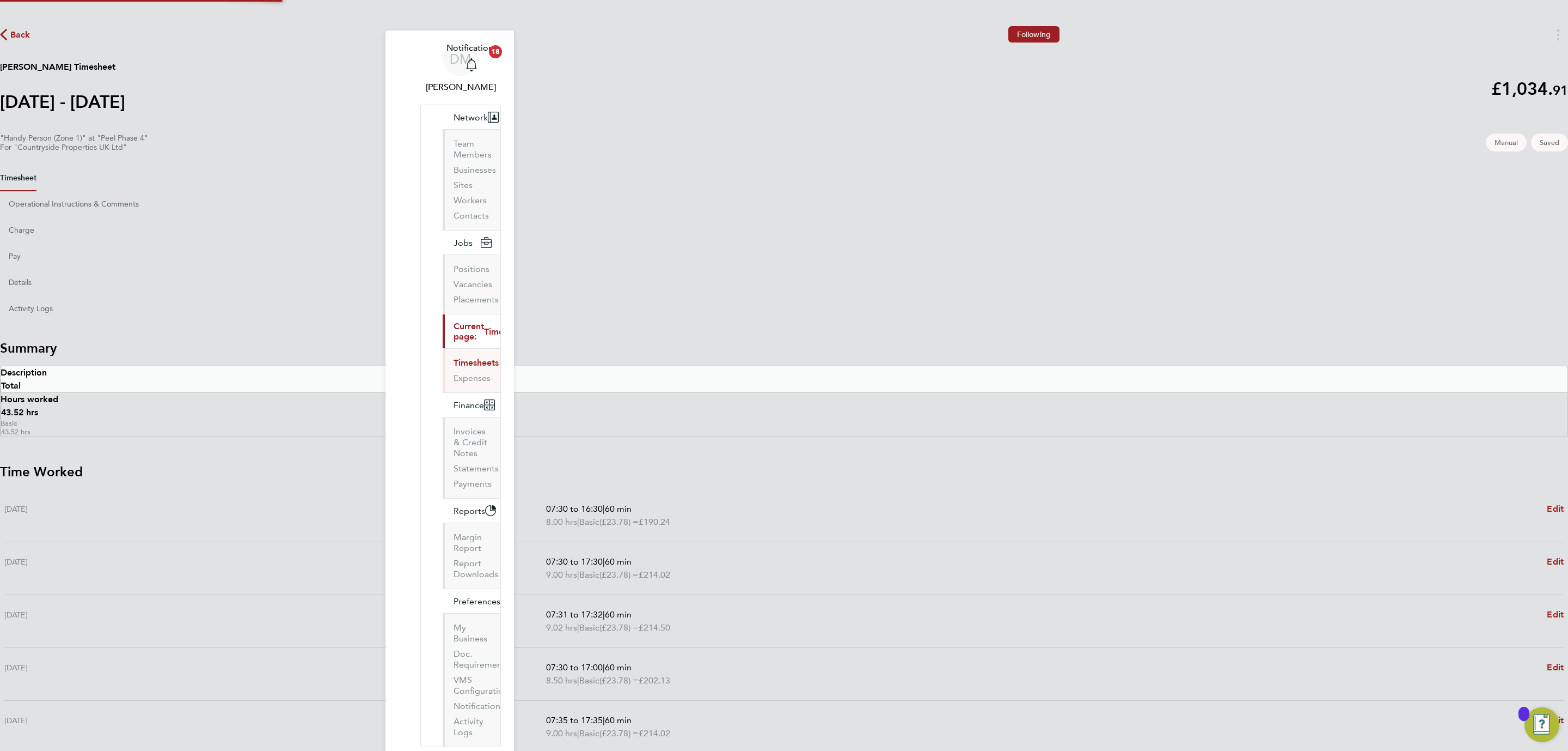
click at [1321, 710] on div "DM Danielle Murphy Notifications 18 Applications: Network Team Members Business…" at bounding box center [784, 455] width 1568 height 911
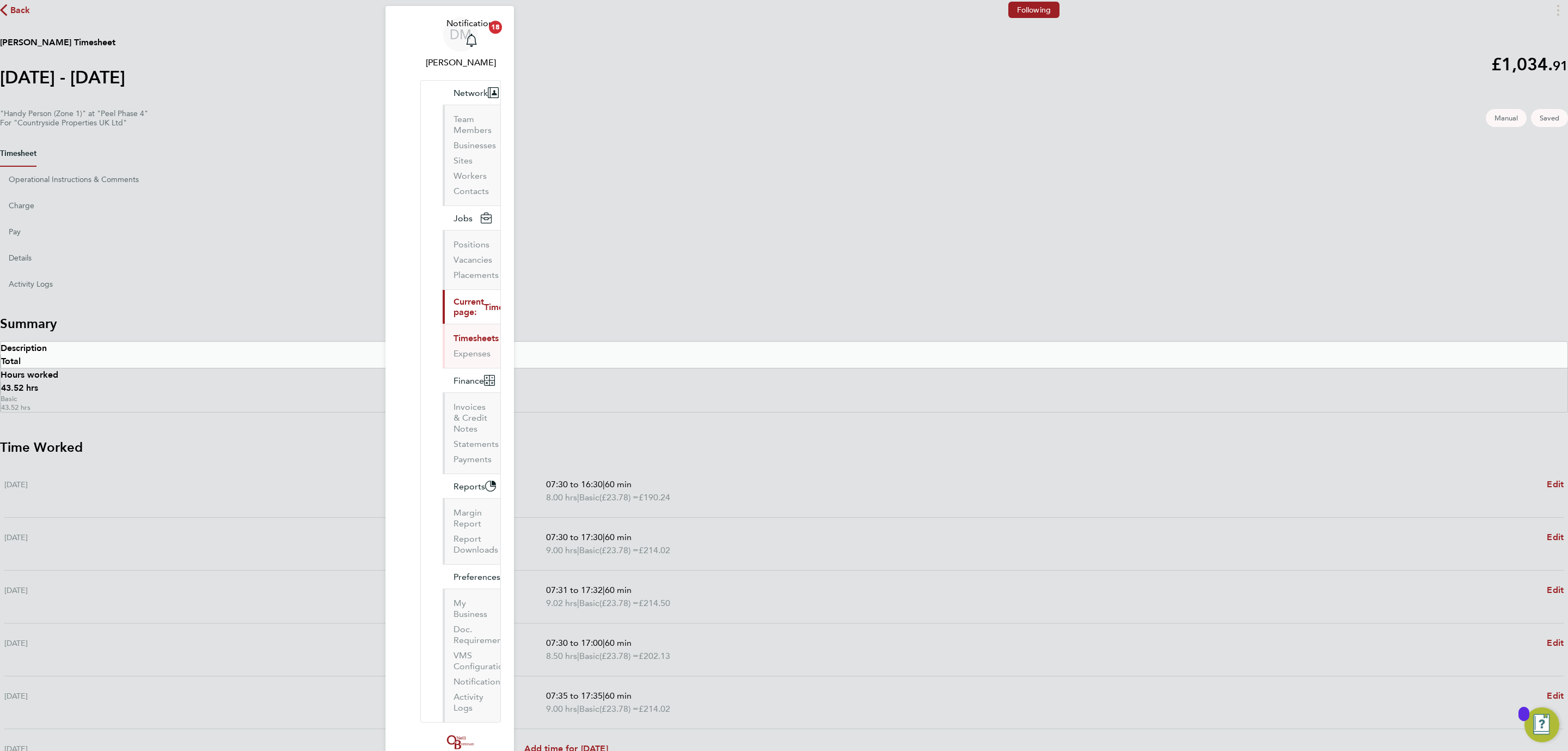
scroll to position [38, 0]
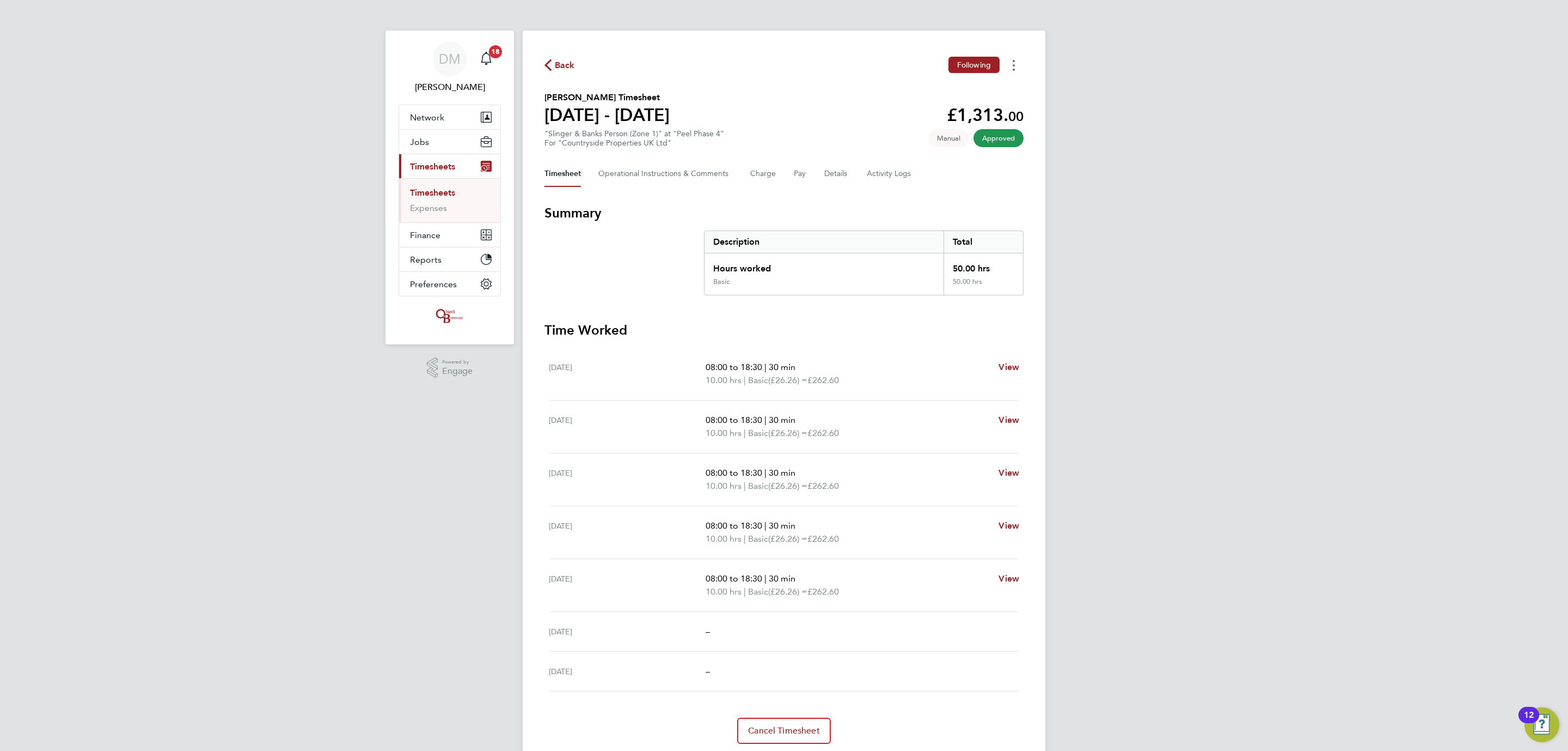
click at [1013, 66] on icon "Timesheets Menu" at bounding box center [1013, 66] width 2 height 11
click at [962, 96] on link "Download timesheet" at bounding box center [958, 89] width 131 height 22
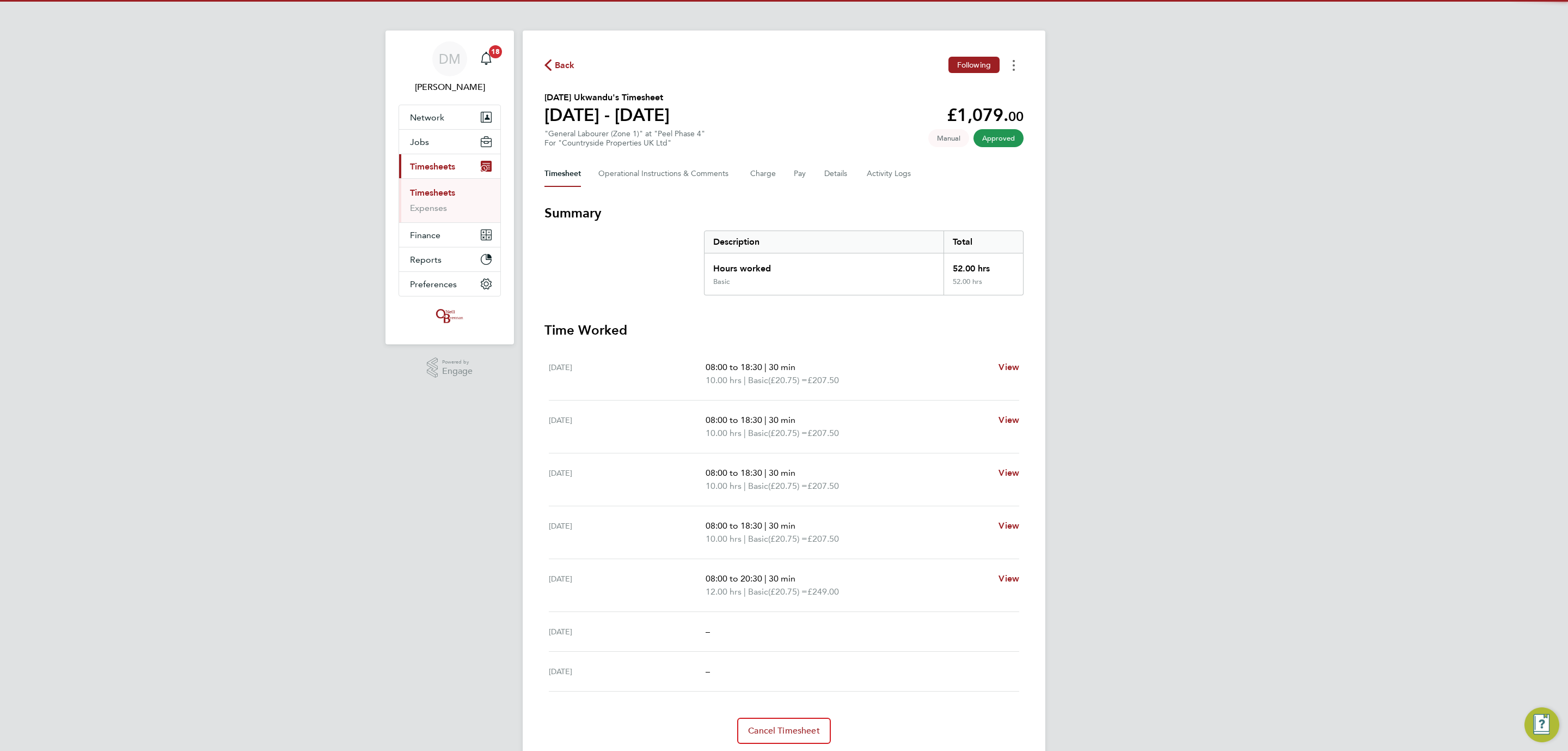
click at [1015, 62] on button "Timesheets Menu" at bounding box center [1013, 64] width 19 height 17
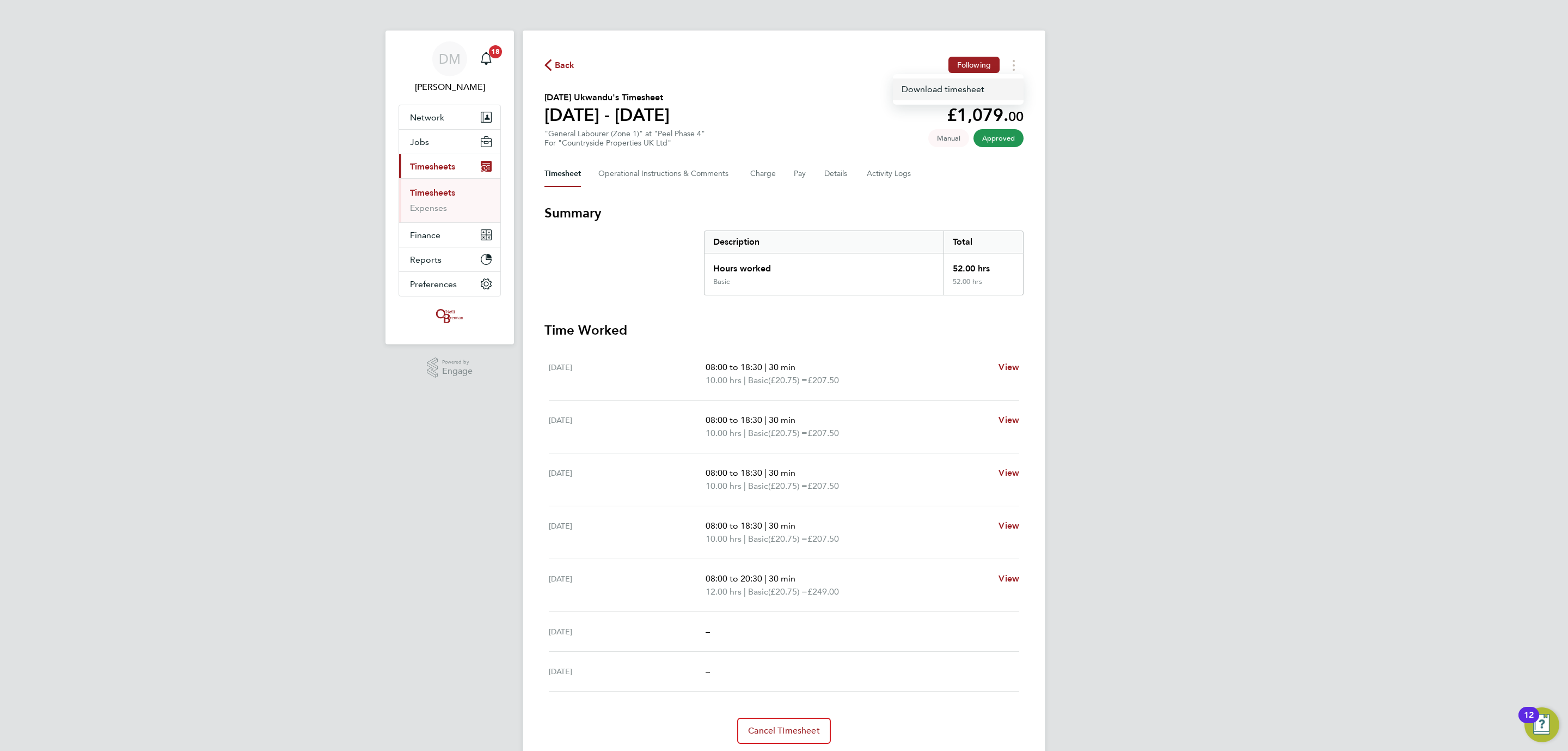
click at [935, 92] on link "Download timesheet" at bounding box center [958, 89] width 131 height 22
drag, startPoint x: 1103, startPoint y: 123, endPoint x: 1018, endPoint y: 2, distance: 147.9
click at [1101, 119] on div "DM Danielle Murphy Notifications 18 Applications: Network Team Members Business…" at bounding box center [784, 393] width 1568 height 787
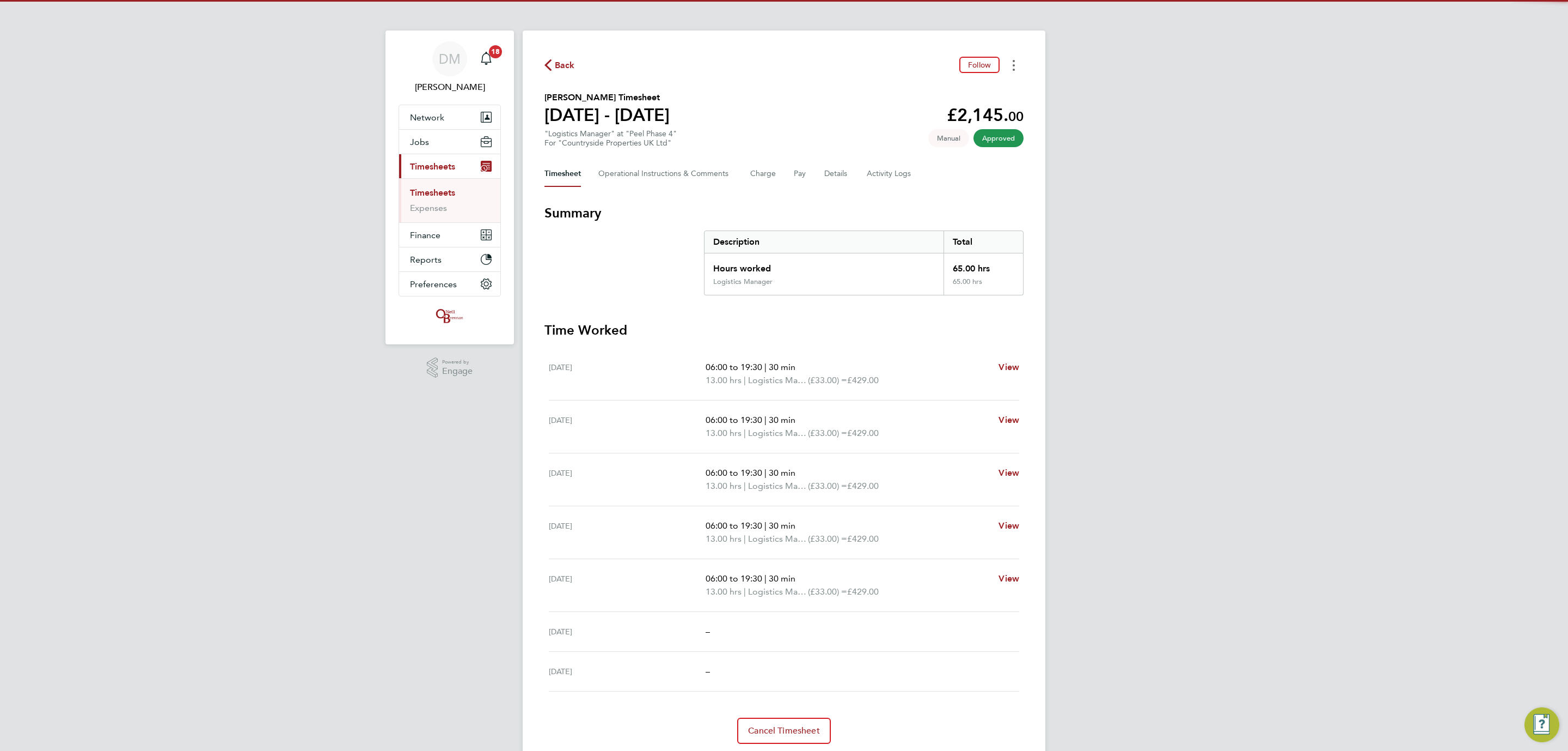
click at [1009, 60] on button "Timesheets Menu" at bounding box center [1013, 64] width 19 height 17
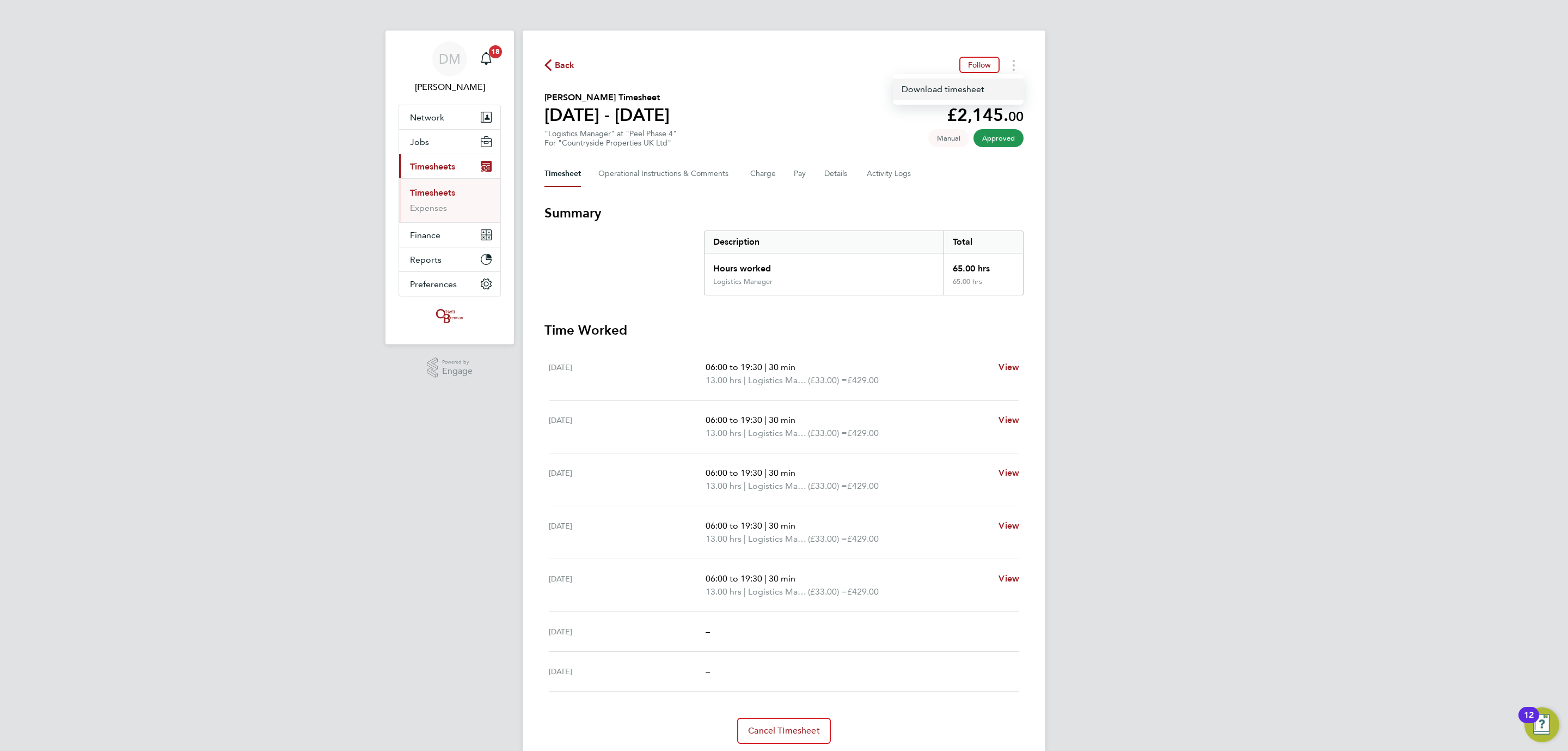
click at [953, 87] on link "Download timesheet" at bounding box center [958, 89] width 131 height 22
drag, startPoint x: 1234, startPoint y: 240, endPoint x: 1214, endPoint y: 219, distance: 29.0
click at [1234, 240] on div "DM Danielle Murphy Notifications 18 Applications: Network Team Members Business…" at bounding box center [784, 393] width 1568 height 787
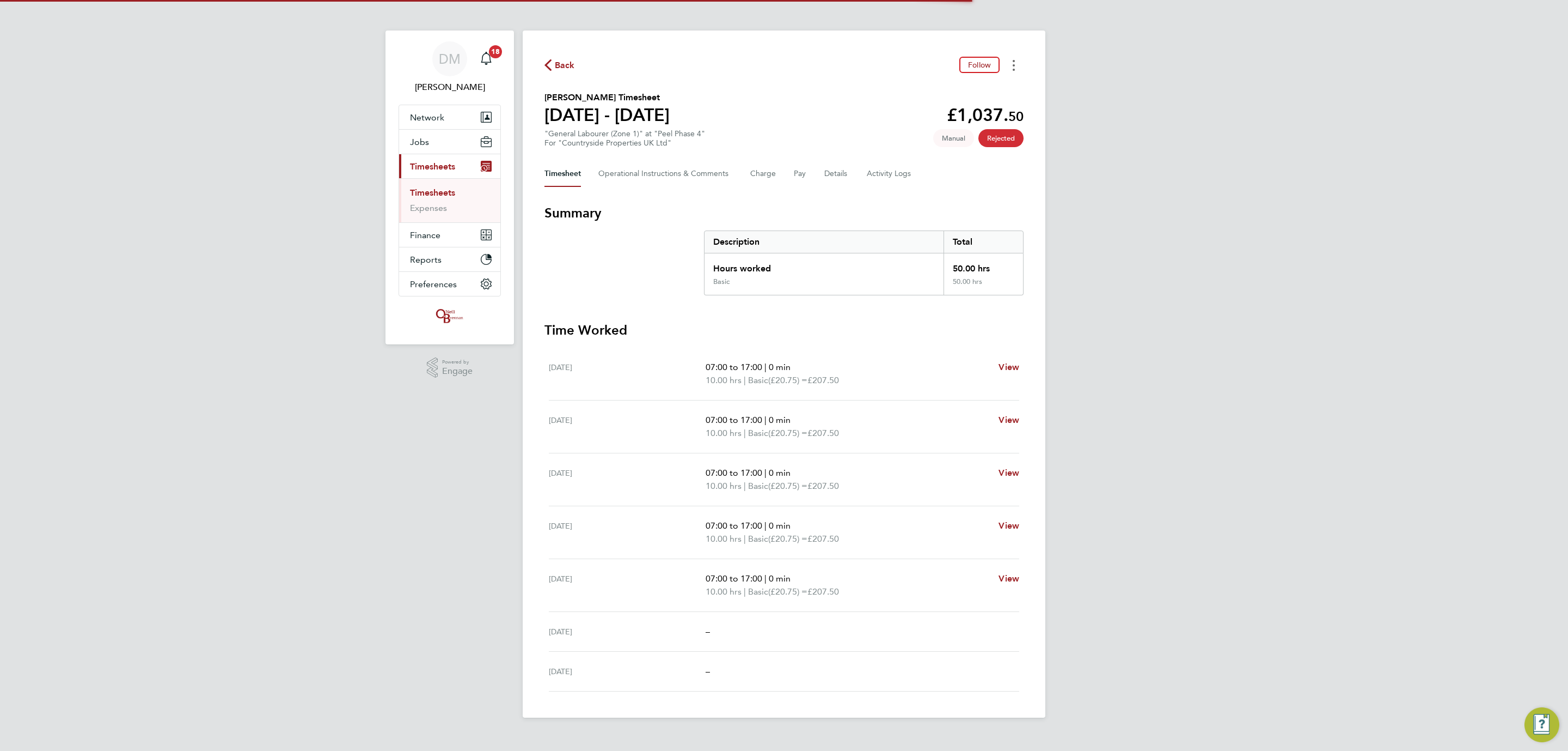
click at [1009, 67] on button "Timesheets Menu" at bounding box center [1013, 64] width 19 height 17
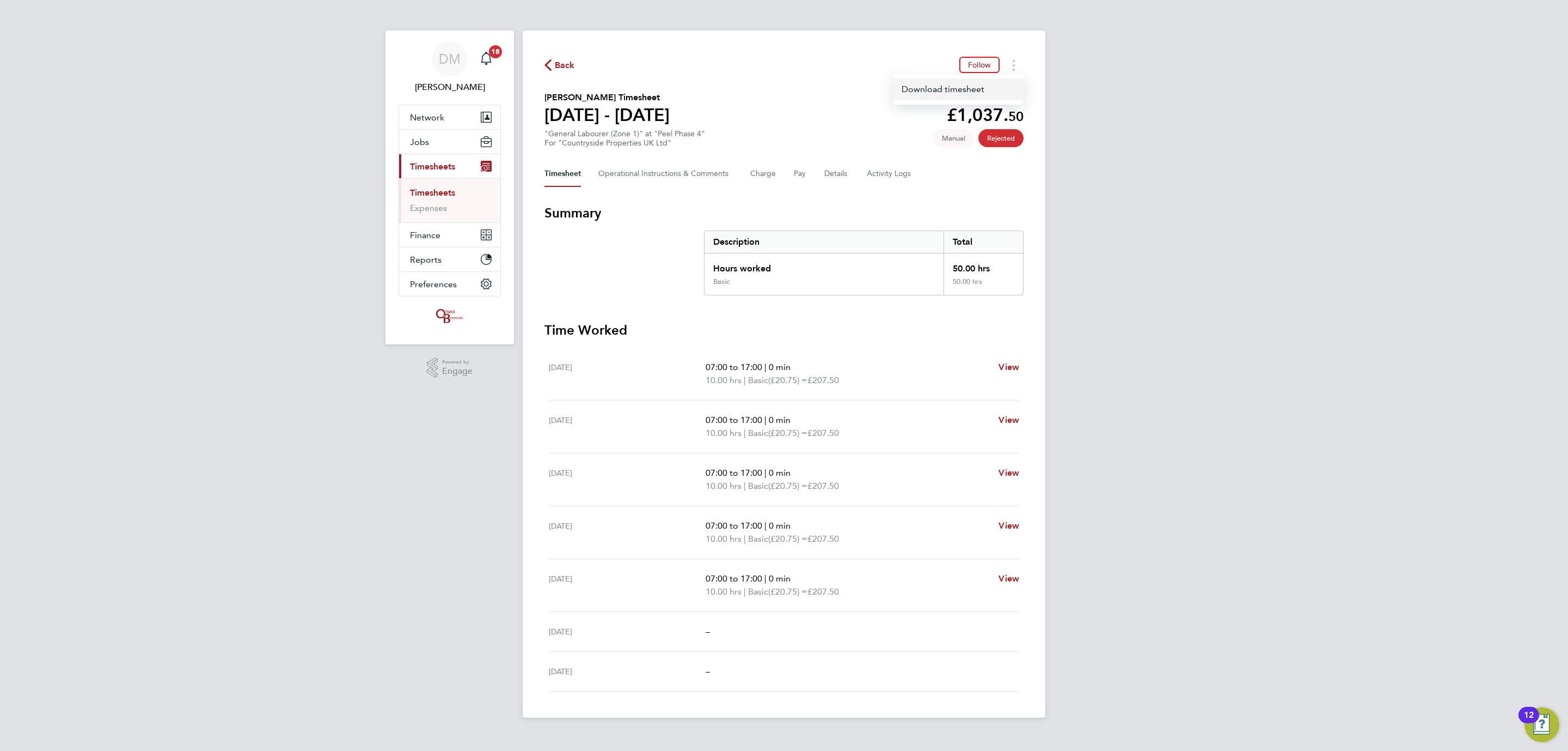
click at [944, 97] on link "Download timesheet" at bounding box center [958, 89] width 131 height 22
click at [1173, 116] on div "DM Danielle Murphy Notifications 18 Applications: Network Team Members Business…" at bounding box center [784, 367] width 1568 height 735
click at [1075, 283] on div "DM Danielle Murphy Notifications 18 Applications: Network Team Members Business…" at bounding box center [784, 367] width 1568 height 735
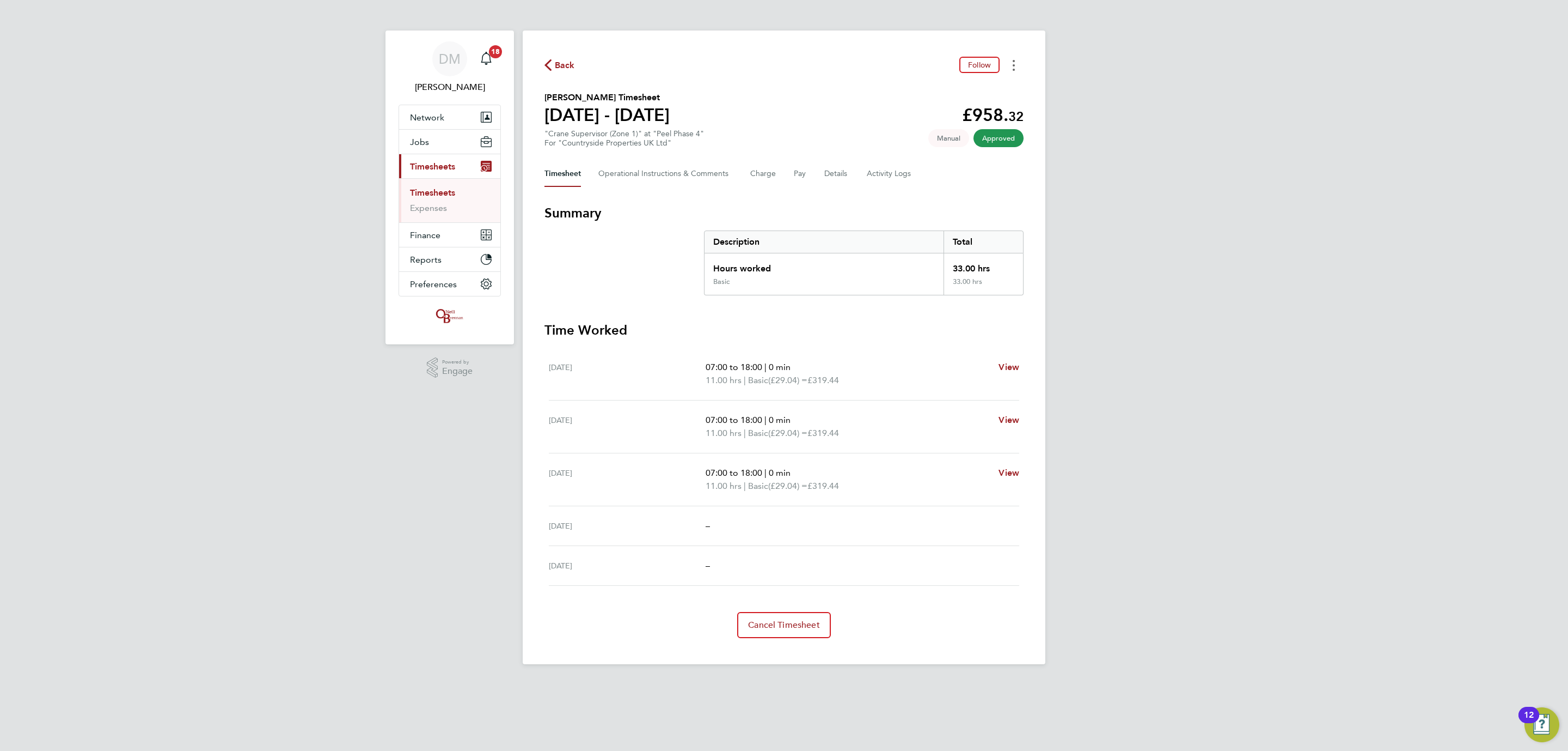
click at [1015, 61] on button "Timesheets Menu" at bounding box center [1013, 64] width 19 height 17
click at [957, 87] on link "Download timesheet" at bounding box center [958, 89] width 131 height 22
click at [1163, 96] on div "DM [PERSON_NAME] Notifications 18 Applications: Network Team Members Businesses…" at bounding box center [784, 340] width 1568 height 681
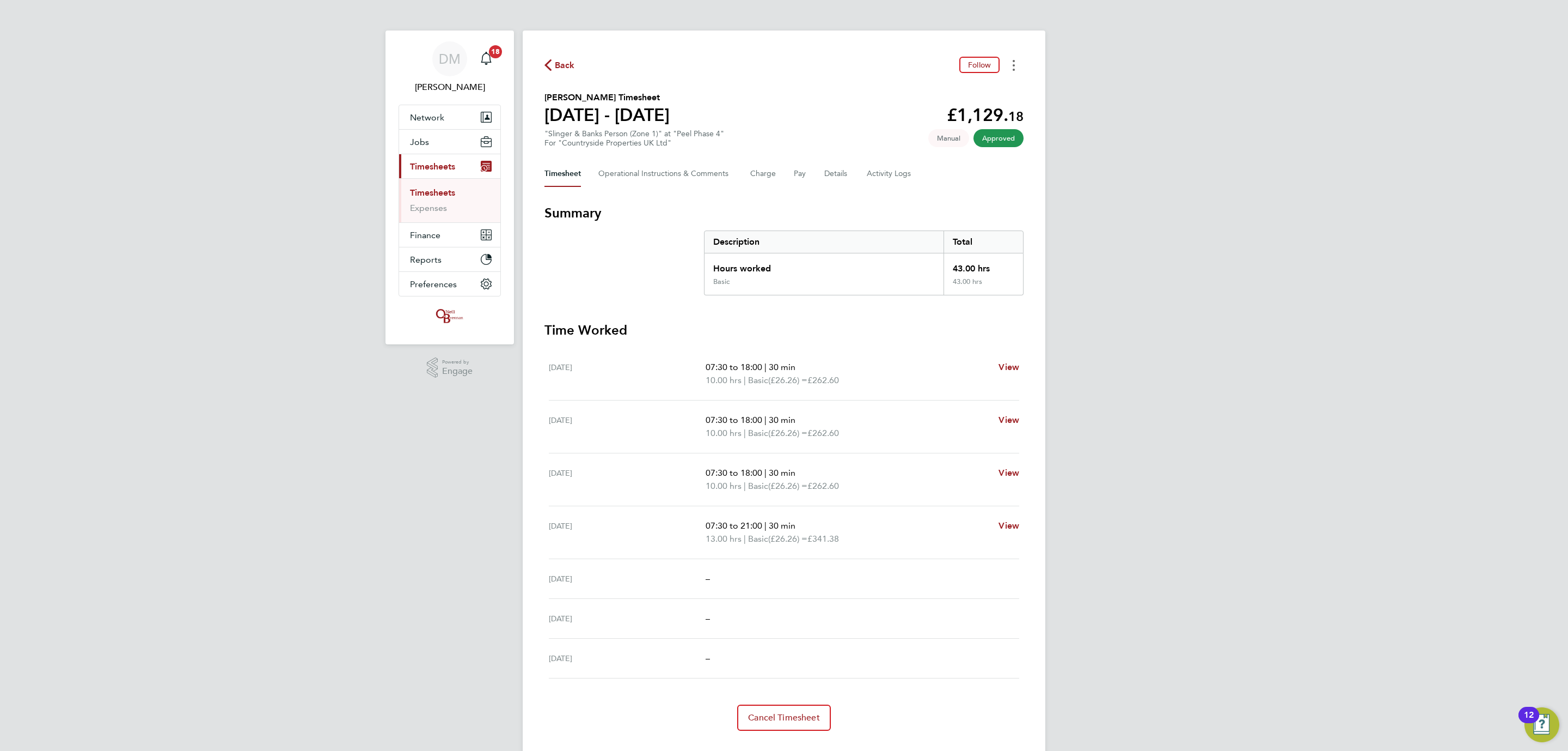
click at [1012, 60] on button "Timesheets Menu" at bounding box center [1013, 64] width 19 height 17
click at [941, 90] on link "Download timesheet" at bounding box center [958, 89] width 131 height 22
drag, startPoint x: 1197, startPoint y: 104, endPoint x: 1176, endPoint y: 85, distance: 28.3
click at [1197, 104] on div "DM [PERSON_NAME] Notifications 18 Applications: Network Team Members Businesses…" at bounding box center [784, 387] width 1568 height 774
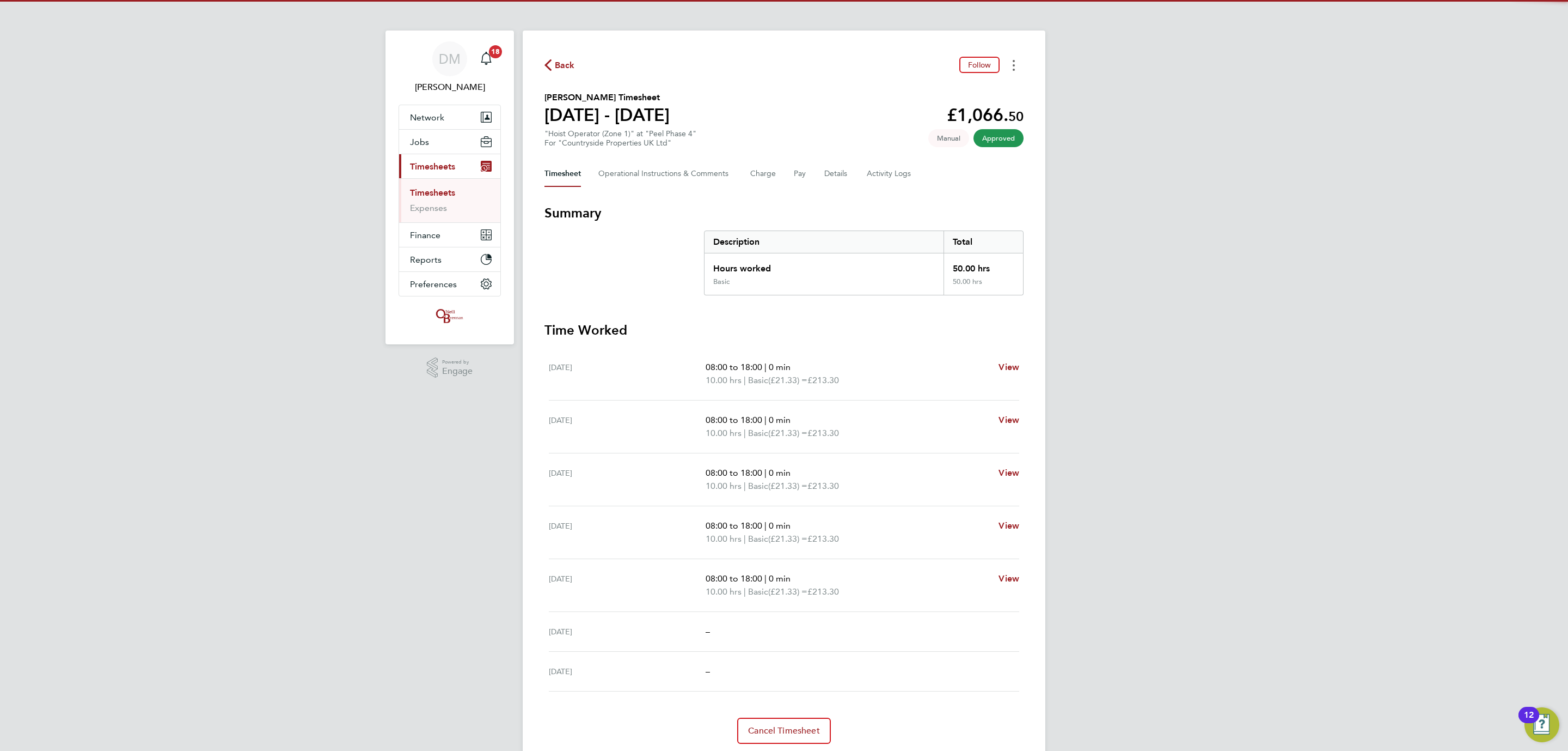
click at [1009, 61] on button "Timesheets Menu" at bounding box center [1013, 64] width 19 height 17
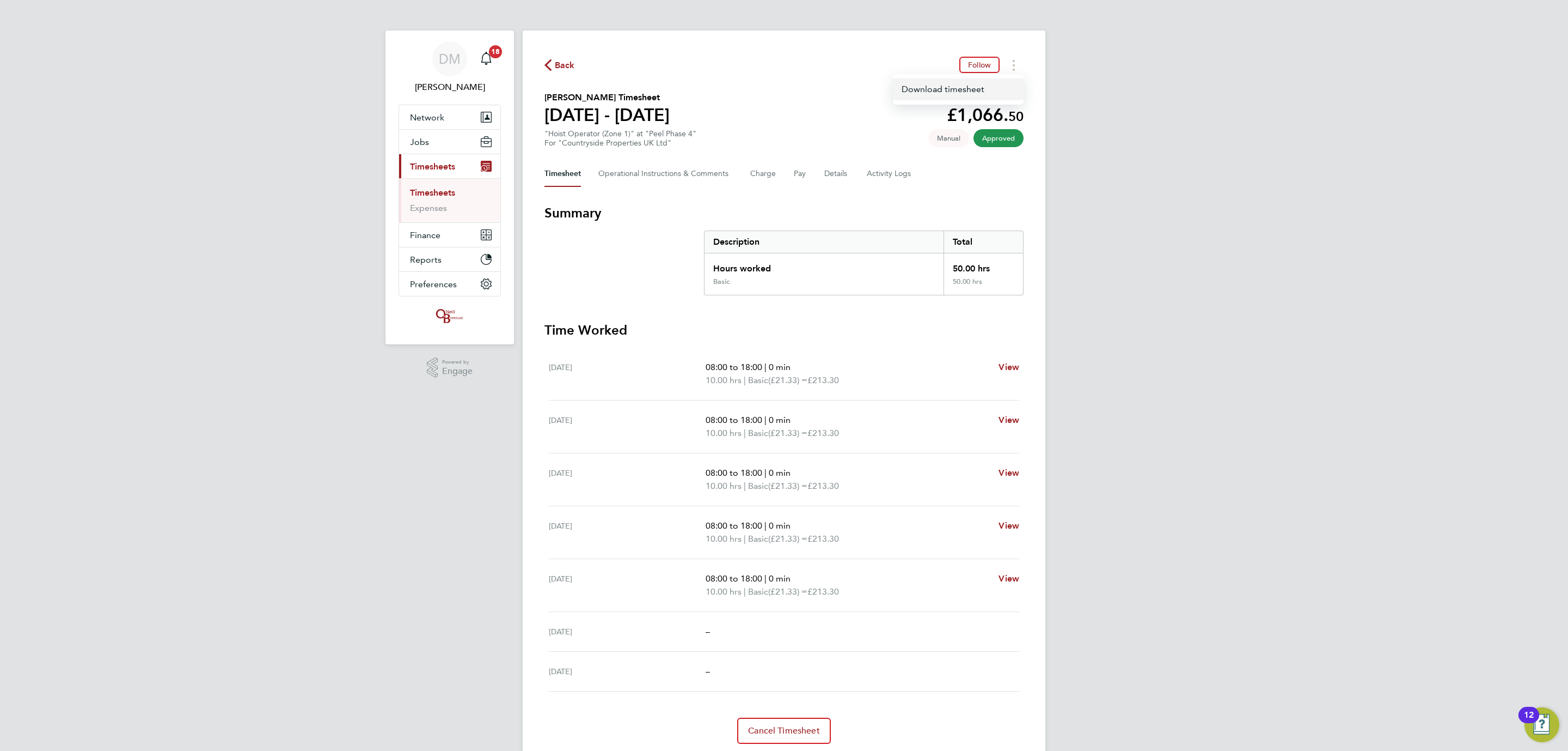
click at [938, 94] on link "Download timesheet" at bounding box center [958, 89] width 131 height 22
click at [1005, 60] on button "Timesheets Menu" at bounding box center [1013, 64] width 19 height 17
click at [960, 88] on link "Download timesheet" at bounding box center [958, 89] width 131 height 22
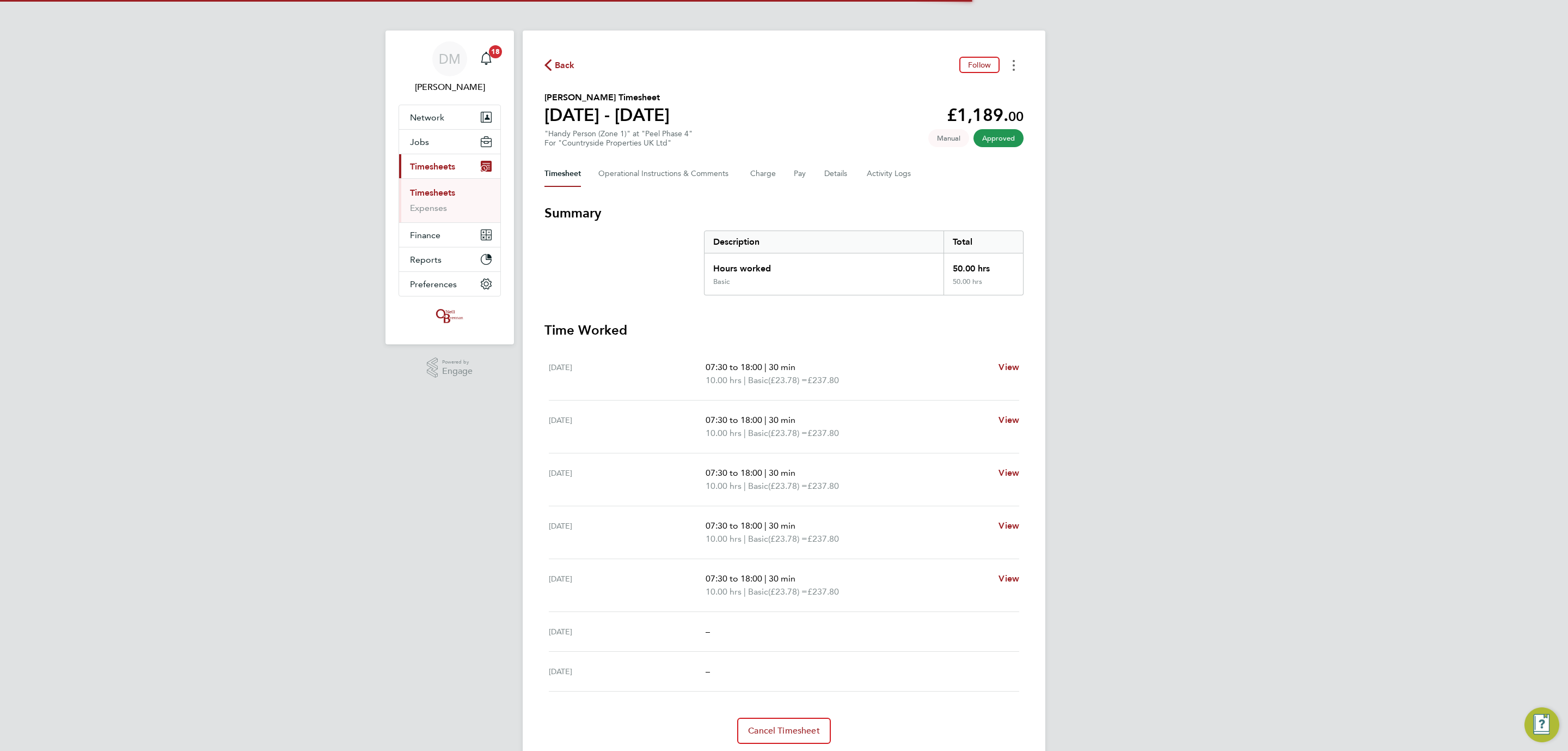
click at [1010, 63] on button "Timesheets Menu" at bounding box center [1013, 64] width 19 height 17
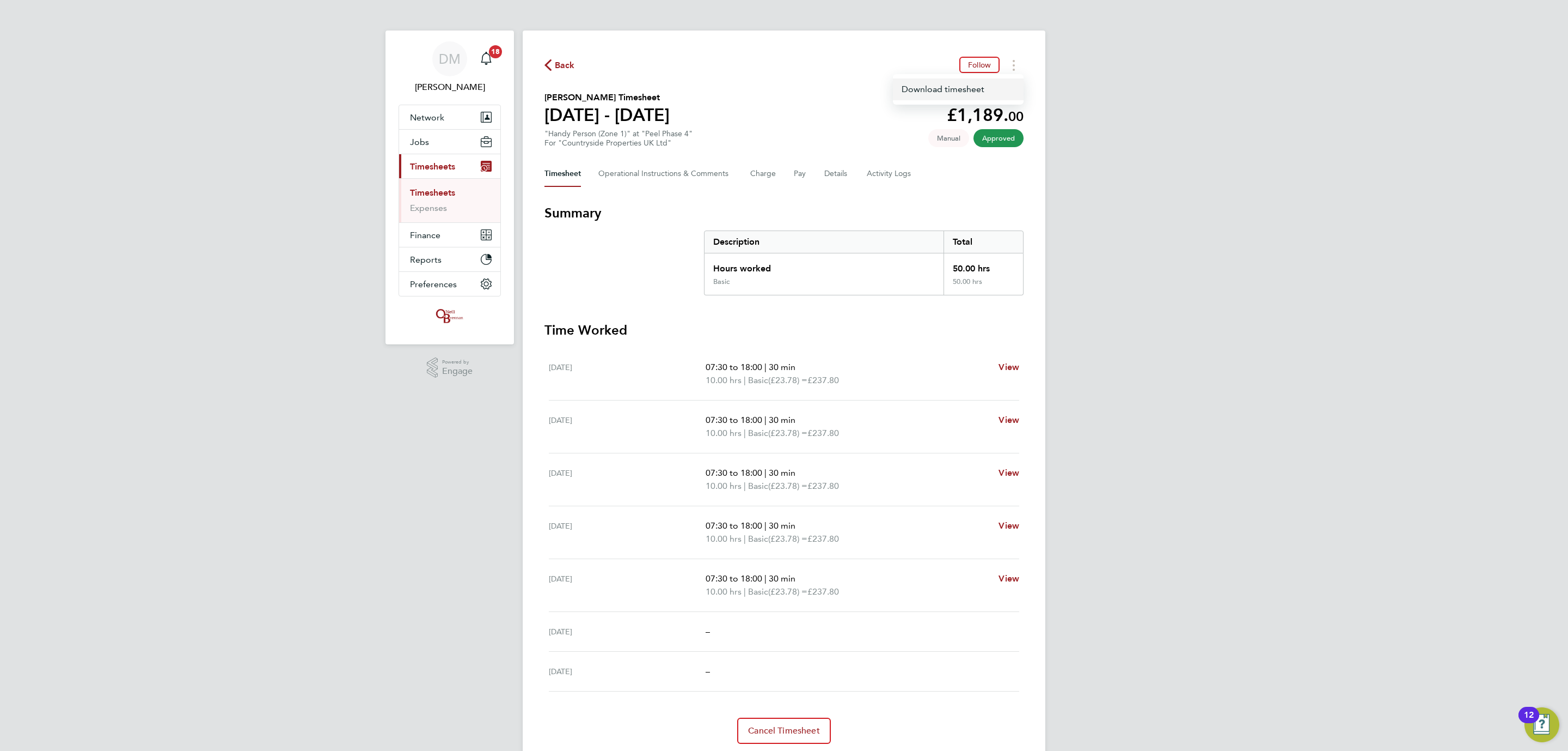
click at [919, 99] on link "Download timesheet" at bounding box center [958, 89] width 131 height 22
drag, startPoint x: 1287, startPoint y: 272, endPoint x: 1309, endPoint y: 280, distance: 23.4
click at [1287, 272] on div "DM [PERSON_NAME] Notifications 18 Applications: Network Team Members Businesses…" at bounding box center [784, 393] width 1568 height 787
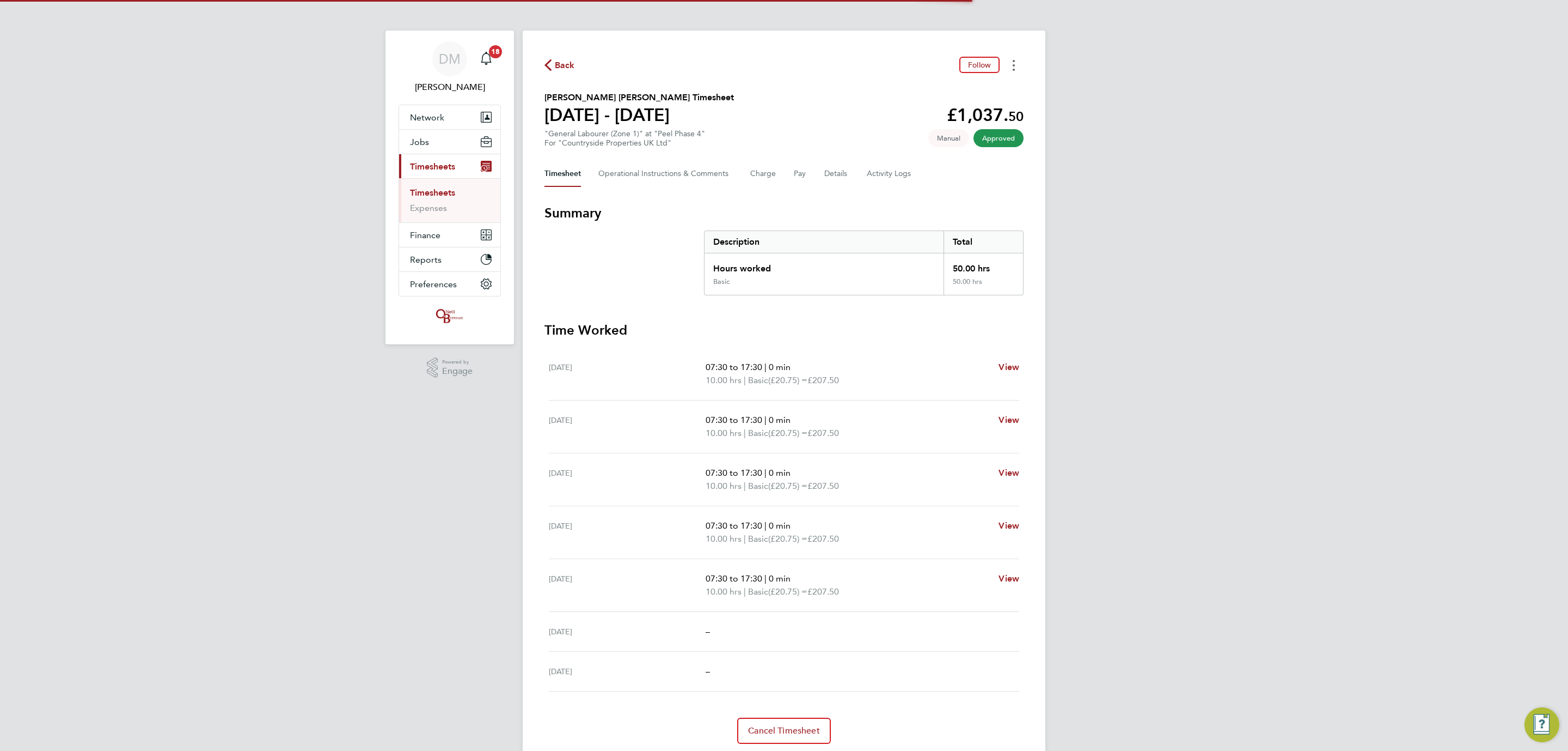
click at [1007, 65] on button "Timesheets Menu" at bounding box center [1013, 64] width 19 height 17
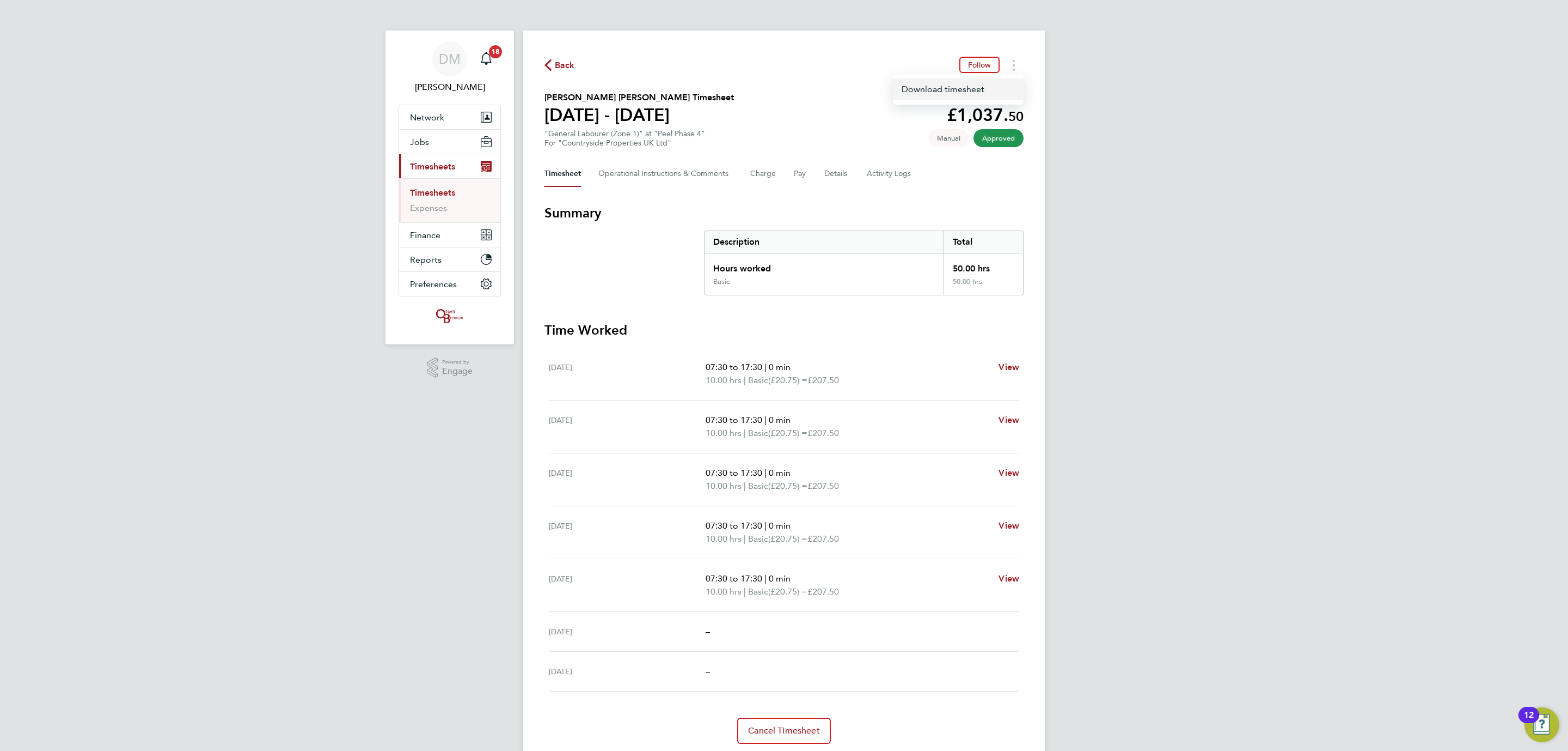
click at [927, 84] on link "Download timesheet" at bounding box center [958, 89] width 131 height 22
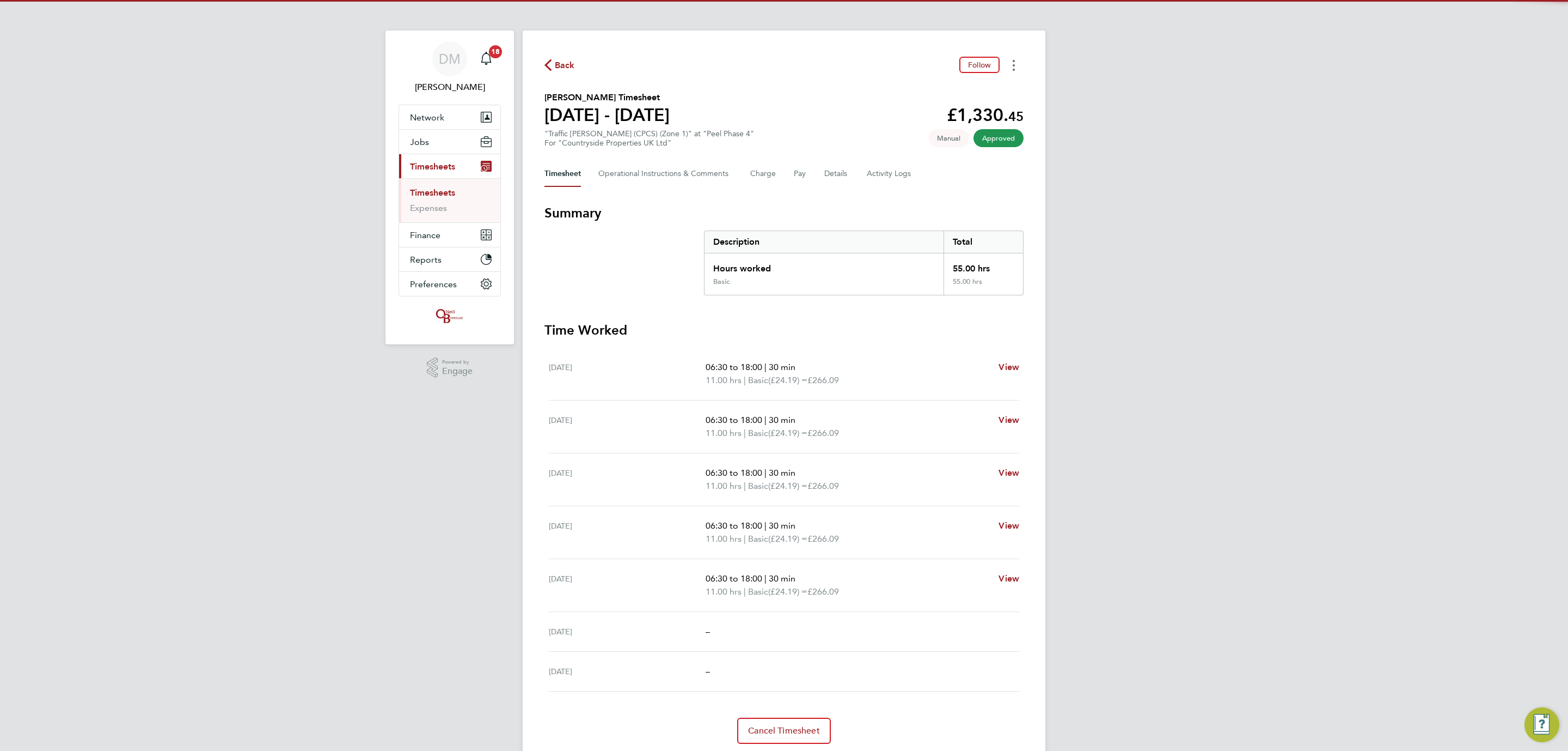
click at [1015, 56] on button "Timesheets Menu" at bounding box center [1013, 64] width 19 height 17
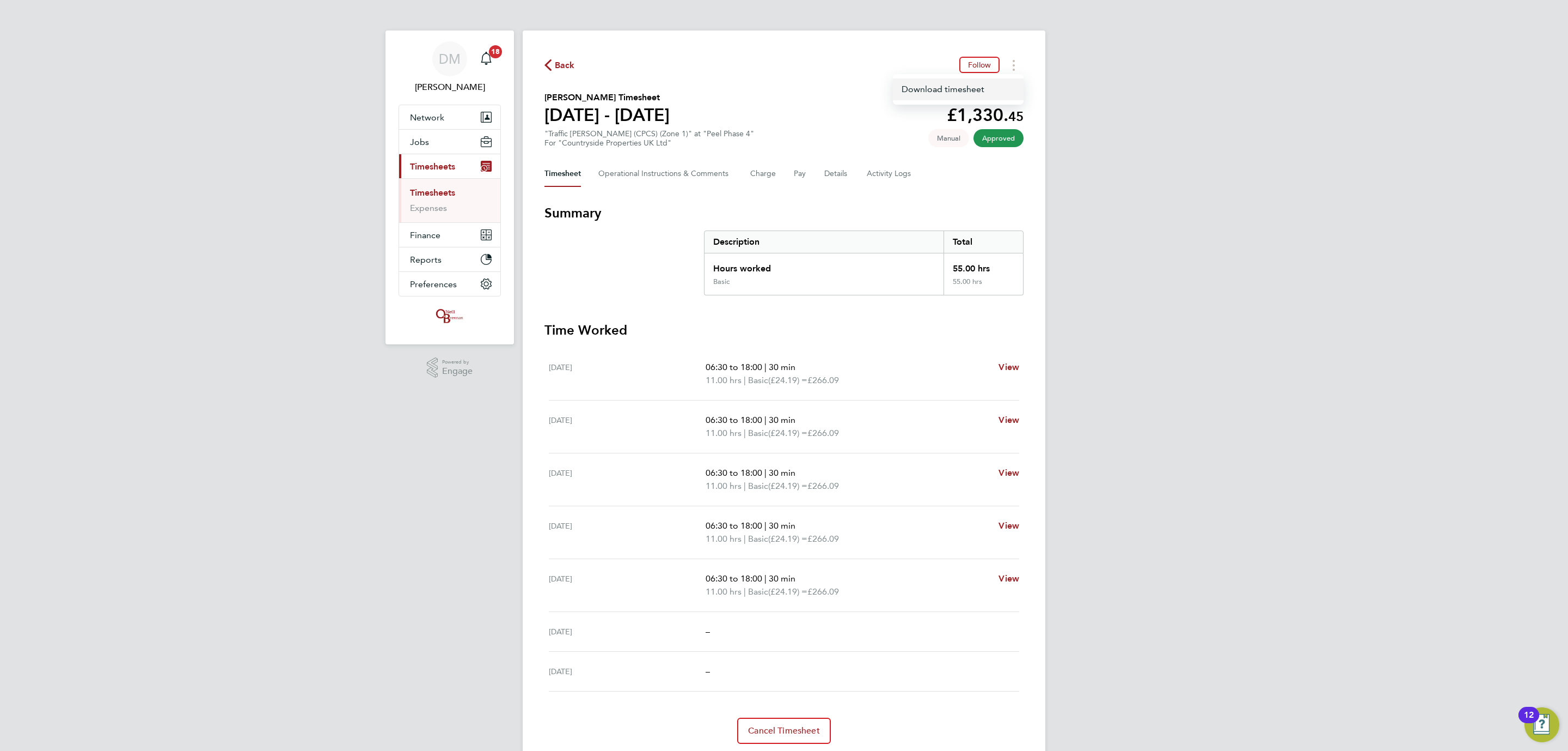
click at [953, 84] on link "Download timesheet" at bounding box center [958, 89] width 131 height 22
click at [1193, 118] on div "DM [PERSON_NAME] Notifications 18 Applications: Network Team Members Businesses…" at bounding box center [784, 393] width 1568 height 787
click at [1017, 62] on button "Timesheets Menu" at bounding box center [1013, 64] width 19 height 17
click at [952, 96] on link "Download timesheet" at bounding box center [958, 89] width 131 height 22
click at [555, 58] on button "Back" at bounding box center [559, 64] width 31 height 14
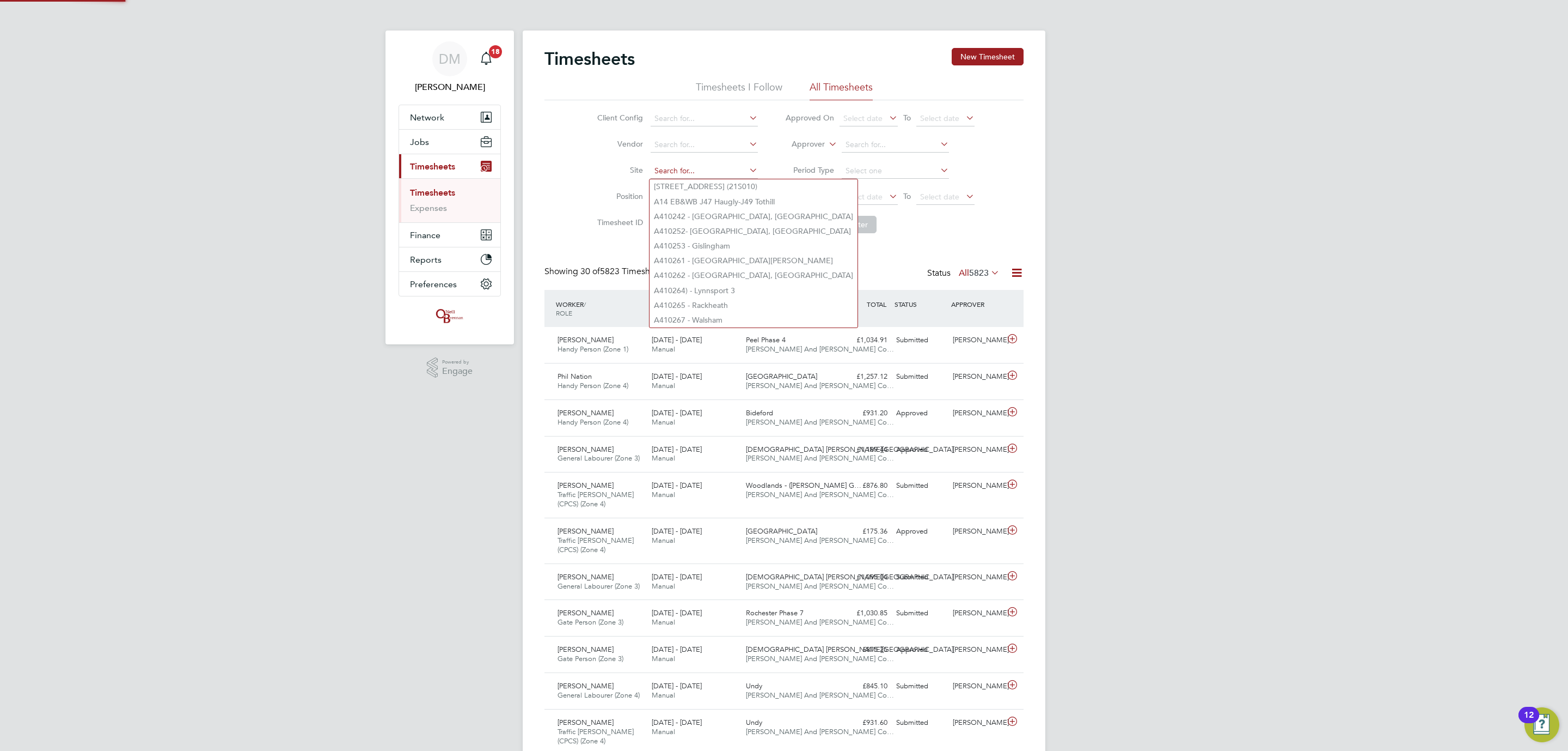
click at [669, 167] on input at bounding box center [704, 170] width 107 height 15
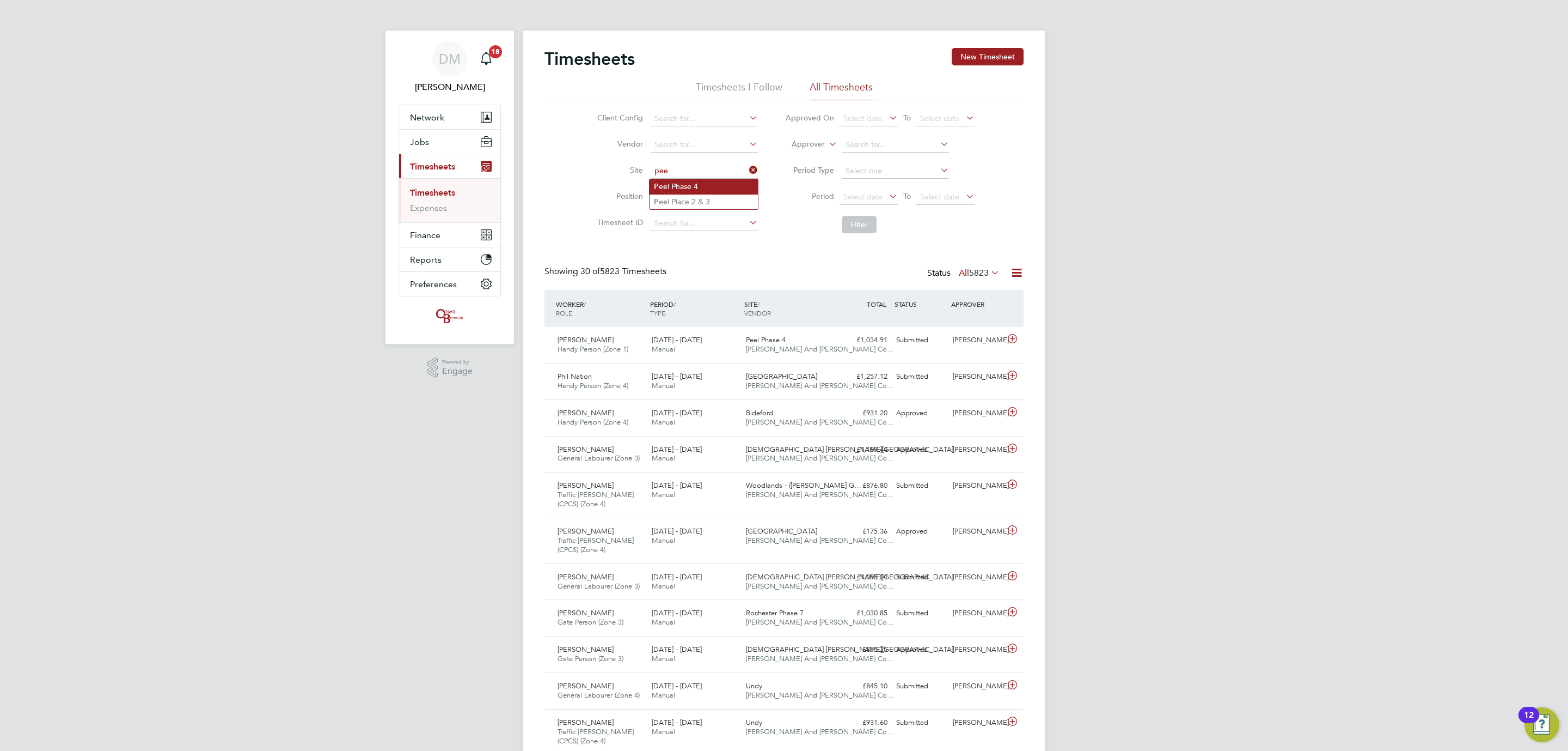
click at [673, 183] on li "Pee l Phase 4" at bounding box center [703, 187] width 108 height 14
type input "Peel Phase 4"
click at [856, 227] on button "Filter" at bounding box center [858, 224] width 35 height 18
